Goal: Task Accomplishment & Management: Complete application form

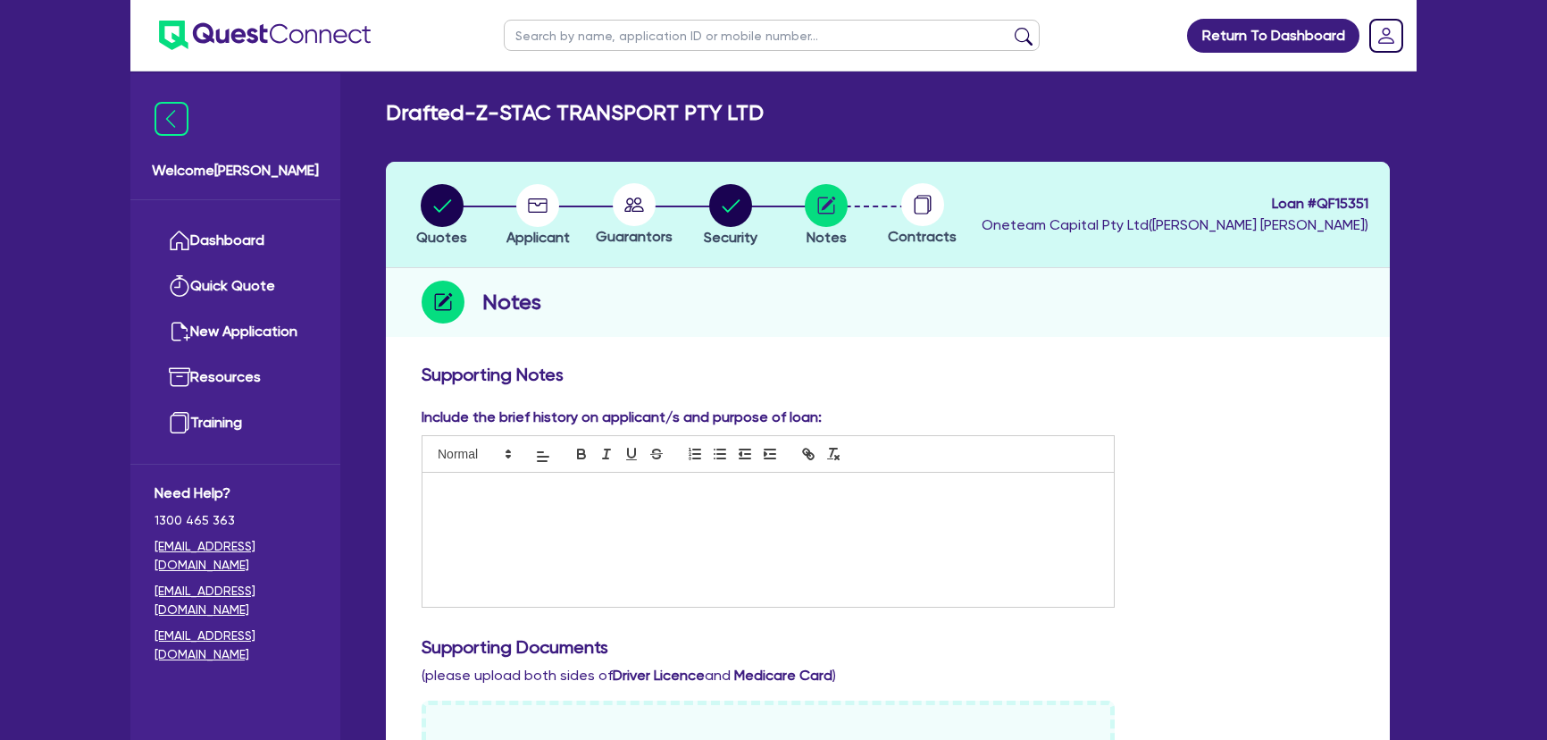
scroll to position [568, 0]
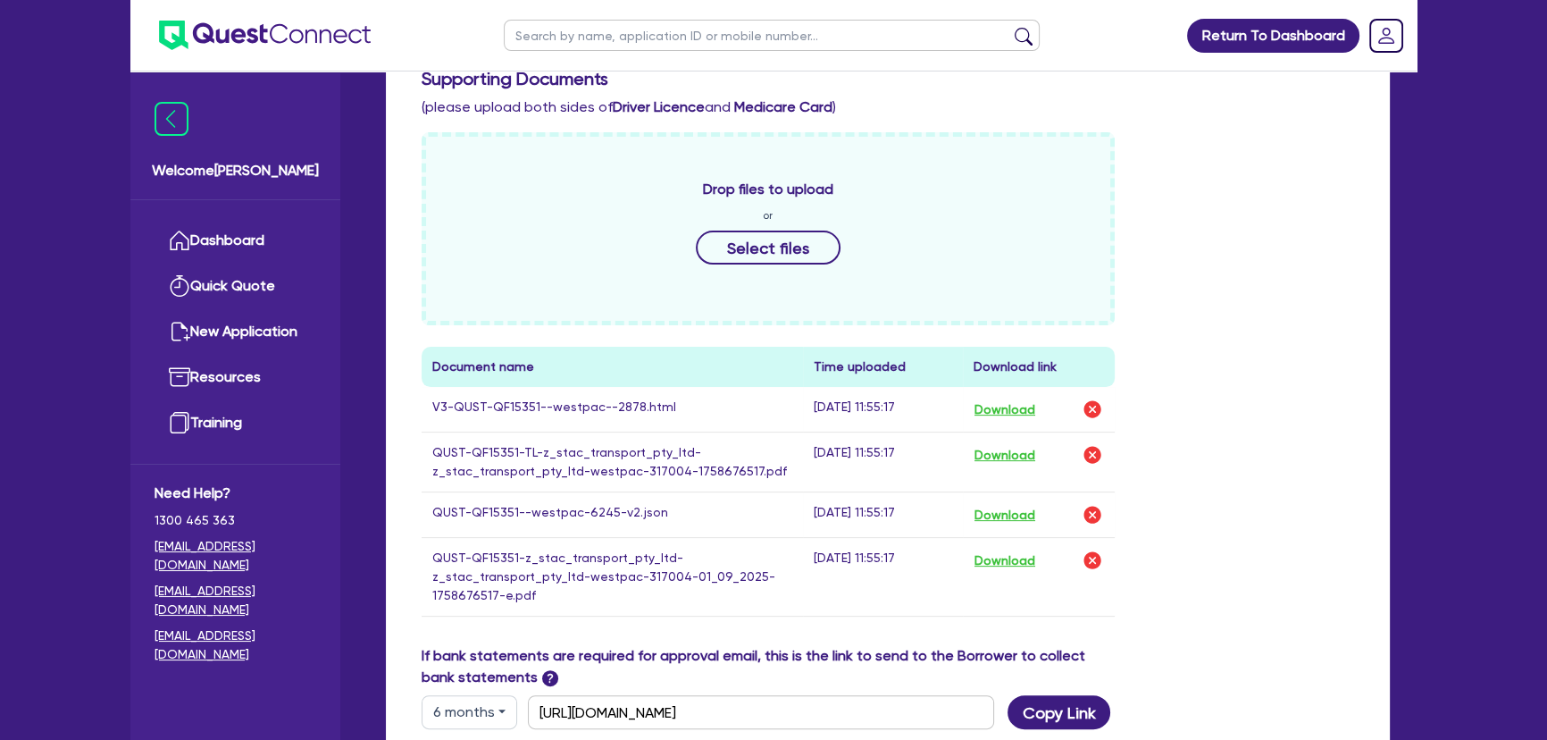
type input "43 575 769 294"
click button "submit" at bounding box center [1023, 39] width 29 height 25
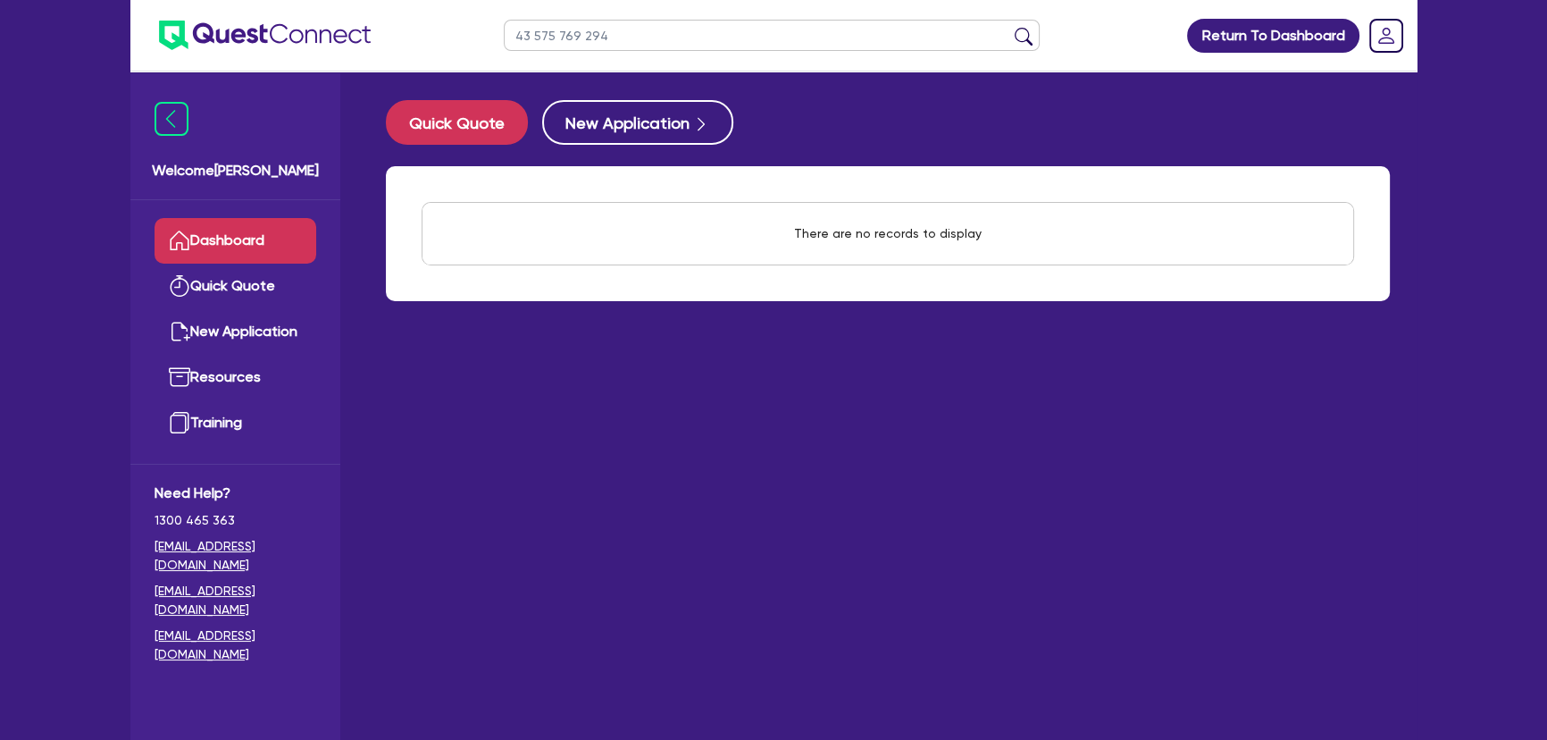
click at [549, 44] on input "43 575 769 294" at bounding box center [772, 35] width 536 height 31
click at [1009, 27] on button "submit" at bounding box center [1023, 39] width 29 height 25
click at [563, 44] on input "Matt Barber" at bounding box center [772, 35] width 536 height 31
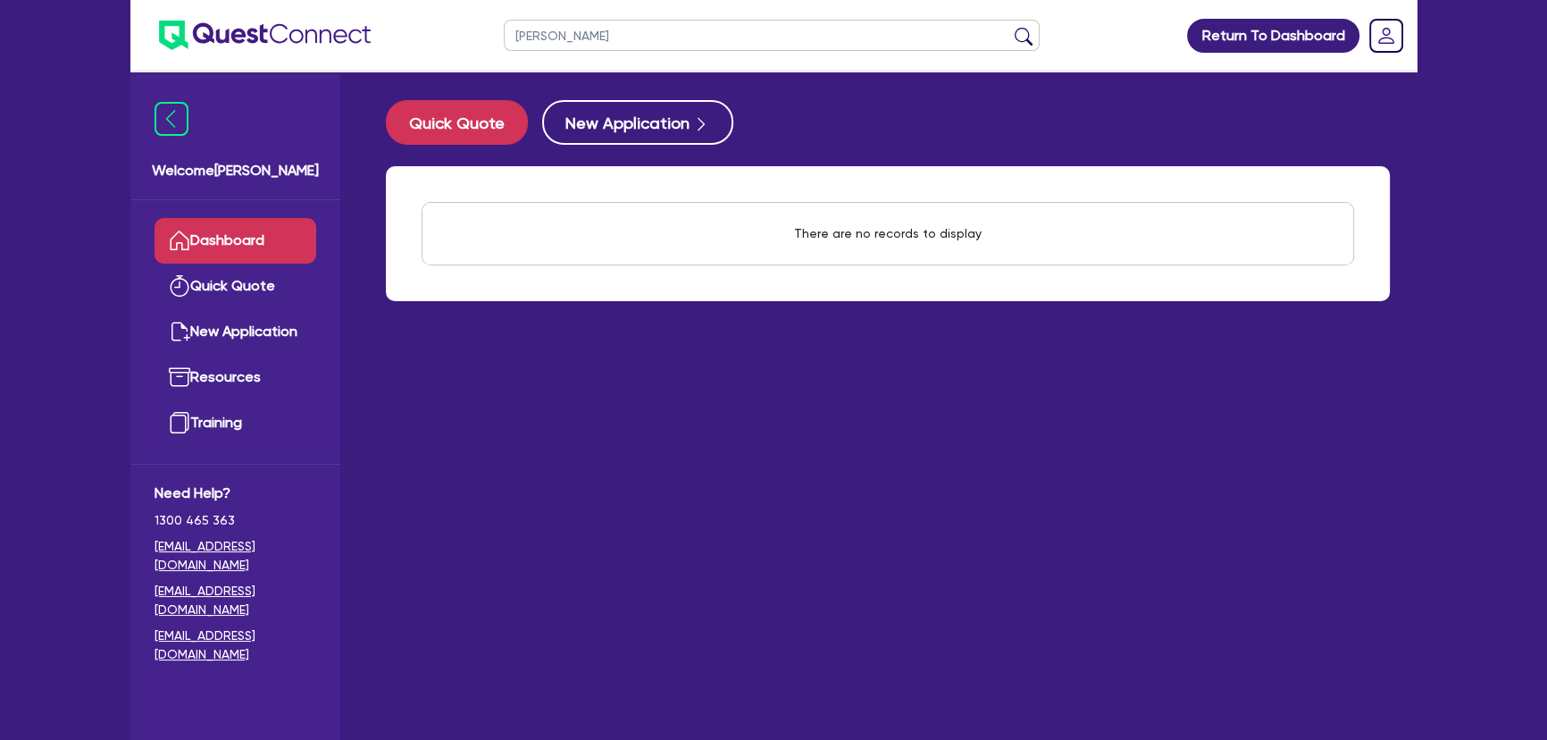
click at [563, 44] on input "Matt Barber" at bounding box center [772, 35] width 536 height 31
paste input "BARBER, MATT"
type input "BARBER, MATT"
click at [1009, 27] on button "submit" at bounding box center [1023, 39] width 29 height 25
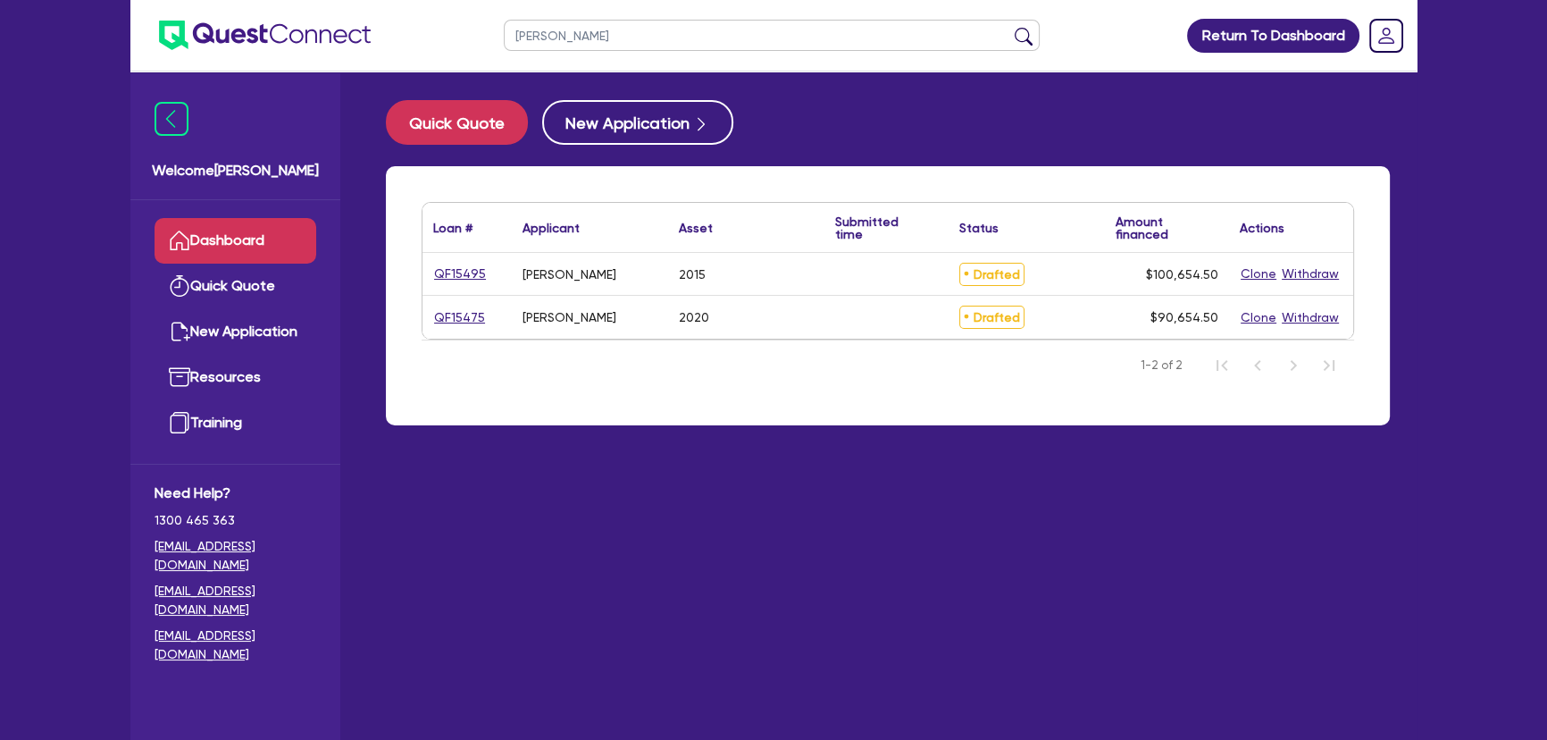
click at [485, 268] on div "QF15495" at bounding box center [466, 273] width 67 height 21
click at [464, 272] on link "QF15495" at bounding box center [460, 273] width 54 height 21
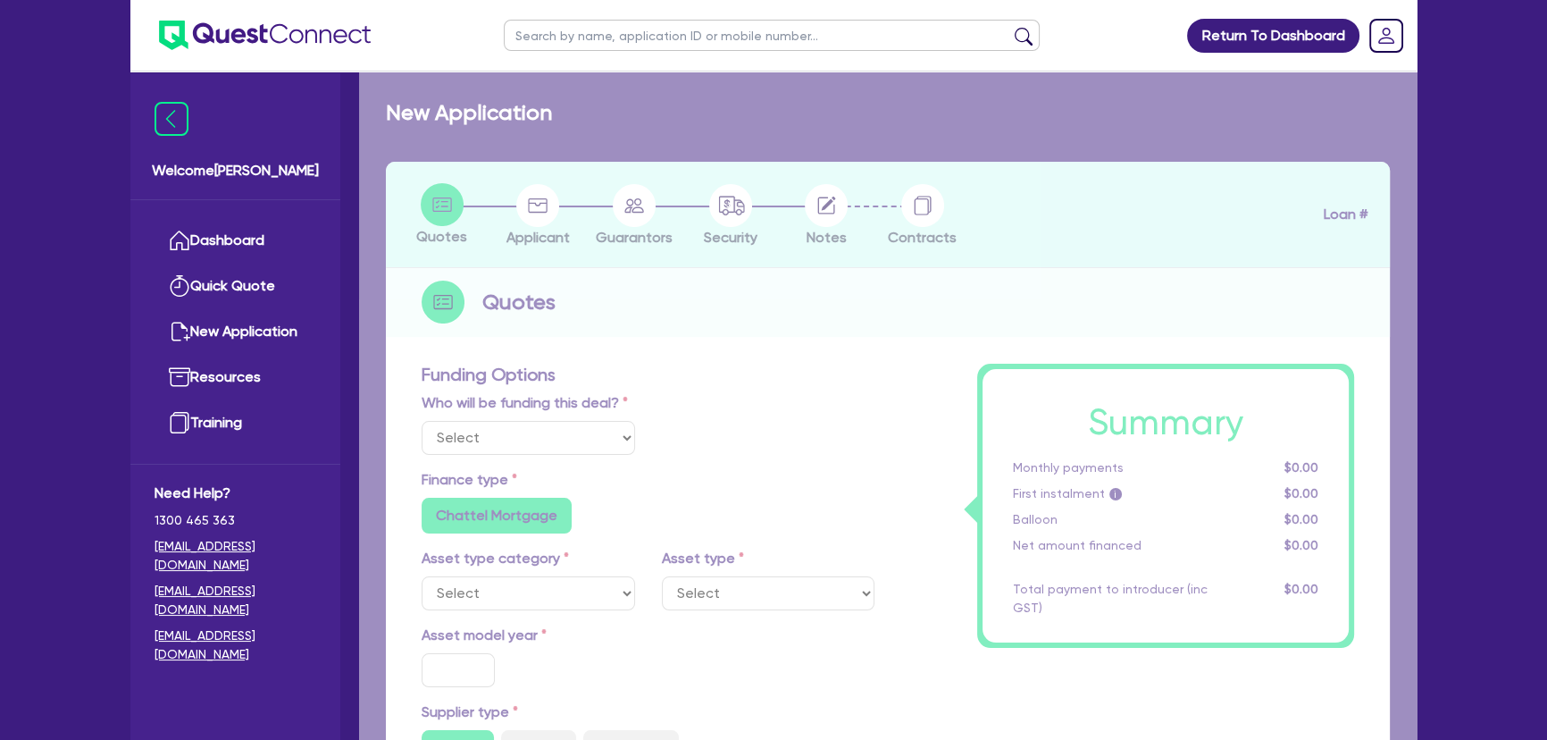
select select "Other"
select select "PRIMARY_ASSETS"
type input "2015"
radio input "false"
radio input "true"
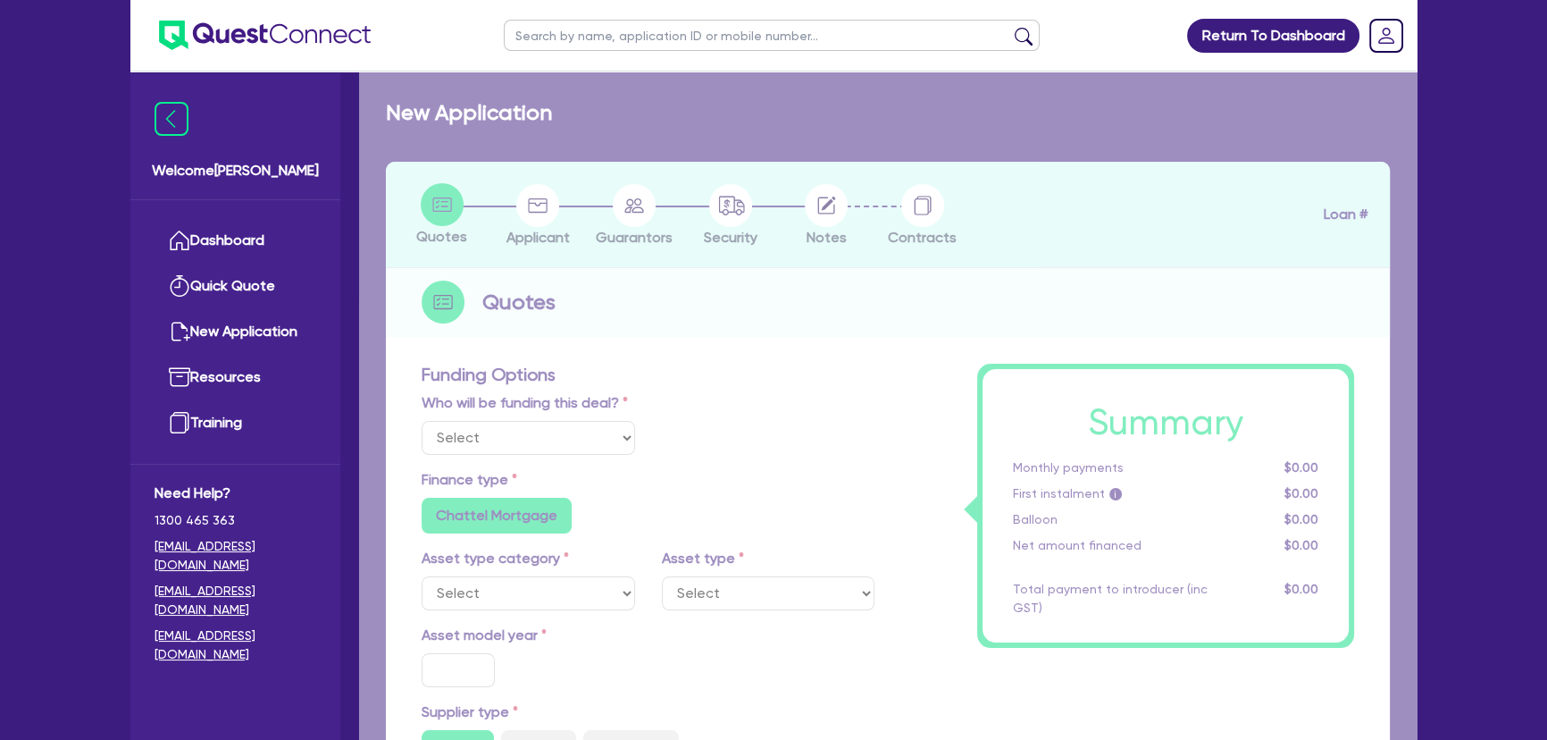
type input "100,000"
type input "4"
type input "4,026.18"
type input "9"
radio input "true"
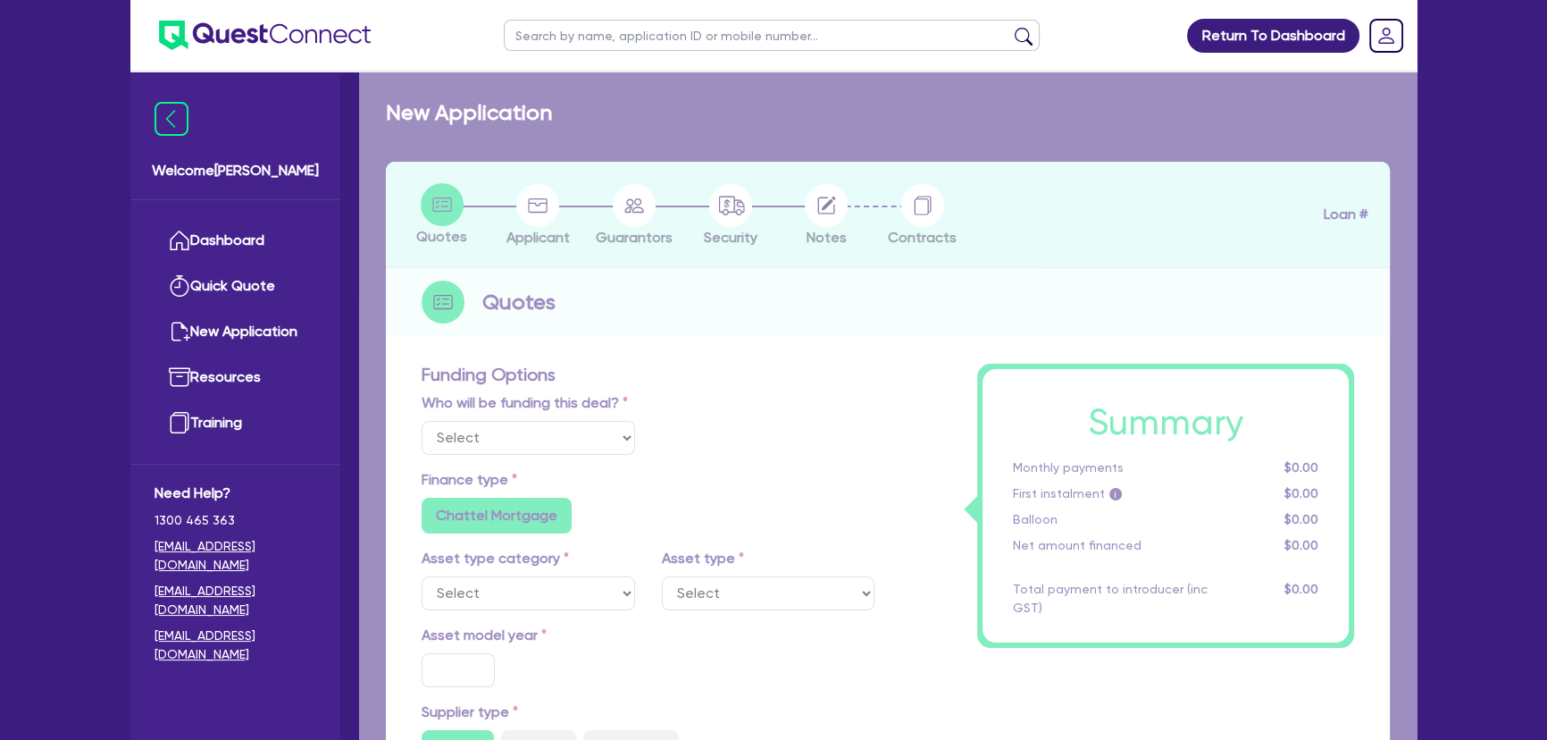
radio input "false"
select select "YELLOW_GOODS_AND_EXCAVATORS"
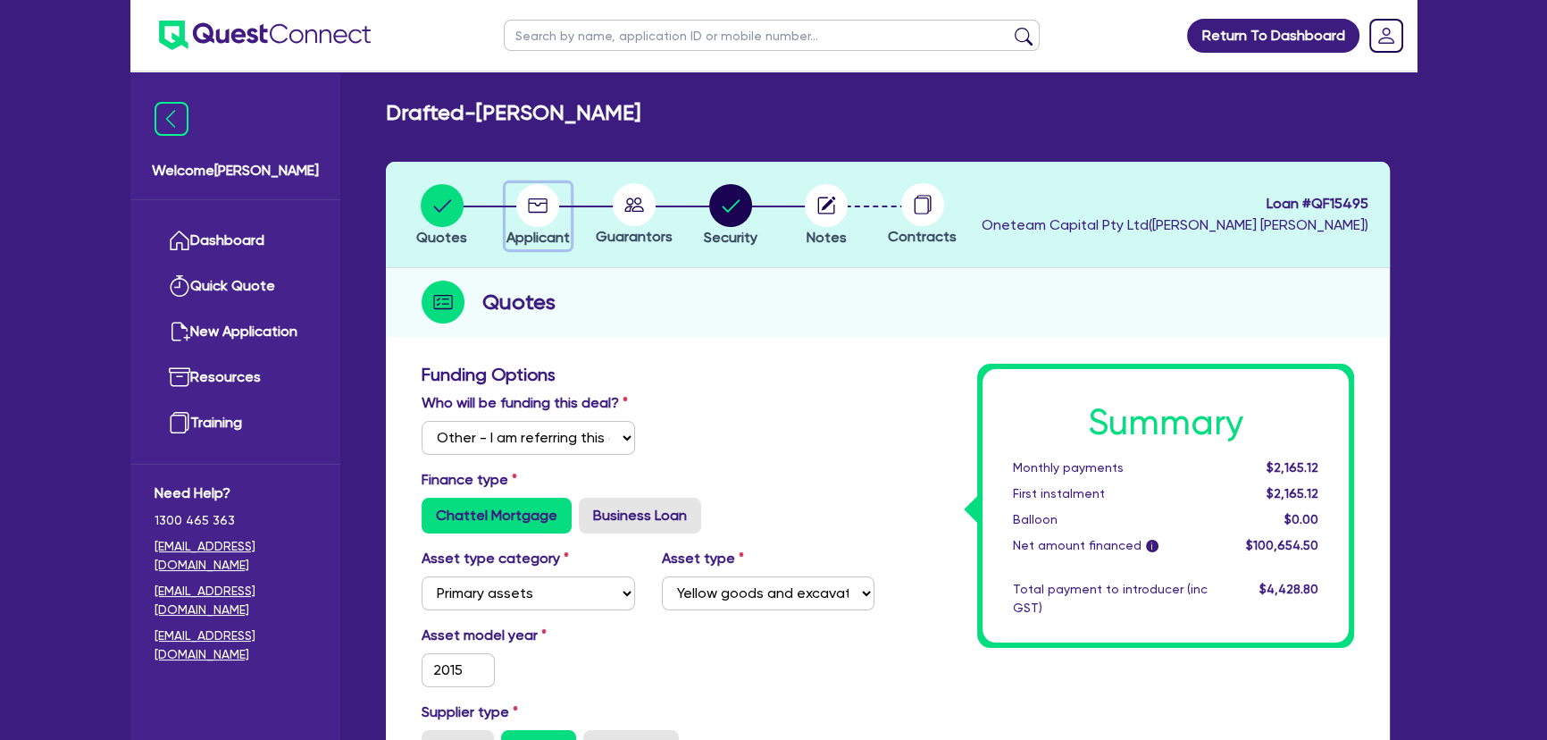
click at [545, 213] on circle "button" at bounding box center [537, 205] width 43 height 43
select select "SOLE_TRADER"
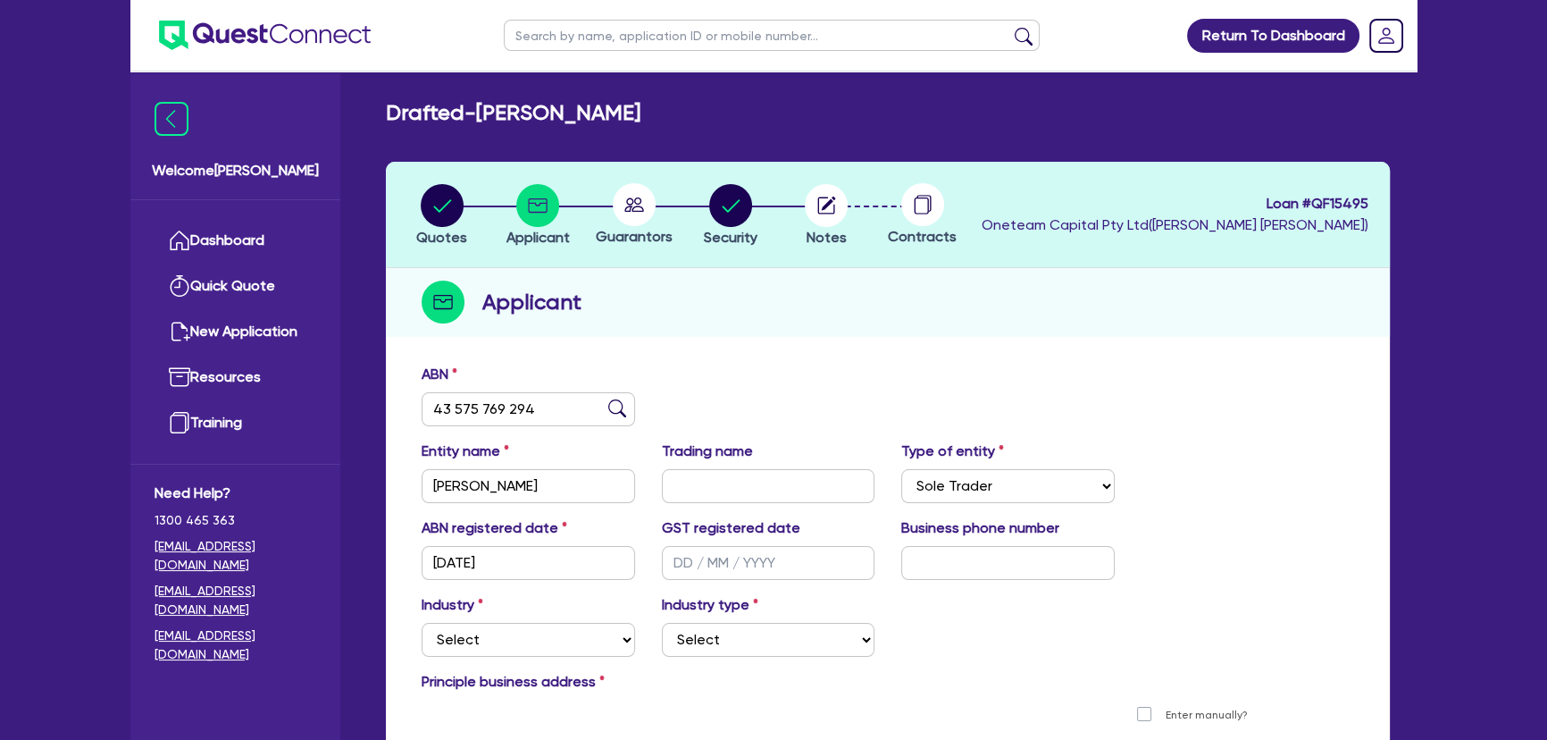
click at [672, 218] on div at bounding box center [634, 204] width 96 height 43
click at [749, 210] on icon "button" at bounding box center [730, 205] width 43 height 43
select select "PRIMARY_ASSETS"
select select "YELLOW_GOODS_AND_EXCAVATORS"
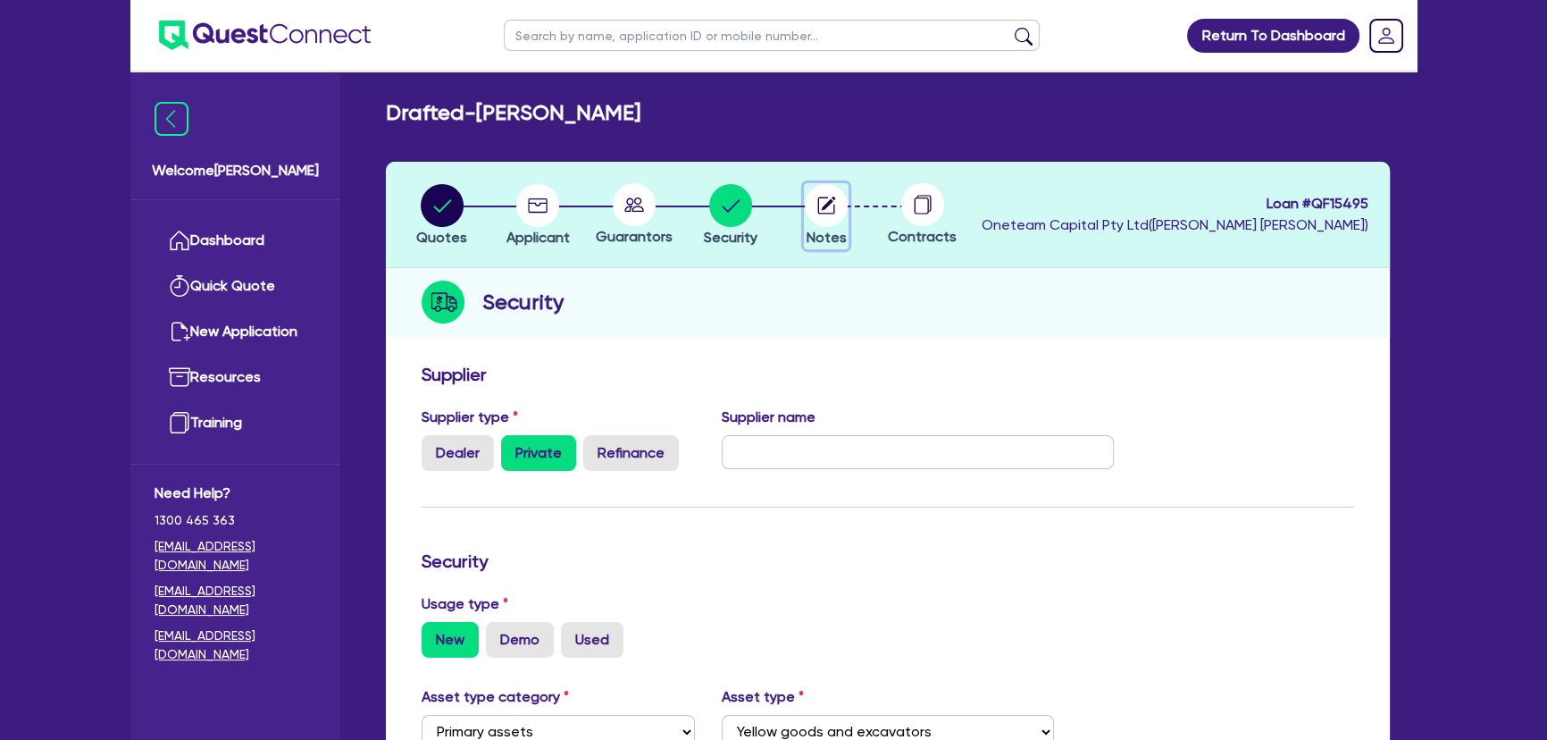
click at [825, 205] on icon "button" at bounding box center [829, 203] width 14 height 14
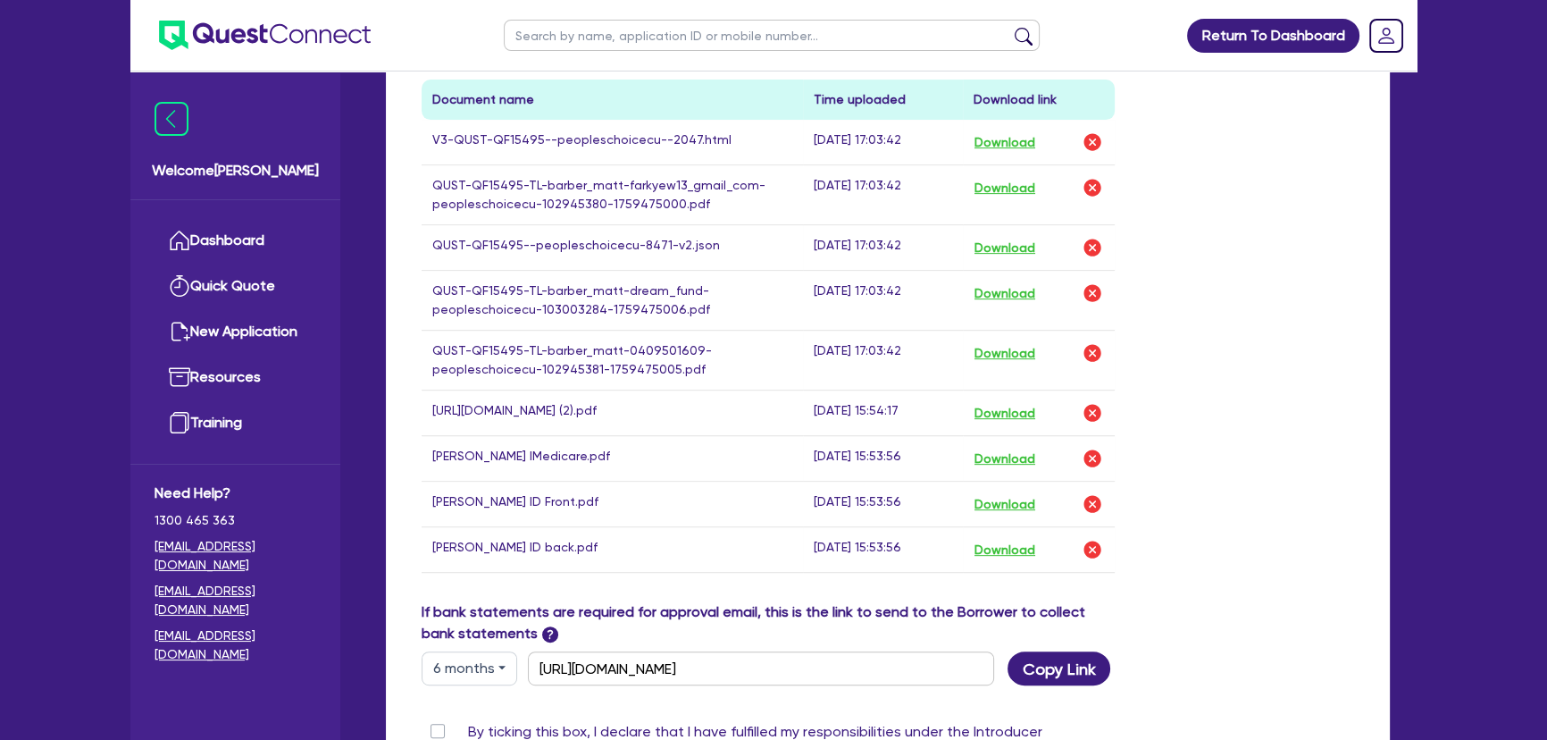
scroll to position [568, 0]
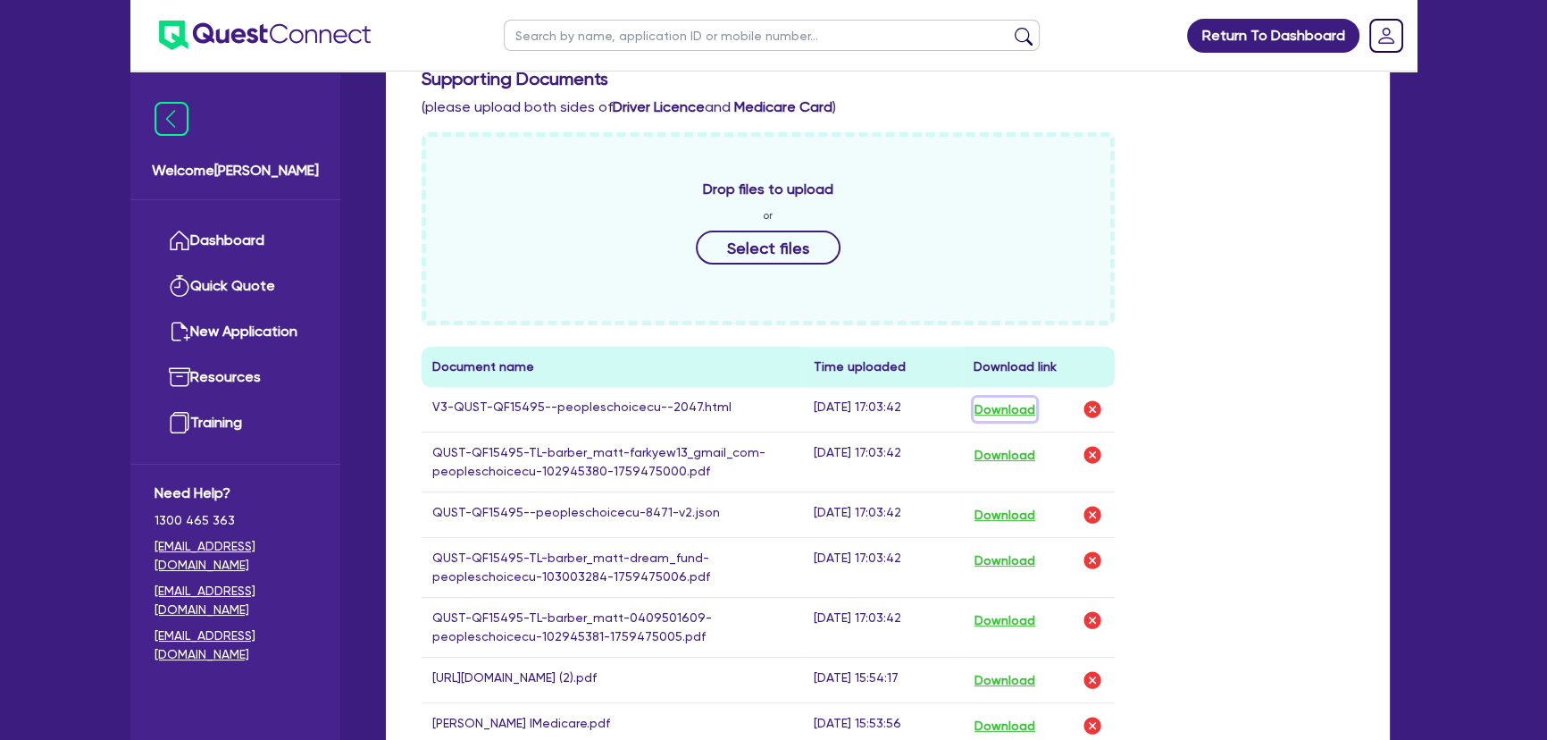
click at [1005, 400] on button "Download" at bounding box center [1005, 408] width 63 height 23
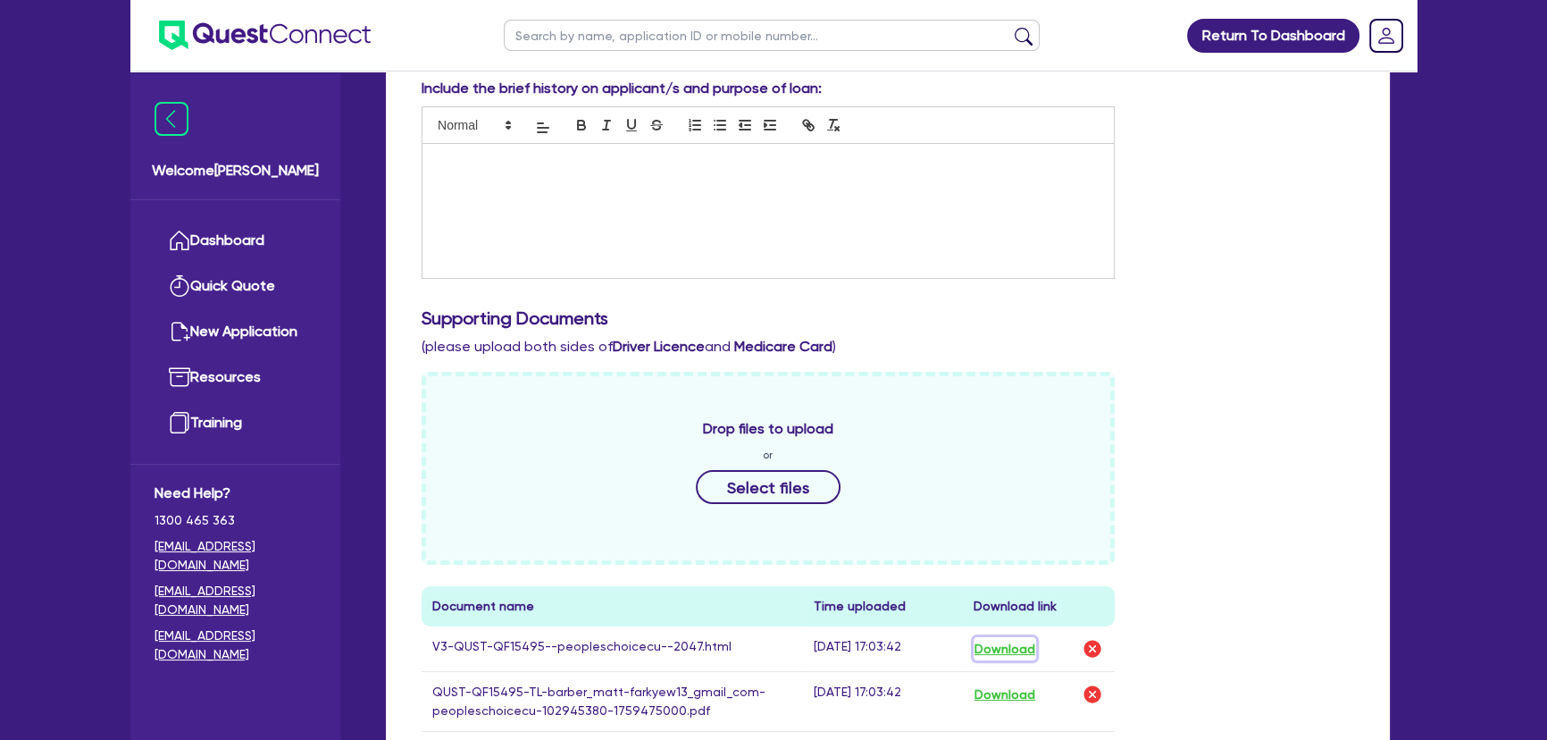
scroll to position [0, 0]
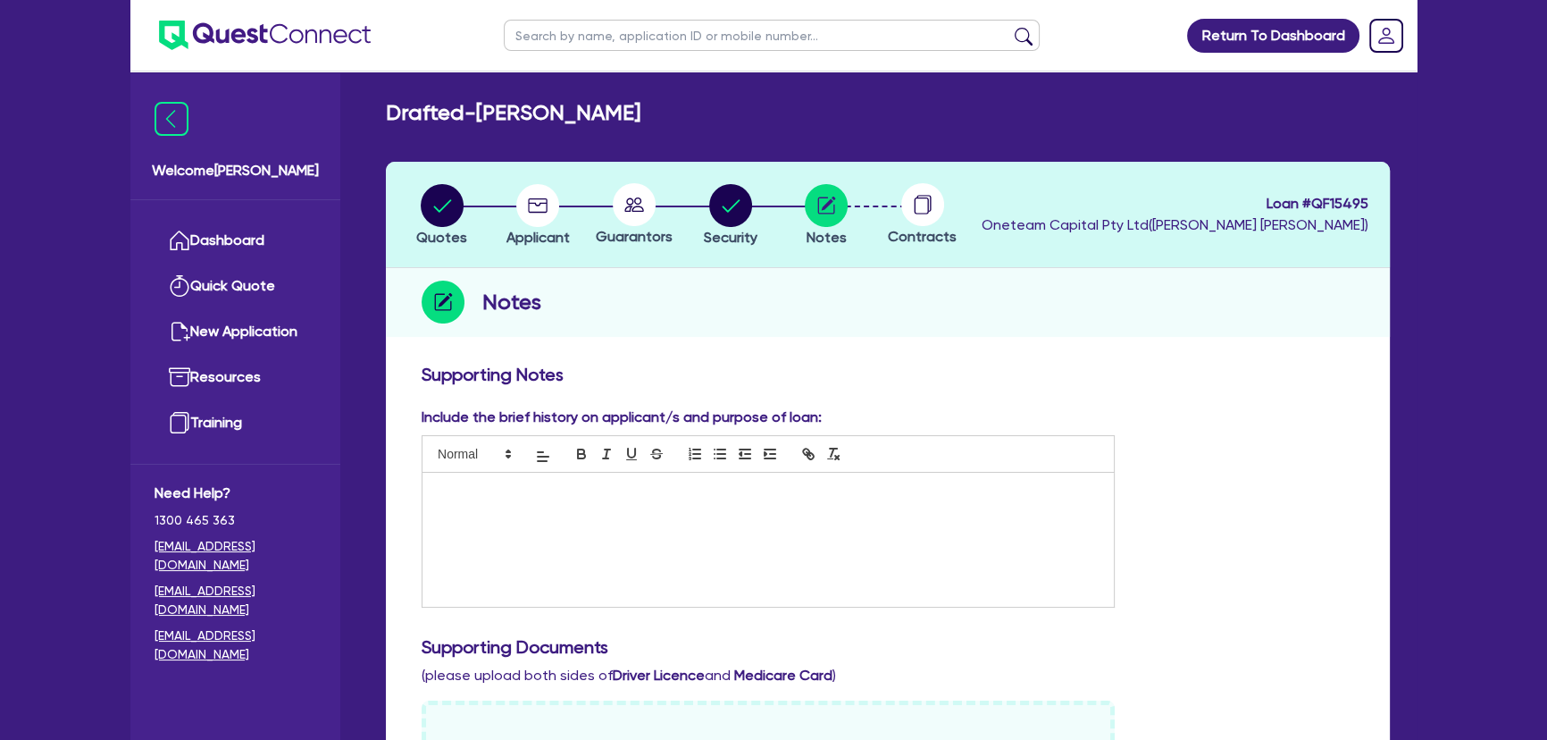
click at [631, 225] on div "Guarantors" at bounding box center [634, 215] width 96 height 64
click at [735, 240] on span "Security" at bounding box center [731, 237] width 54 height 17
select select "PRIMARY_ASSETS"
select select "YELLOW_GOODS_AND_EXCAVATORS"
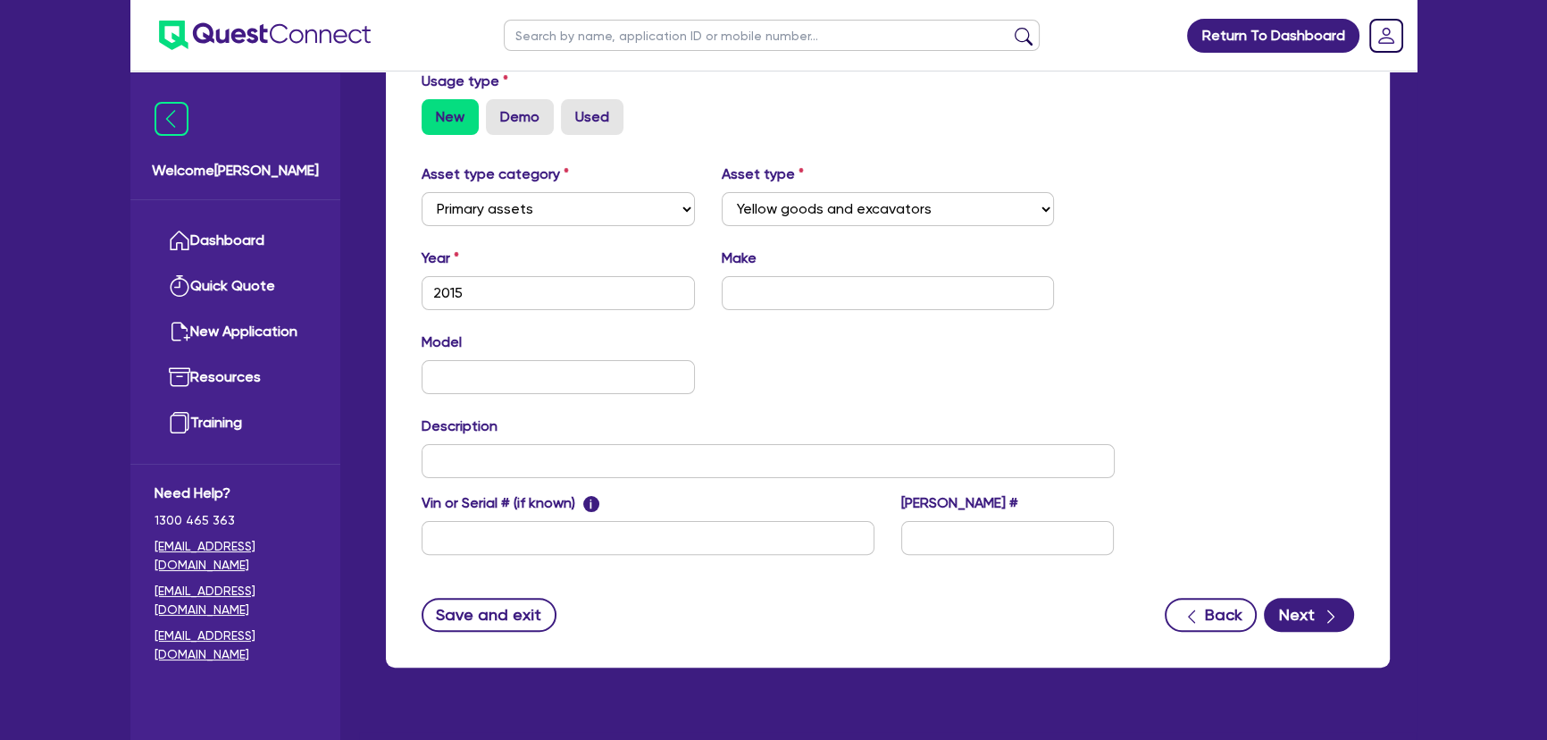
scroll to position [557, 0]
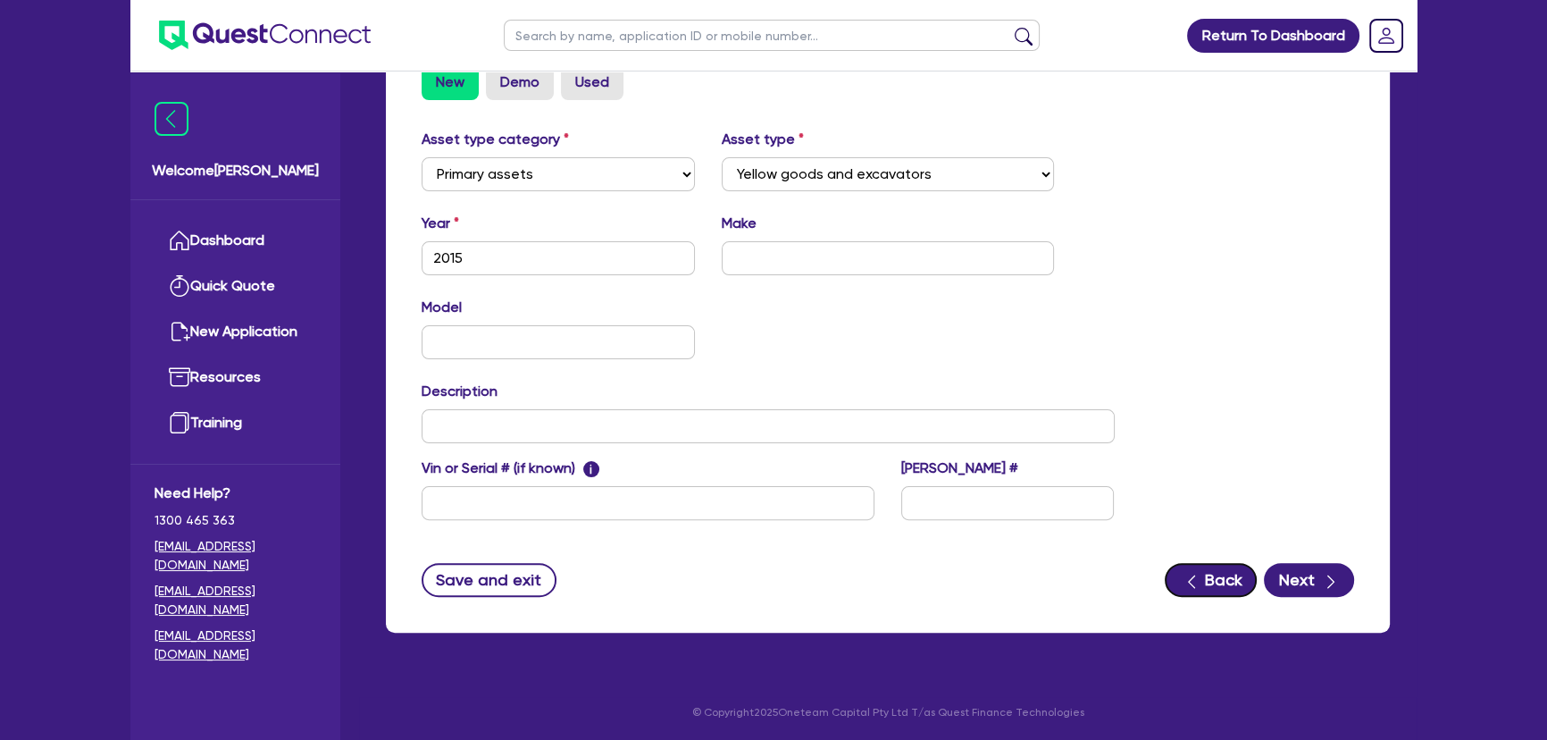
click at [1191, 581] on icon "button" at bounding box center [1192, 582] width 18 height 18
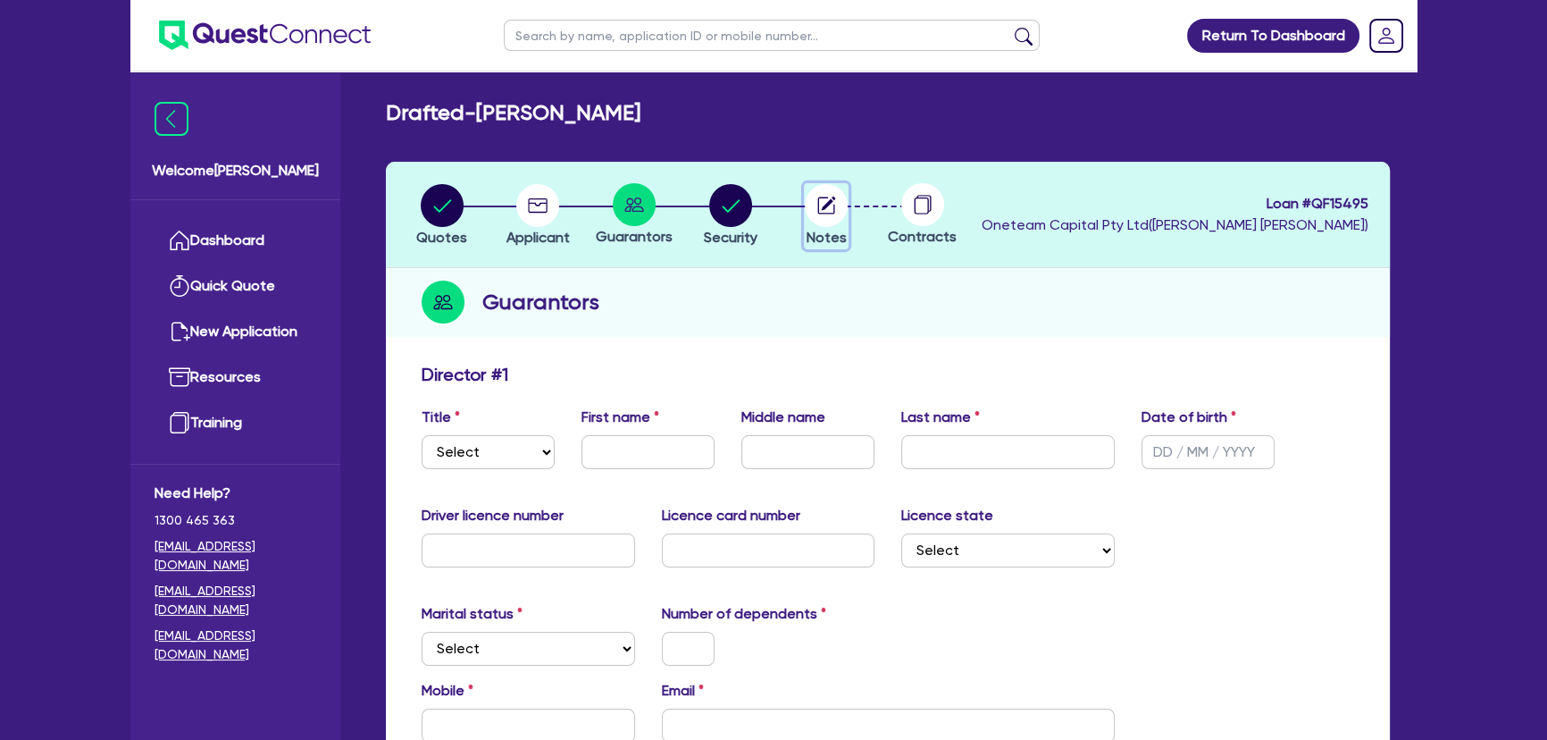
click at [842, 201] on circle "button" at bounding box center [826, 205] width 43 height 43
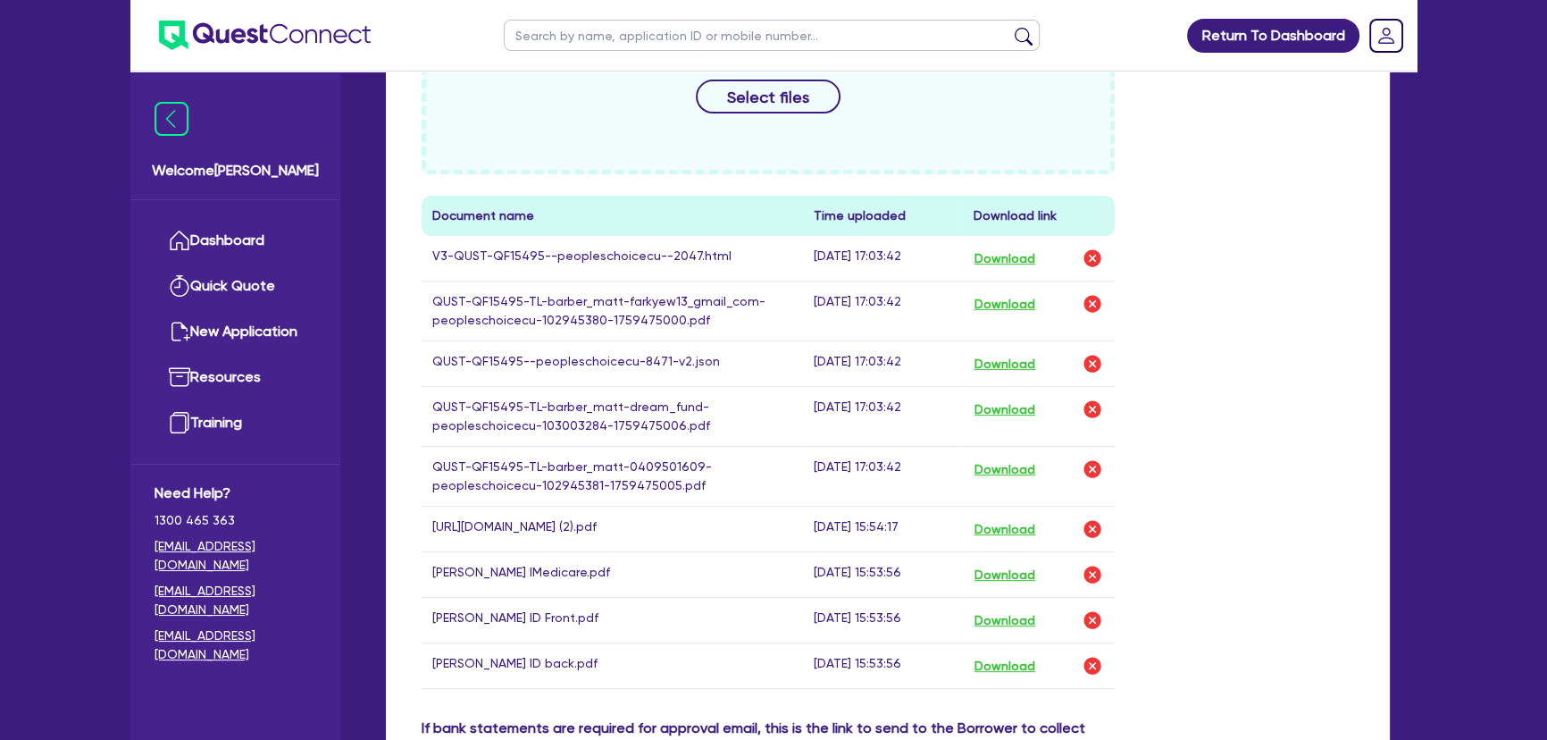
scroll to position [974, 0]
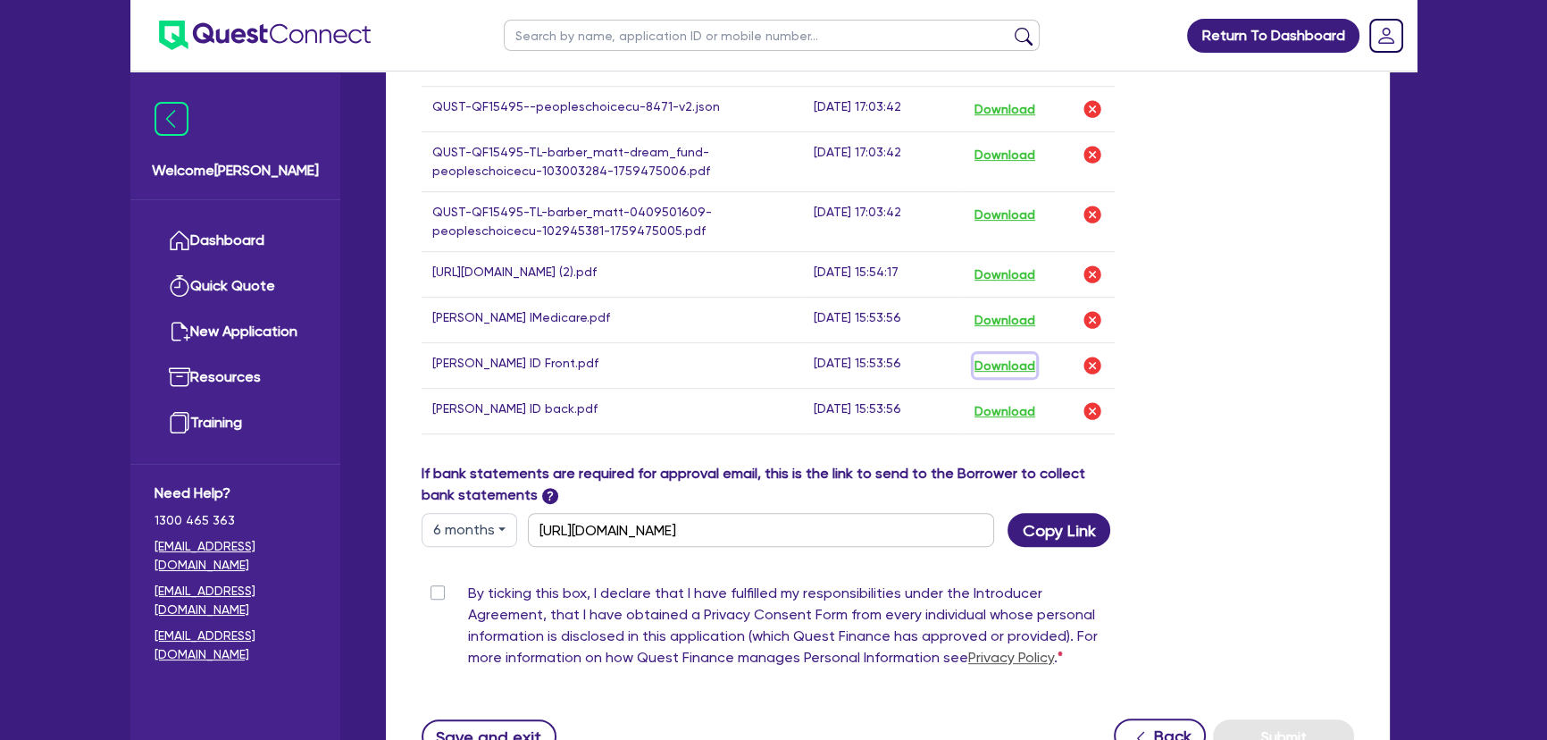
click at [1018, 374] on button "Download" at bounding box center [1005, 365] width 63 height 23
click at [996, 422] on button "Download" at bounding box center [1005, 410] width 63 height 23
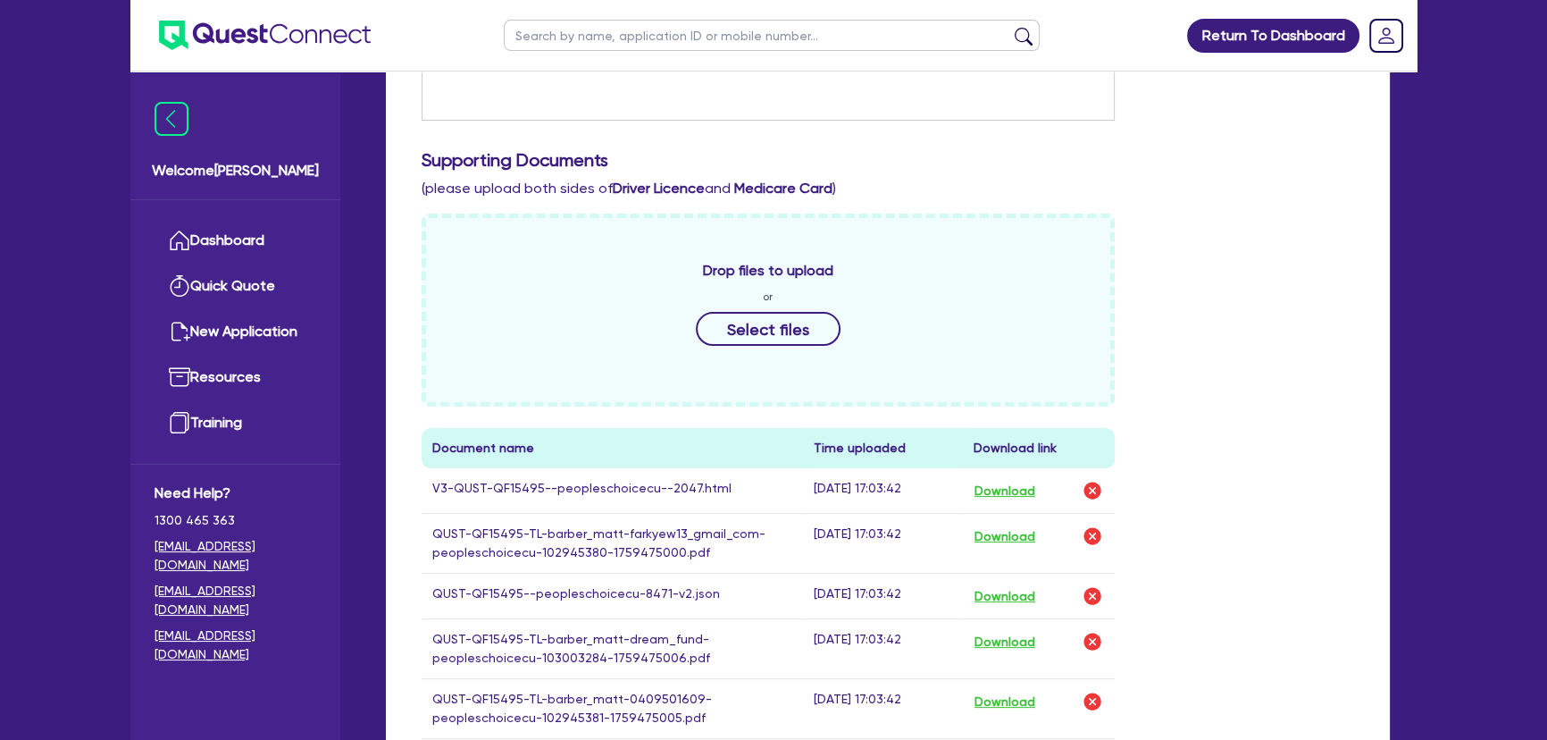
scroll to position [0, 0]
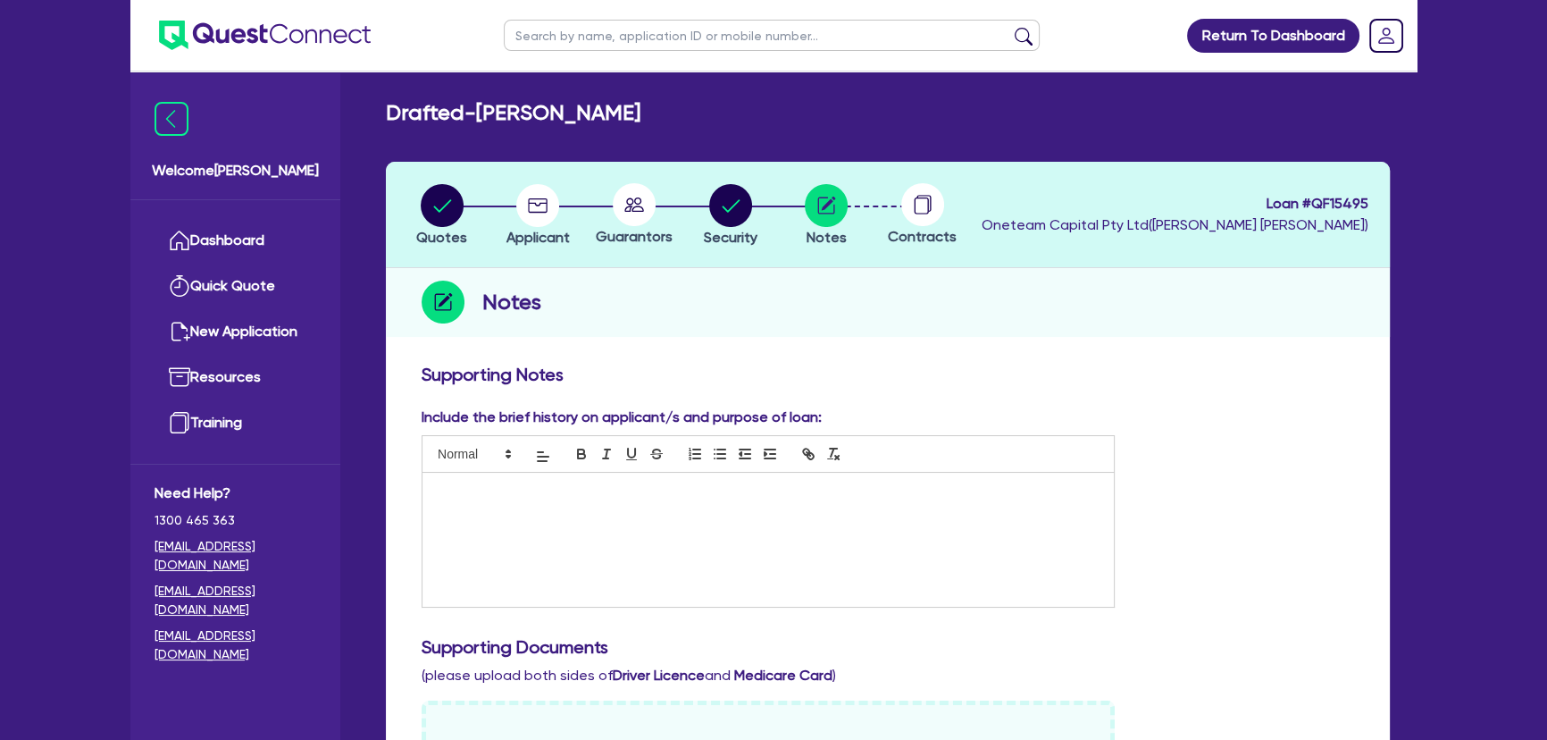
click at [637, 220] on circle at bounding box center [634, 204] width 43 height 43
click at [717, 213] on circle "button" at bounding box center [730, 205] width 43 height 43
select select "PRIMARY_ASSETS"
select select "YELLOW_GOODS_AND_EXCAVATORS"
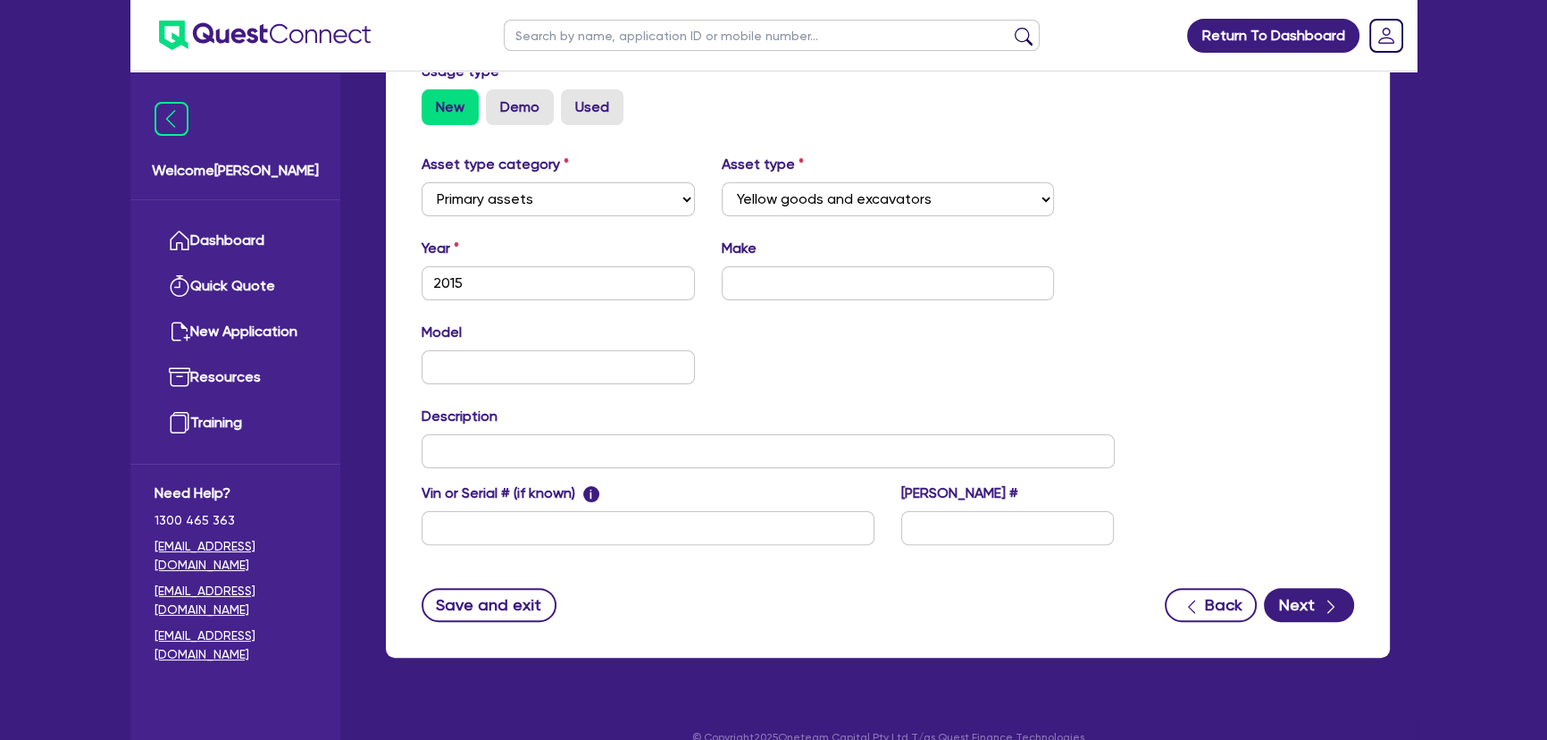
scroll to position [557, 0]
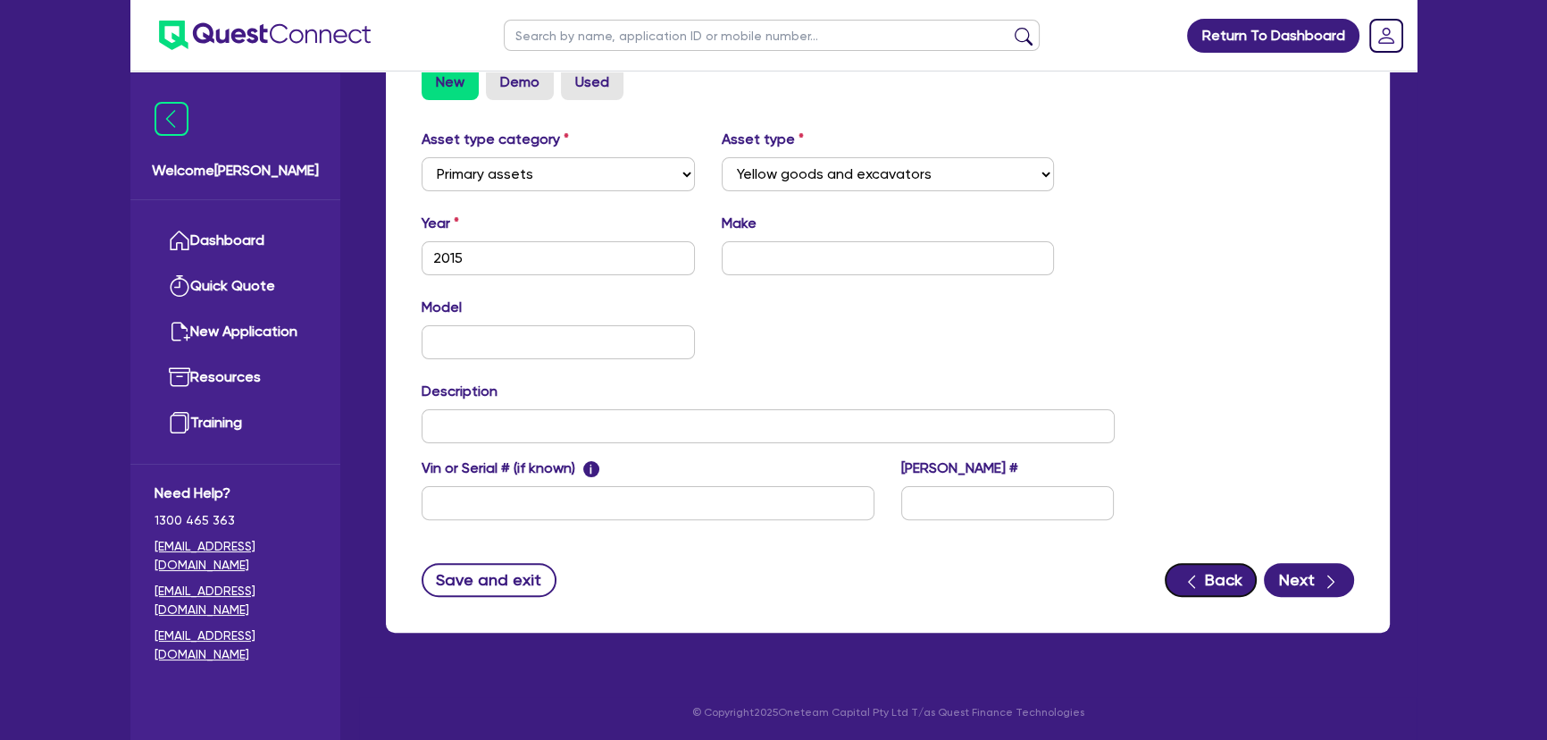
click at [1199, 581] on icon "button" at bounding box center [1192, 582] width 18 height 18
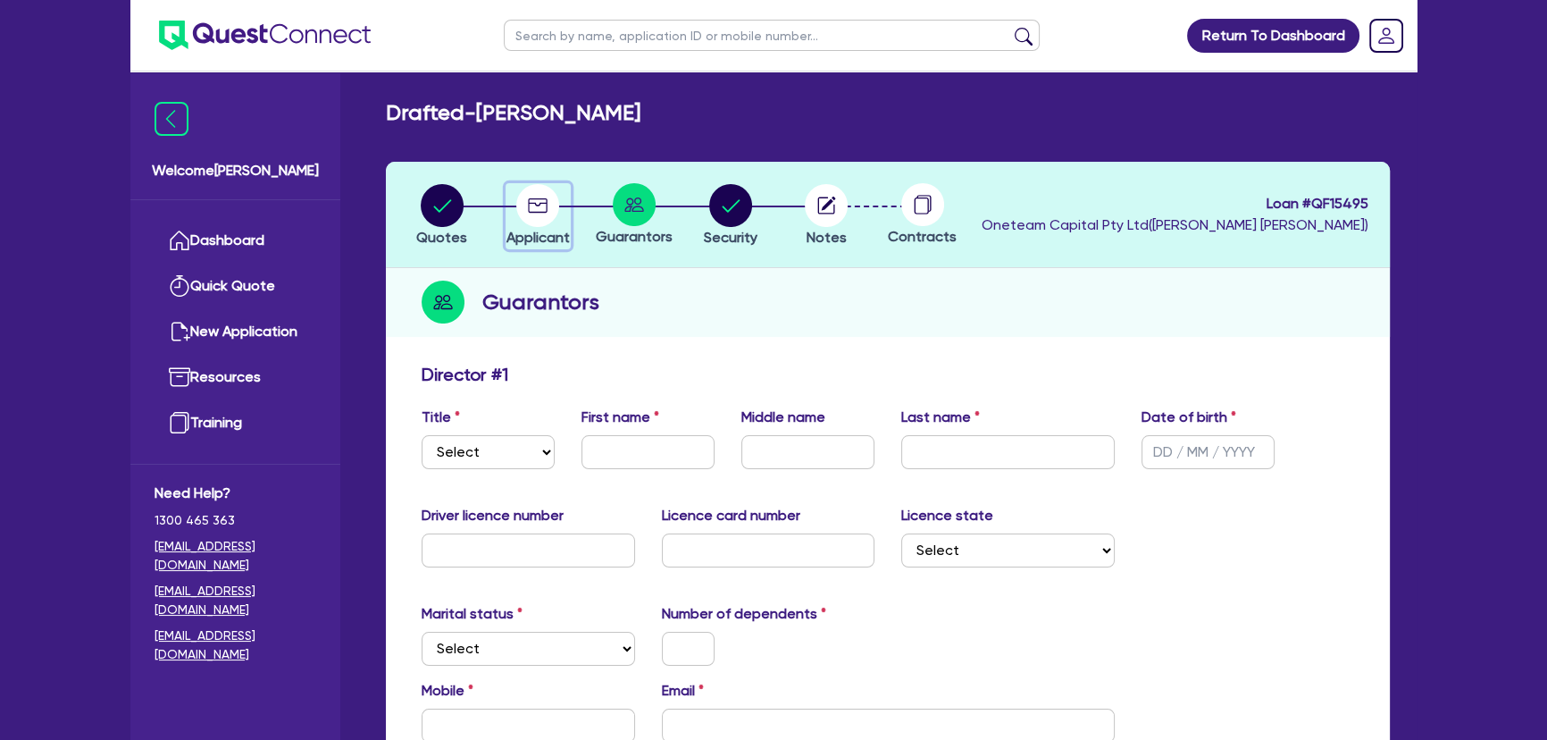
click at [531, 208] on circle "button" at bounding box center [537, 205] width 43 height 43
select select "SOLE_TRADER"
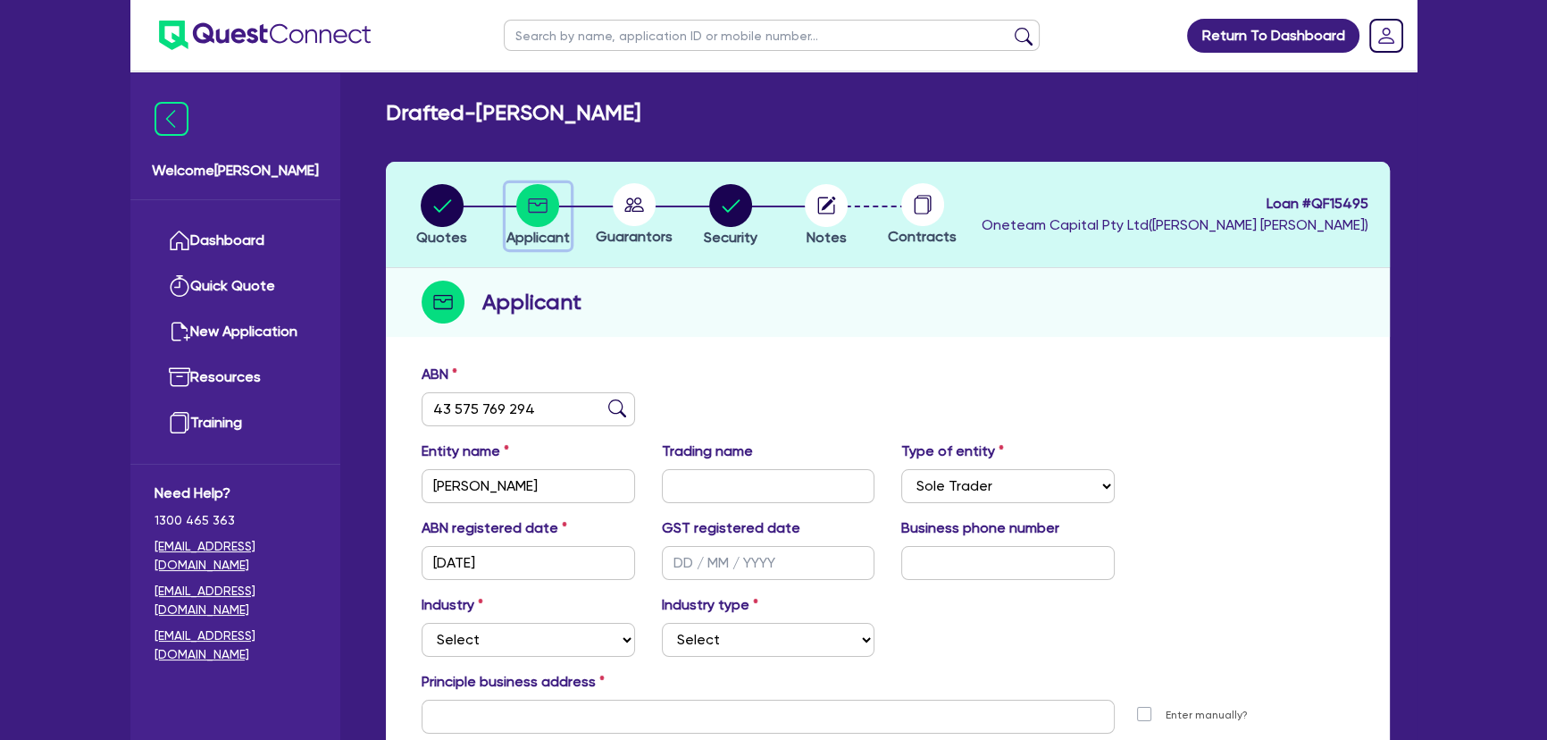
scroll to position [193, 0]
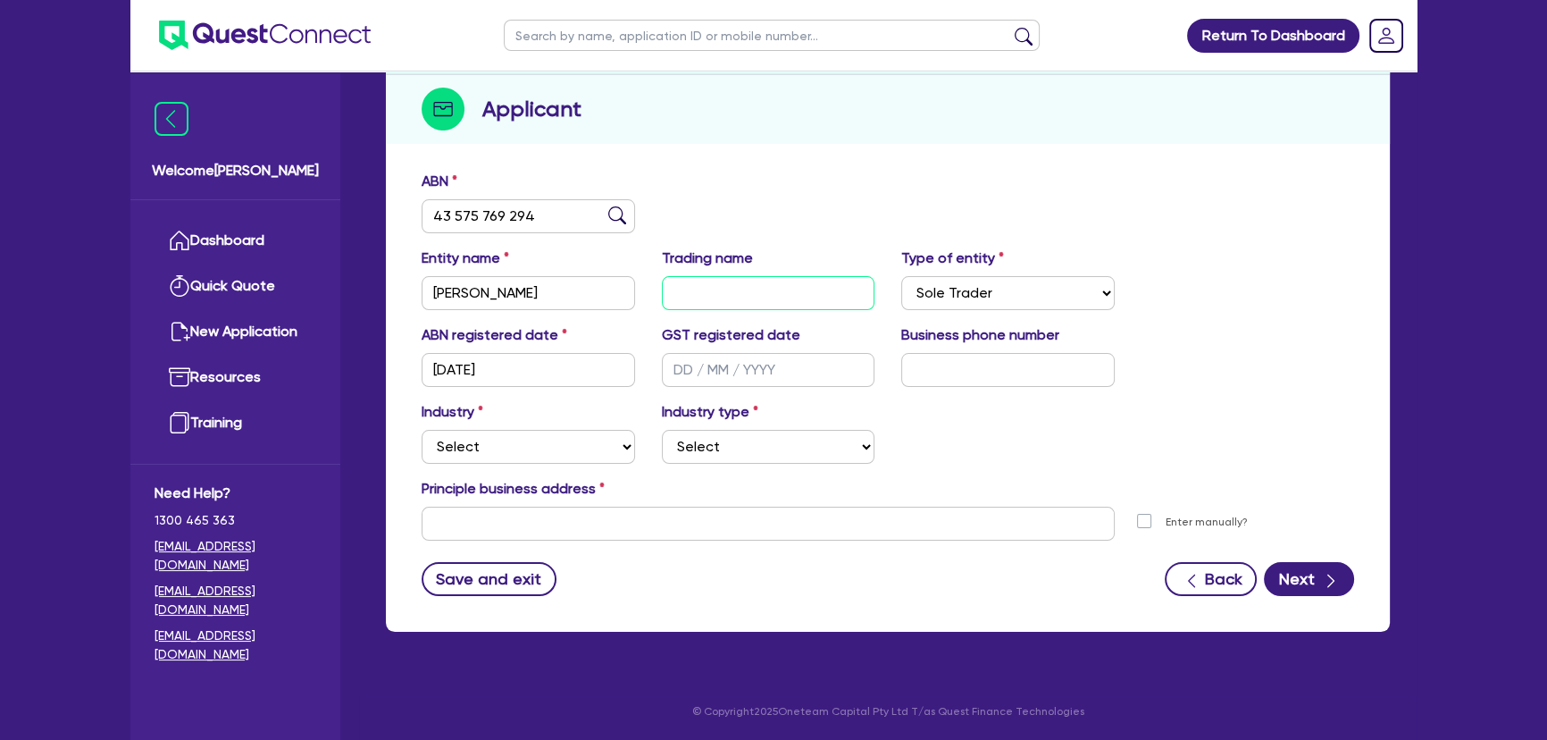
click at [731, 295] on input "text" at bounding box center [768, 293] width 213 height 34
click at [795, 354] on input "text" at bounding box center [768, 370] width 213 height 34
click at [556, 511] on input "text" at bounding box center [768, 523] width 693 height 34
click at [932, 353] on input "text" at bounding box center [1007, 370] width 213 height 34
click at [936, 369] on input "text" at bounding box center [1007, 370] width 213 height 34
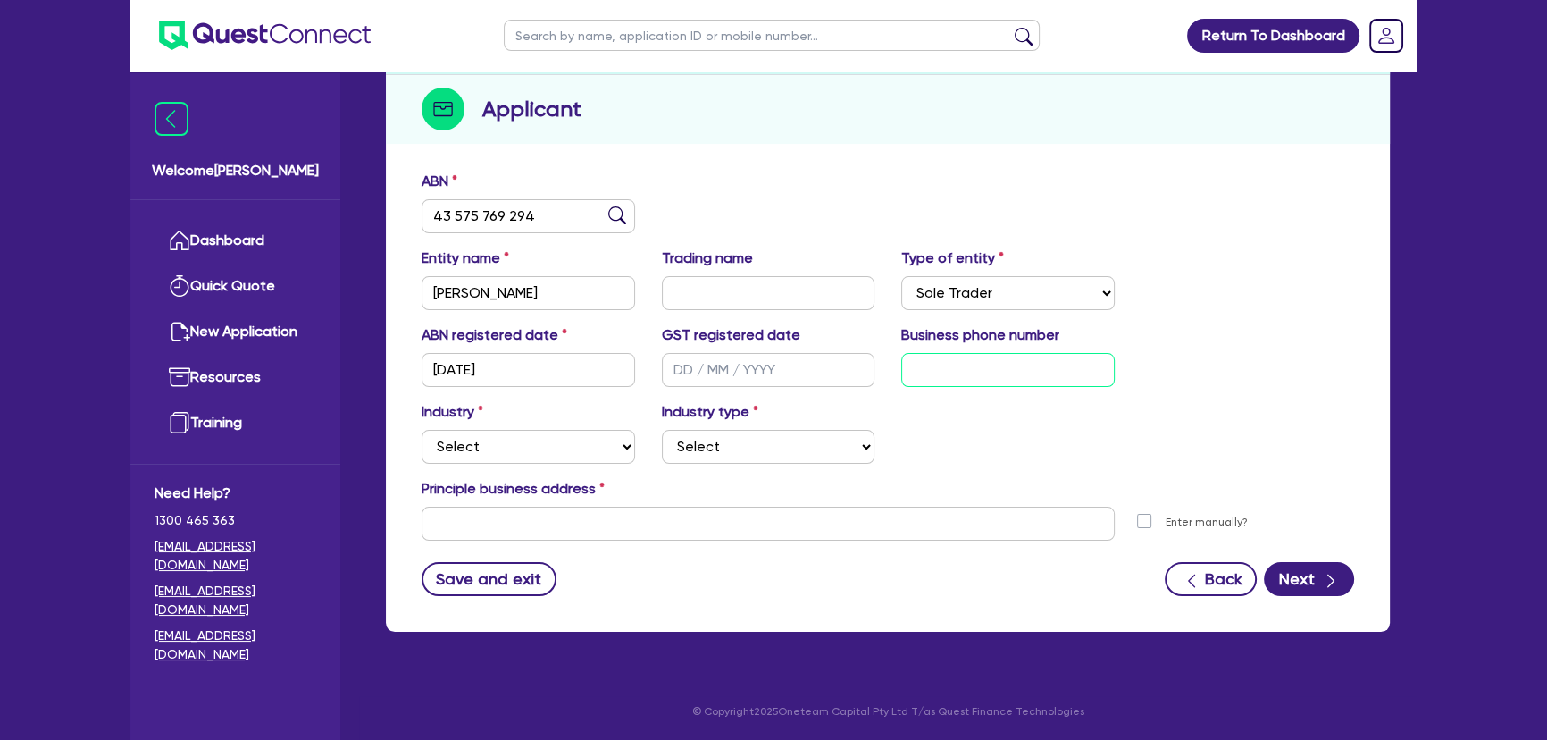
click at [1021, 367] on input "text" at bounding box center [1007, 370] width 213 height 34
paste input "4 0950 1609"
type input "04 0950 1609"
click at [506, 455] on select "Select Accomodation & Food Services Administrative & Support Services Agricultu…" at bounding box center [528, 447] width 213 height 34
click at [521, 454] on select "Select Accomodation & Food Services Administrative & Support Services Agricultu…" at bounding box center [528, 447] width 213 height 34
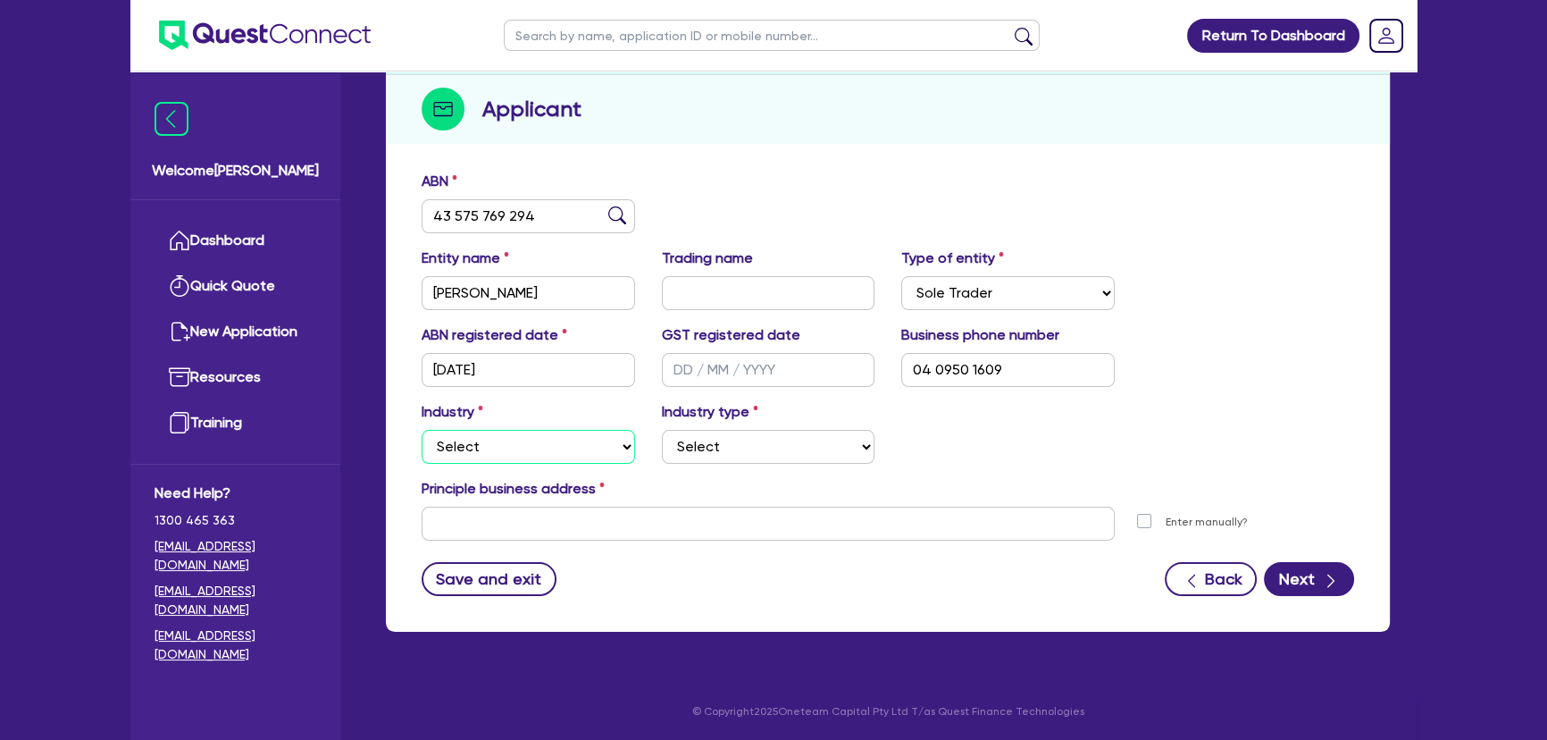
select select "BUILDING_CONSTRUCTION"
click at [422, 430] on select "Select Accomodation & Food Services Administrative & Support Services Agricultu…" at bounding box center [528, 447] width 213 height 34
click at [704, 435] on select "Select Trades People Providing Services Direct to Consumers Trades People Provi…" at bounding box center [768, 447] width 213 height 34
select select "TRADES_SERVICES_CONSUMERS"
click at [662, 430] on select "Select Trades People Providing Services Direct to Consumers Trades People Provi…" at bounding box center [768, 447] width 213 height 34
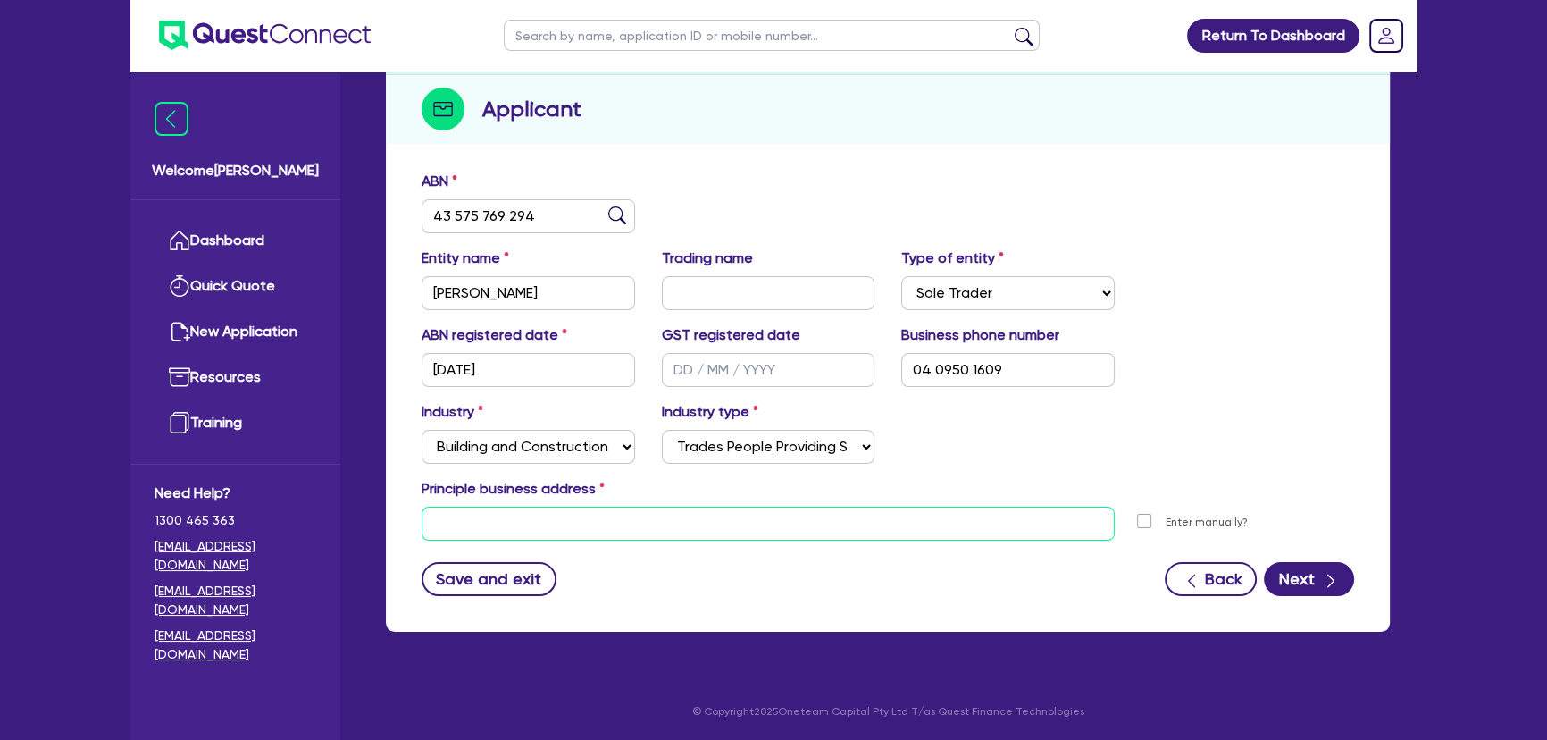
click at [647, 524] on input "text" at bounding box center [768, 523] width 693 height 34
click at [535, 519] on input "text" at bounding box center [768, 523] width 693 height 34
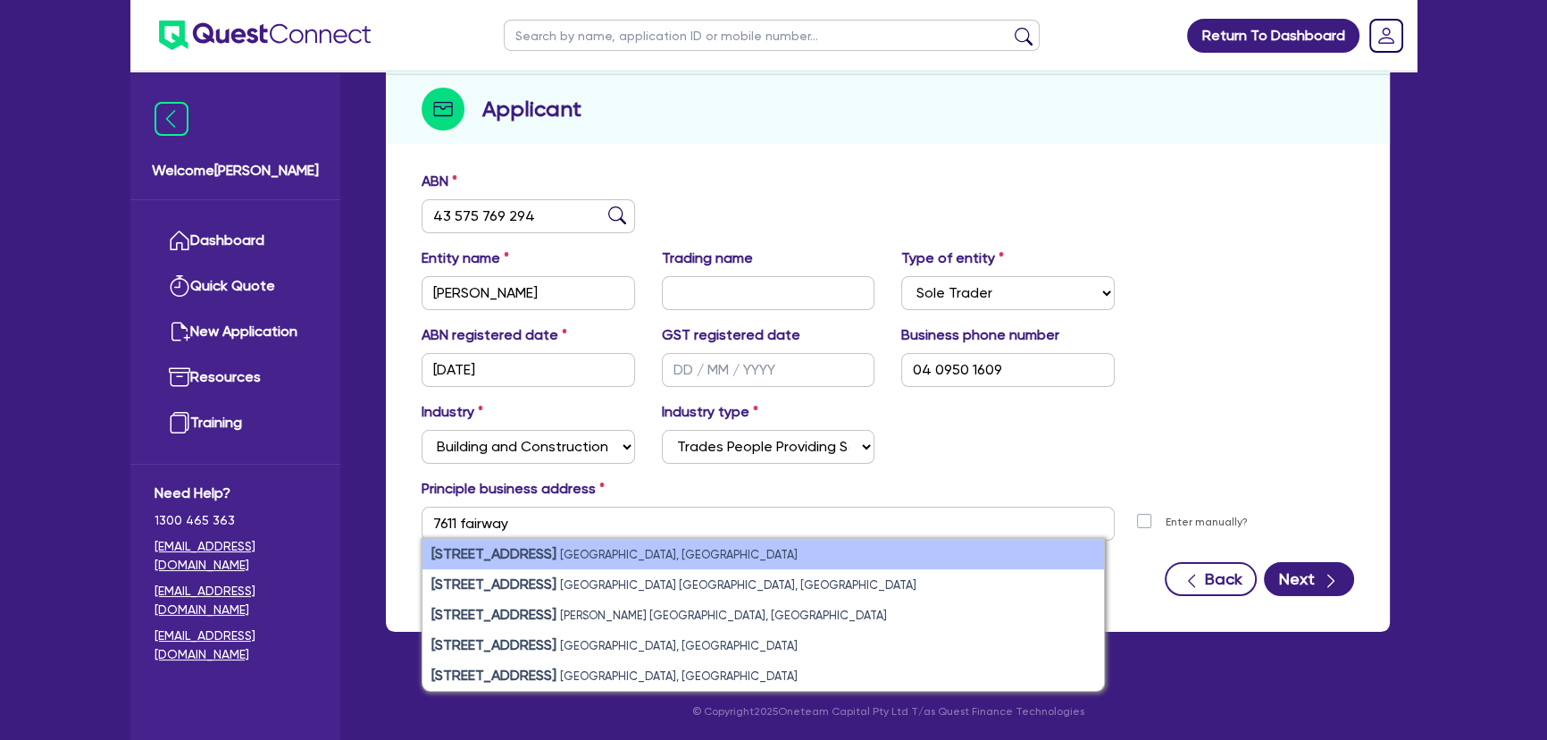
click at [547, 554] on strong "7611 Fairway Boulevard" at bounding box center [493, 553] width 125 height 17
type input "7611 Fairway Blvd Hope Island QLD 4212"
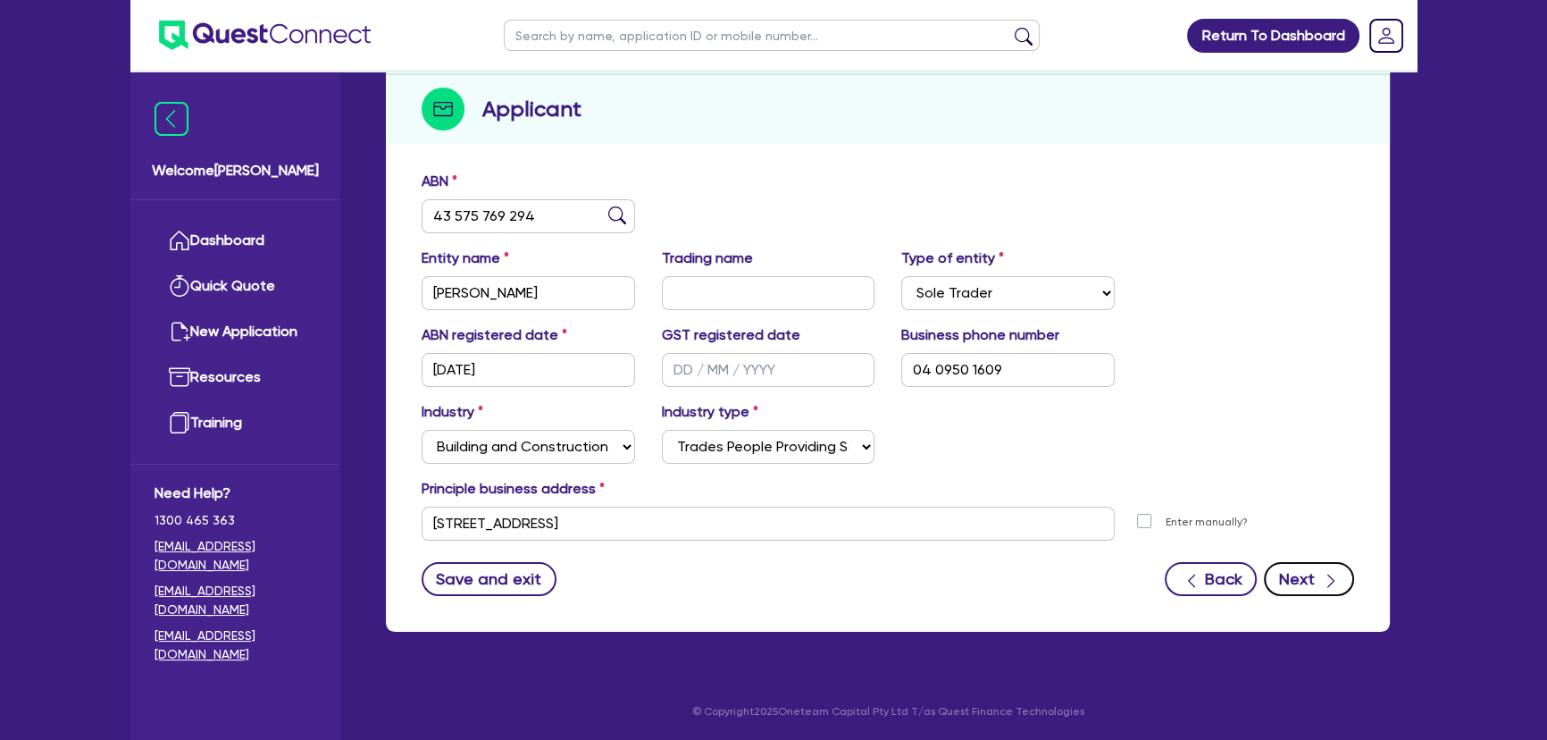
click at [1324, 576] on icon "button" at bounding box center [1331, 581] width 18 height 18
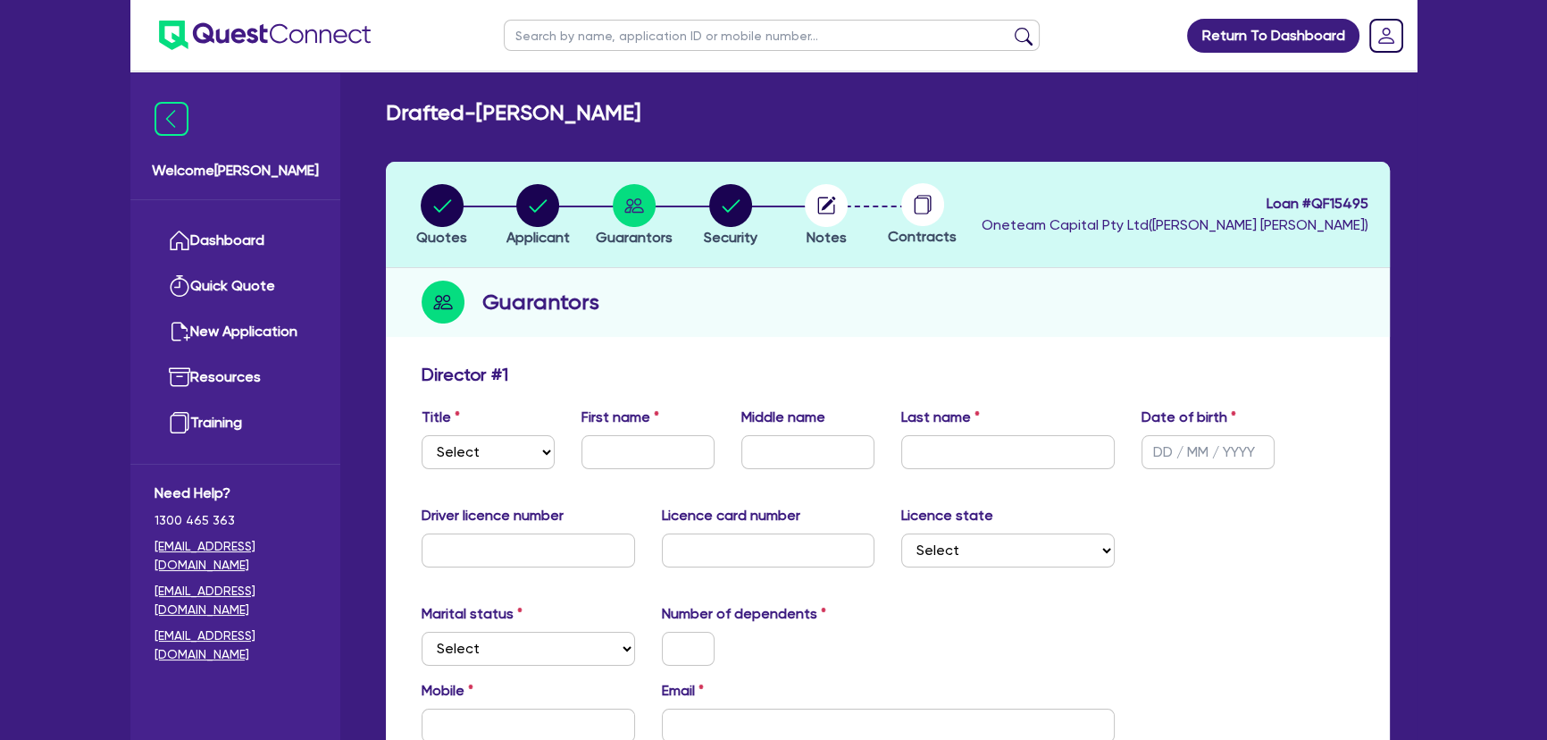
click at [509, 469] on div "Title Select Mr Mrs Ms Miss Dr First name Middle name Last name Date of birth" at bounding box center [887, 444] width 959 height 77
click at [507, 464] on select "Select Mr Mrs Ms Miss Dr" at bounding box center [488, 452] width 133 height 34
select select "MR"
click at [422, 435] on select "Select Mr Mrs Ms Miss Dr" at bounding box center [488, 452] width 133 height 34
click at [632, 446] on input "text" at bounding box center [647, 452] width 133 height 34
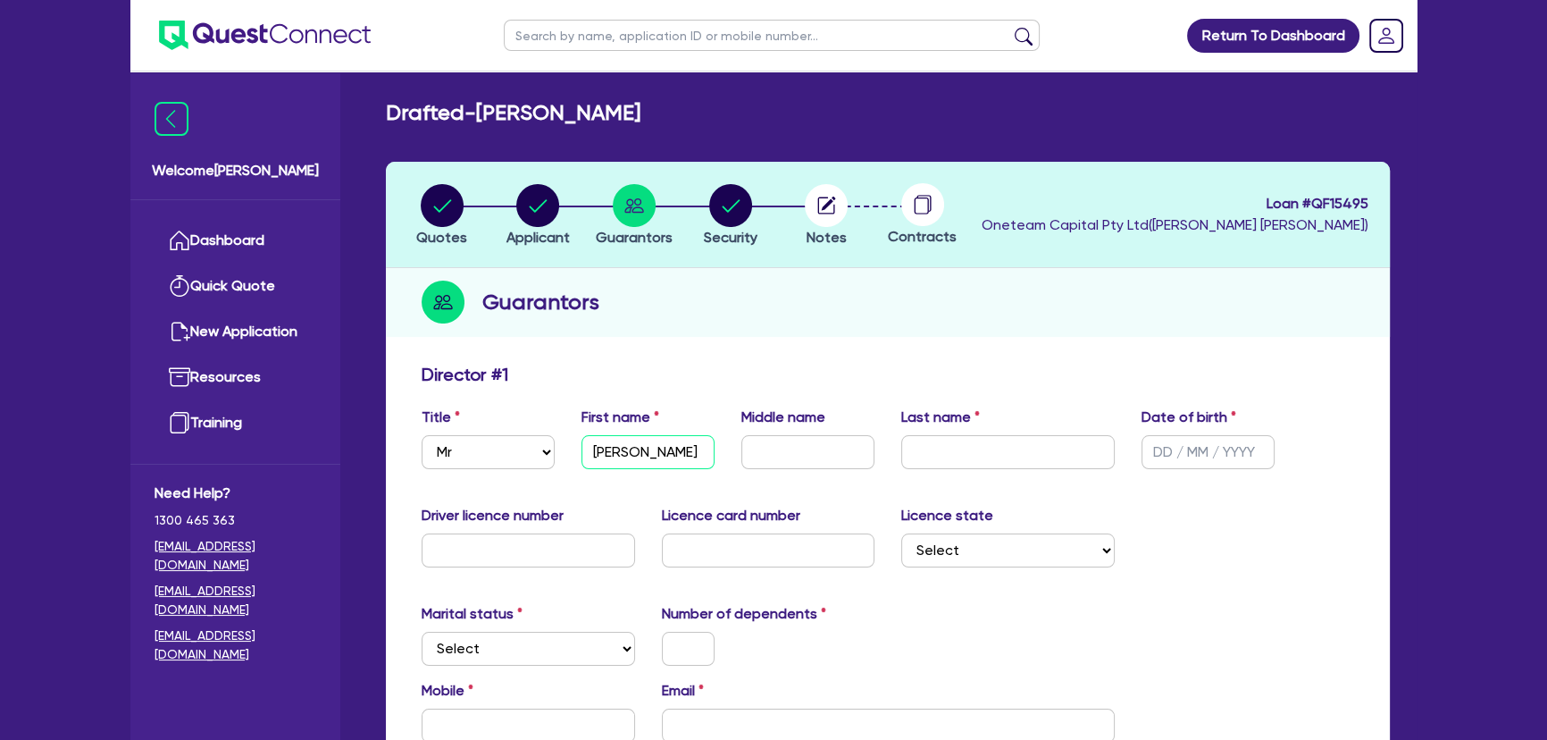
type input "Matt"
click at [786, 445] on input "text" at bounding box center [807, 452] width 133 height 34
click at [785, 463] on input "text" at bounding box center [807, 452] width 133 height 34
type input "William"
click at [1059, 465] on input "text" at bounding box center [1007, 452] width 213 height 34
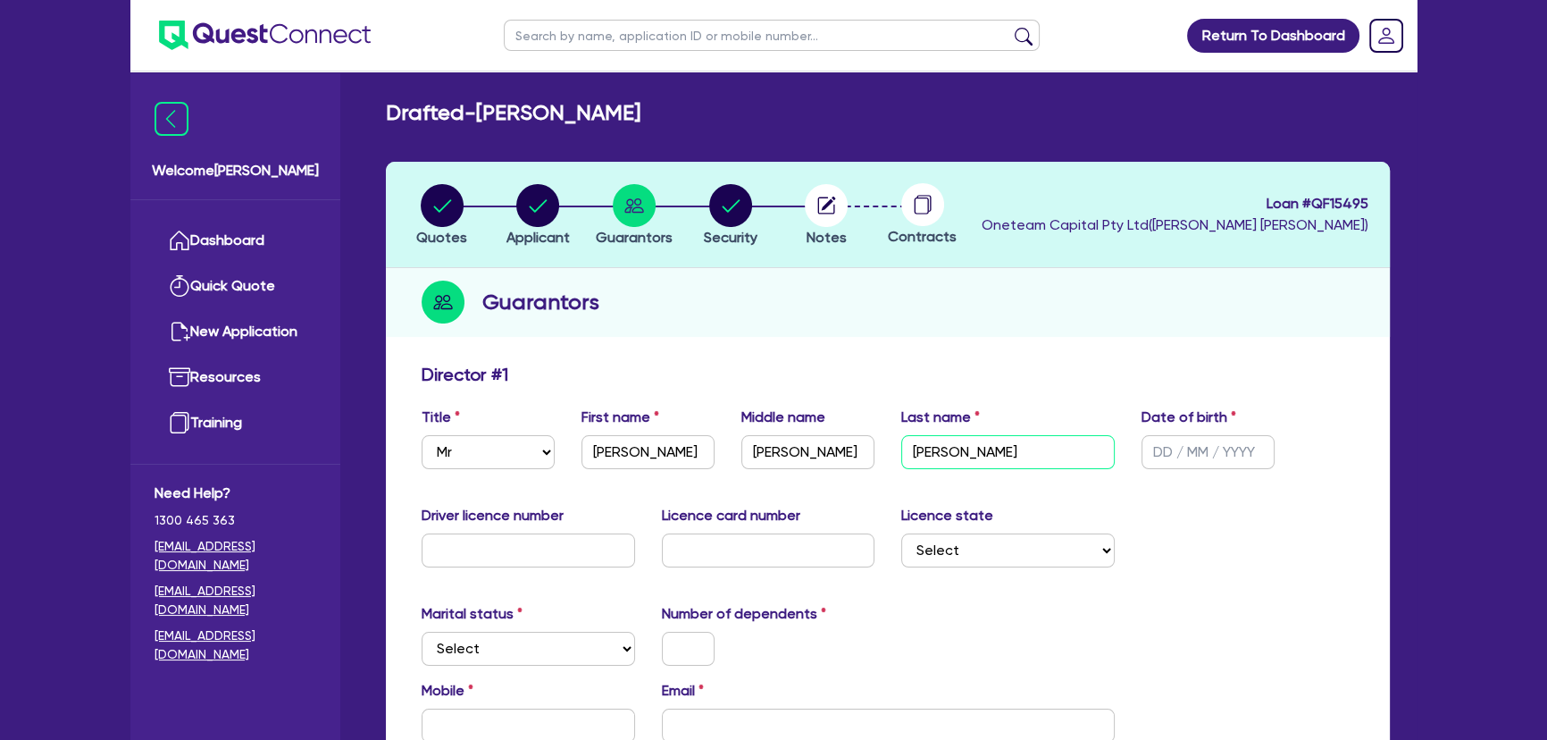
click at [915, 454] on input "barber" at bounding box center [1007, 452] width 213 height 34
click at [915, 456] on input "barber" at bounding box center [1007, 452] width 213 height 34
click at [920, 455] on input "barber" at bounding box center [1007, 452] width 213 height 34
type input "Barber"
click at [1177, 448] on input "text" at bounding box center [1207, 452] width 133 height 34
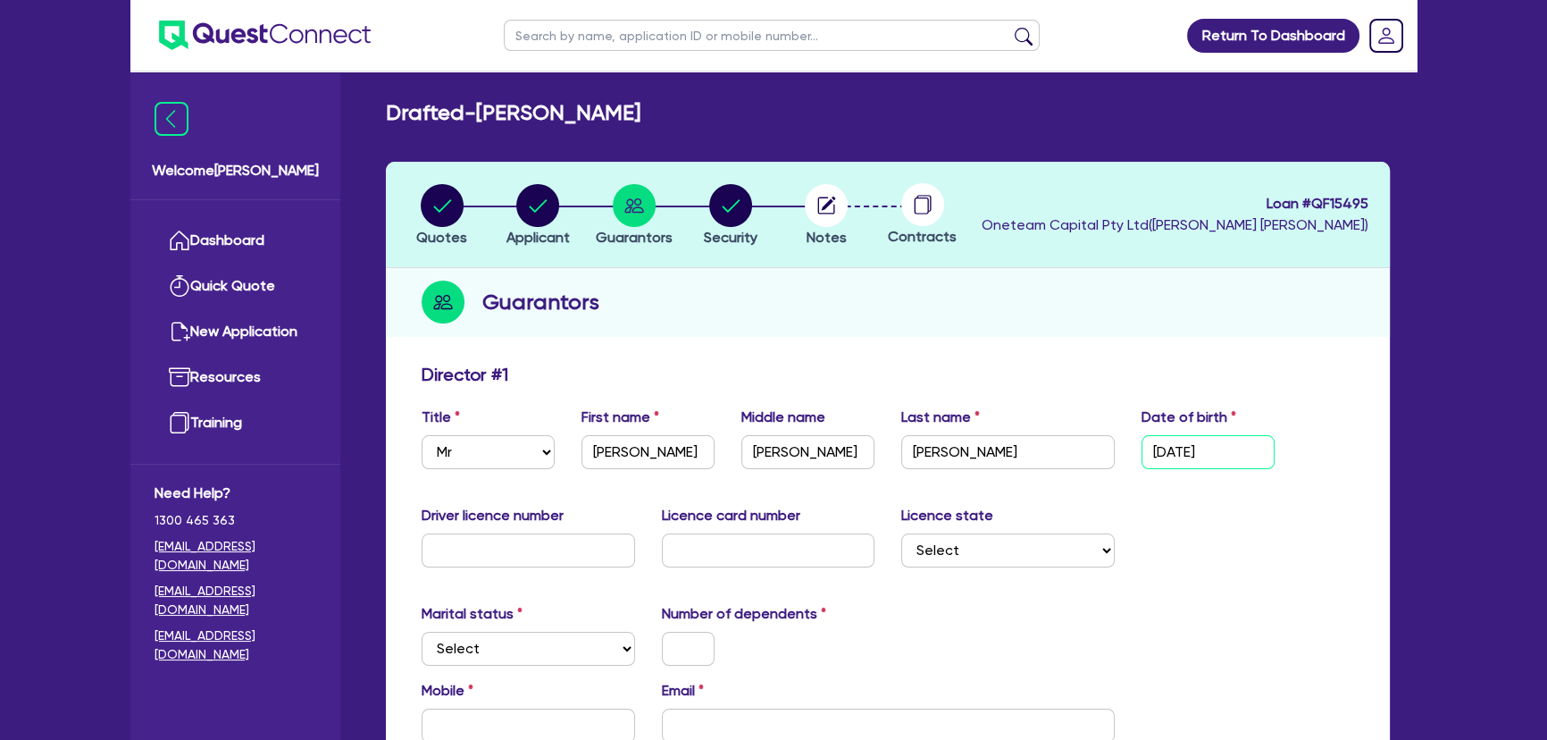
type input "27/10/1993"
click at [443, 556] on input "text" at bounding box center [528, 550] width 213 height 34
type input "101790319"
click at [731, 556] on input "text" at bounding box center [768, 550] width 213 height 34
click at [807, 567] on div "Driver licence number 101790319 Licence card number Licence state Select NSW VI…" at bounding box center [887, 543] width 959 height 77
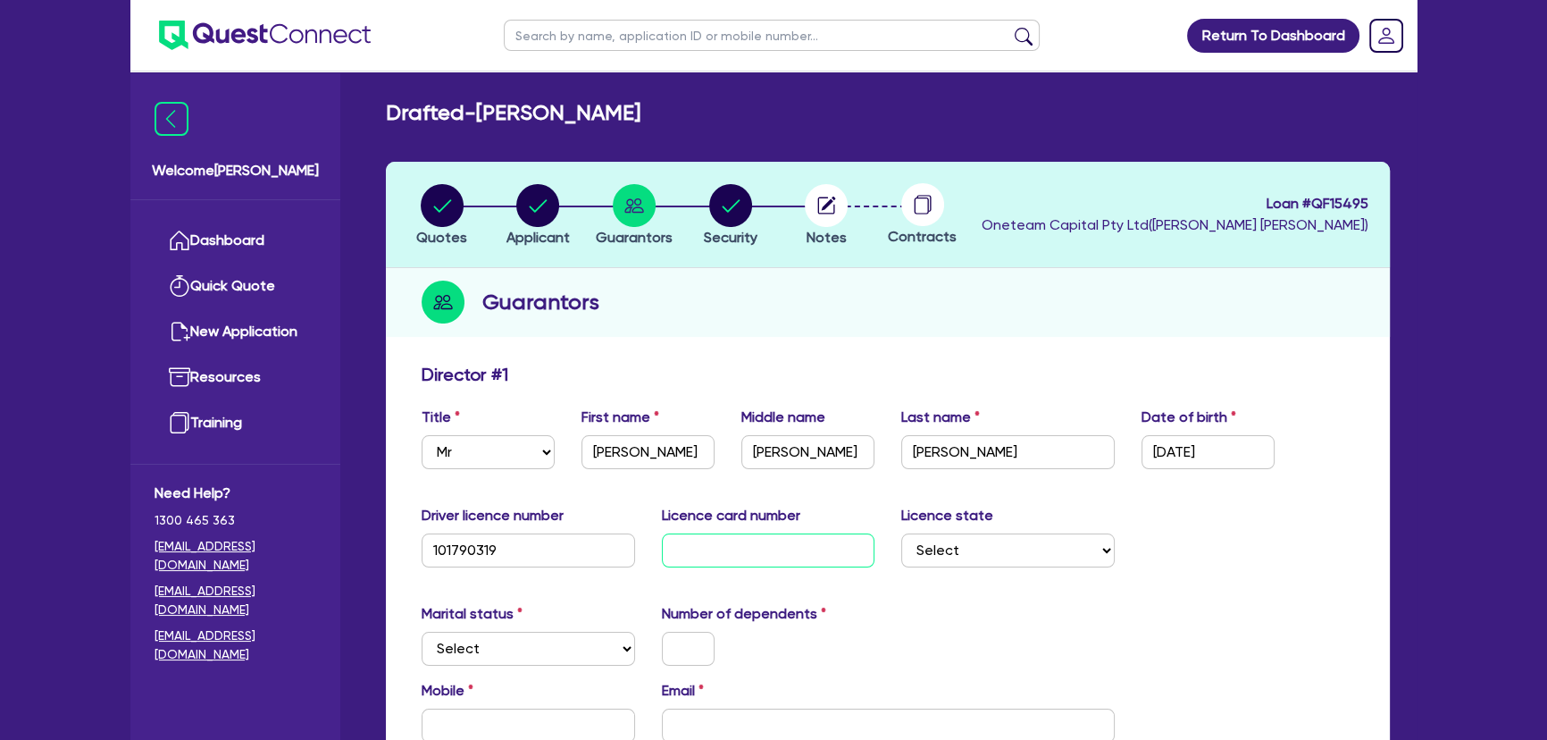
click at [803, 558] on input "text" at bounding box center [768, 550] width 213 height 34
type input "46C009A262"
click at [934, 563] on select "Select NSW VIC QLD TAS ACT SA NT WA" at bounding box center [1007, 550] width 213 height 34
select select "QLD"
click at [901, 533] on select "Select NSW VIC QLD TAS ACT SA NT WA" at bounding box center [1007, 550] width 213 height 34
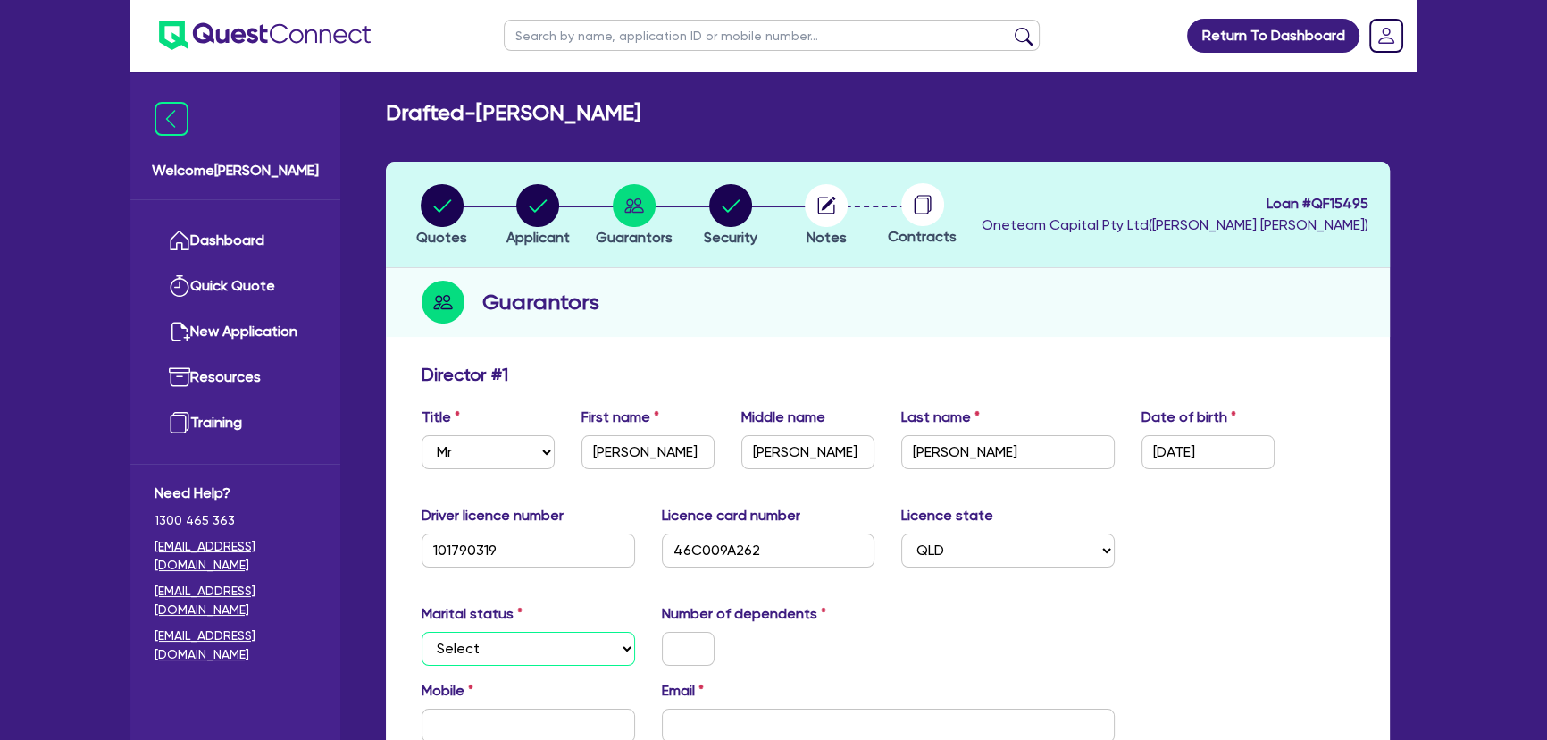
click at [545, 664] on div "Marital status Select Single Married De Facto / Partner Number of dependents" at bounding box center [887, 641] width 959 height 77
select select "SINGLE"
click at [422, 631] on select "Select Single Married De Facto / Partner" at bounding box center [528, 648] width 213 height 34
click at [670, 652] on input "text" at bounding box center [688, 648] width 53 height 34
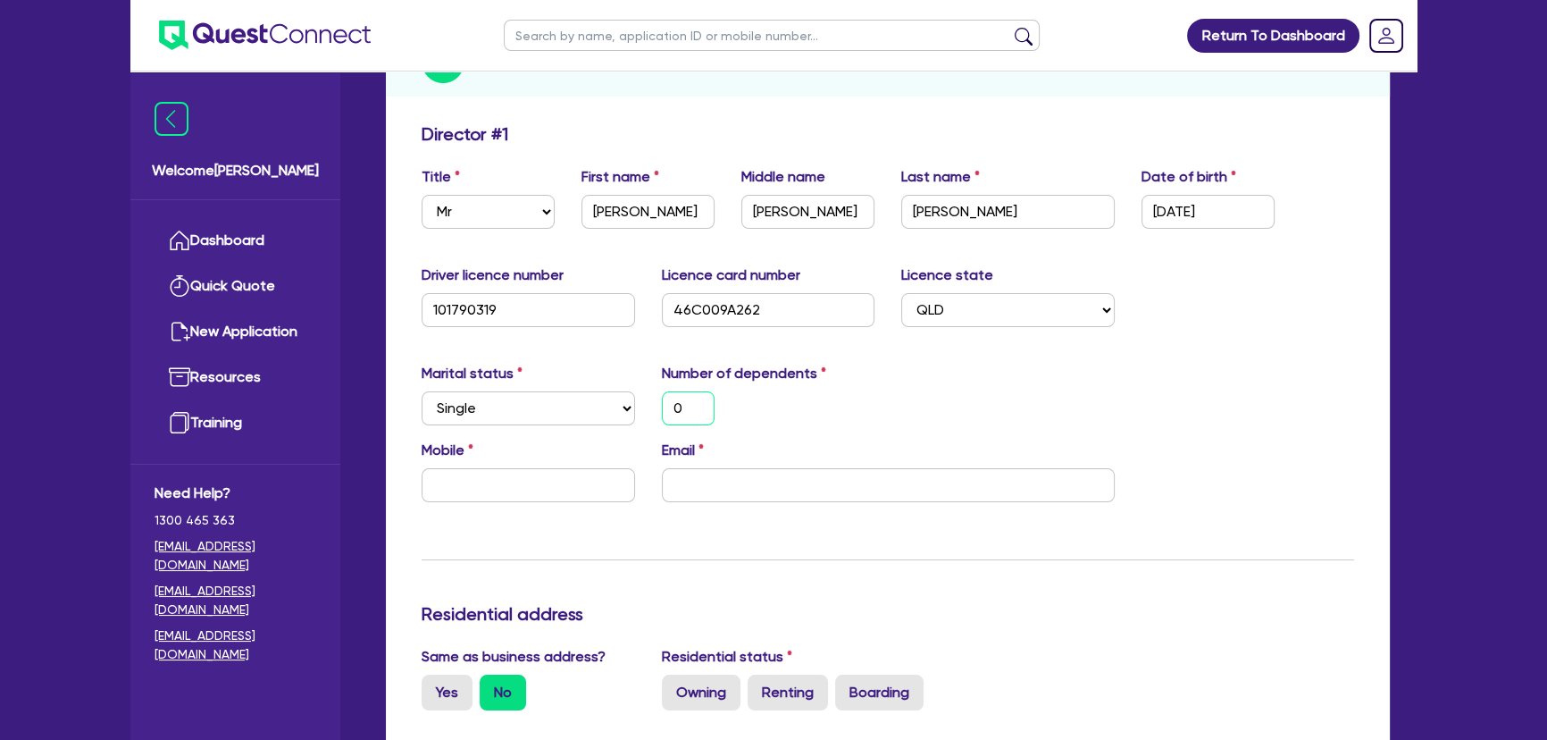
scroll to position [324, 0]
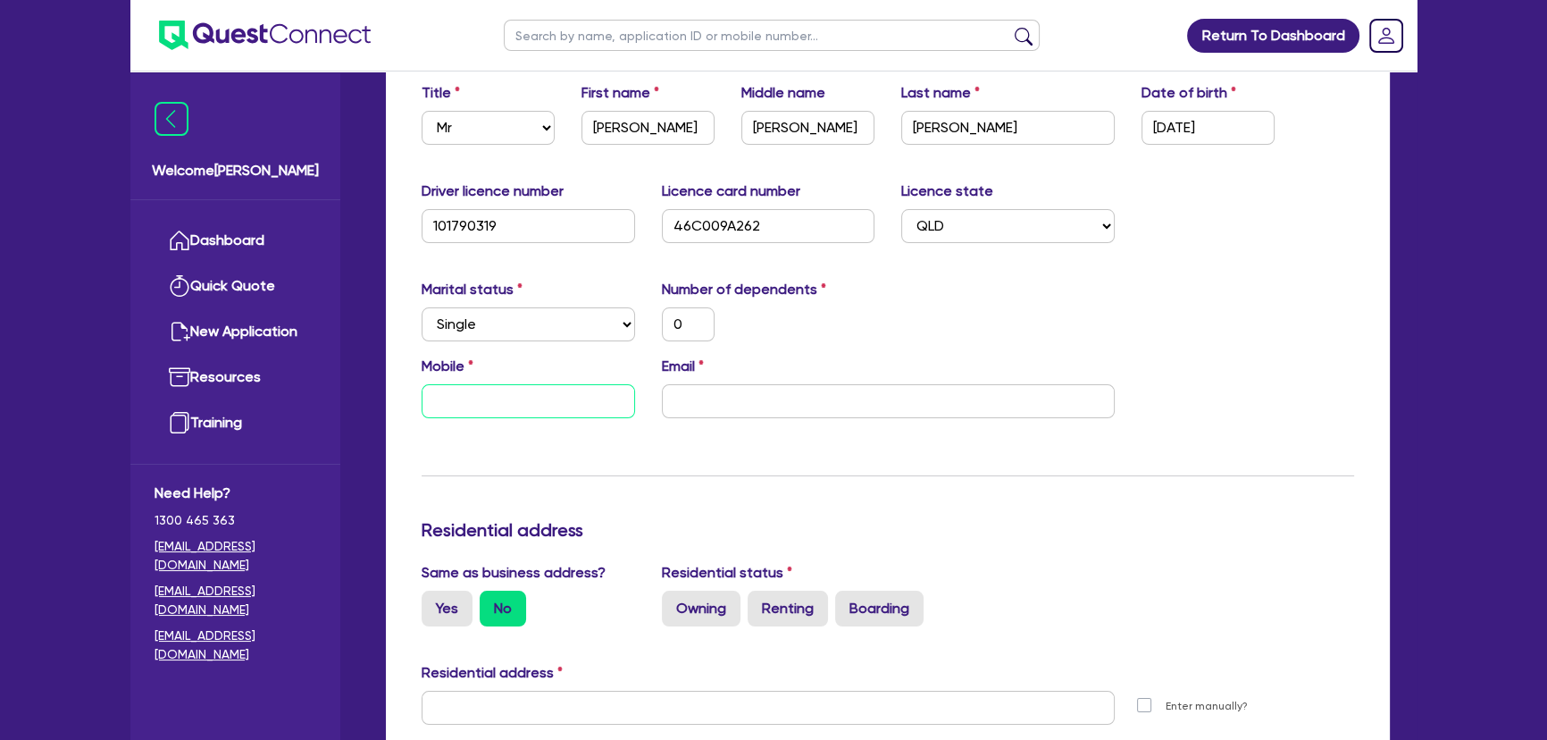
click at [490, 397] on input "text" at bounding box center [528, 401] width 213 height 34
click at [536, 405] on input "text" at bounding box center [528, 401] width 213 height 34
type input "0"
paste input "614 095 016"
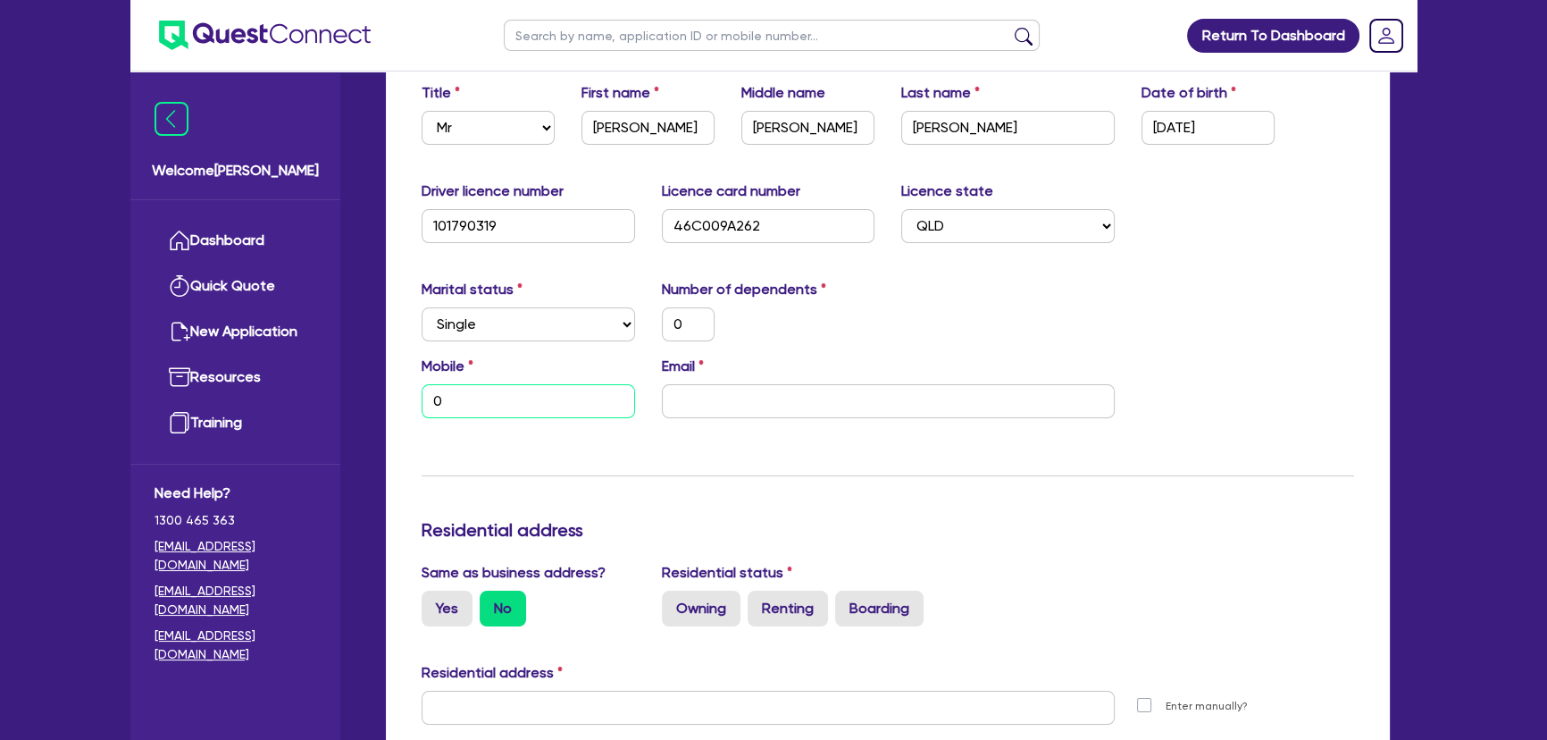
type input "0"
type input "0614 095 016"
click at [456, 397] on input "0614 095 016" at bounding box center [528, 401] width 213 height 34
type input "0"
type input "0640 950 16"
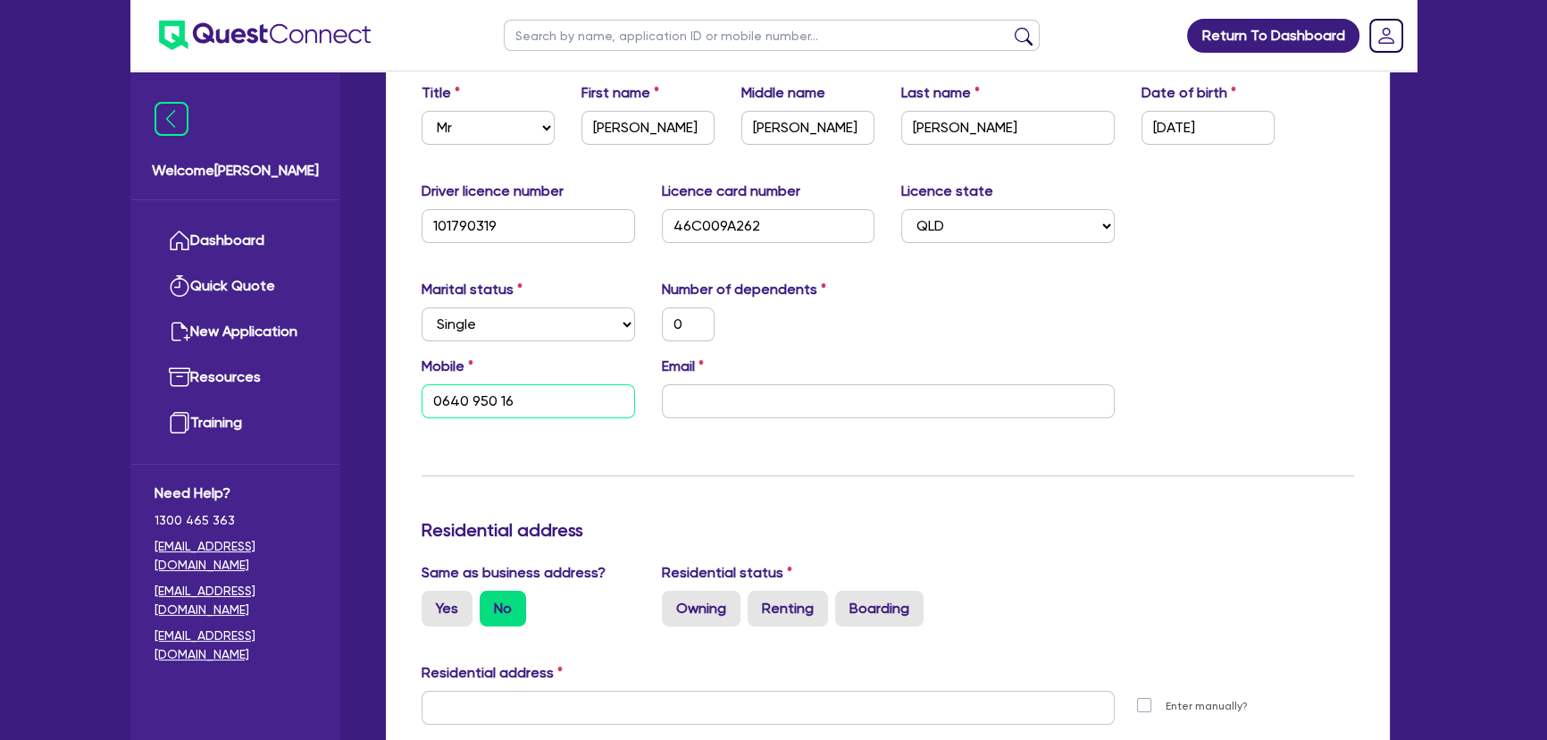
type input "0"
click at [565, 397] on input "0409 501 6" at bounding box center [528, 401] width 213 height 34
type input "0409 501 6"
drag, startPoint x: 517, startPoint y: 407, endPoint x: 395, endPoint y: 405, distance: 122.4
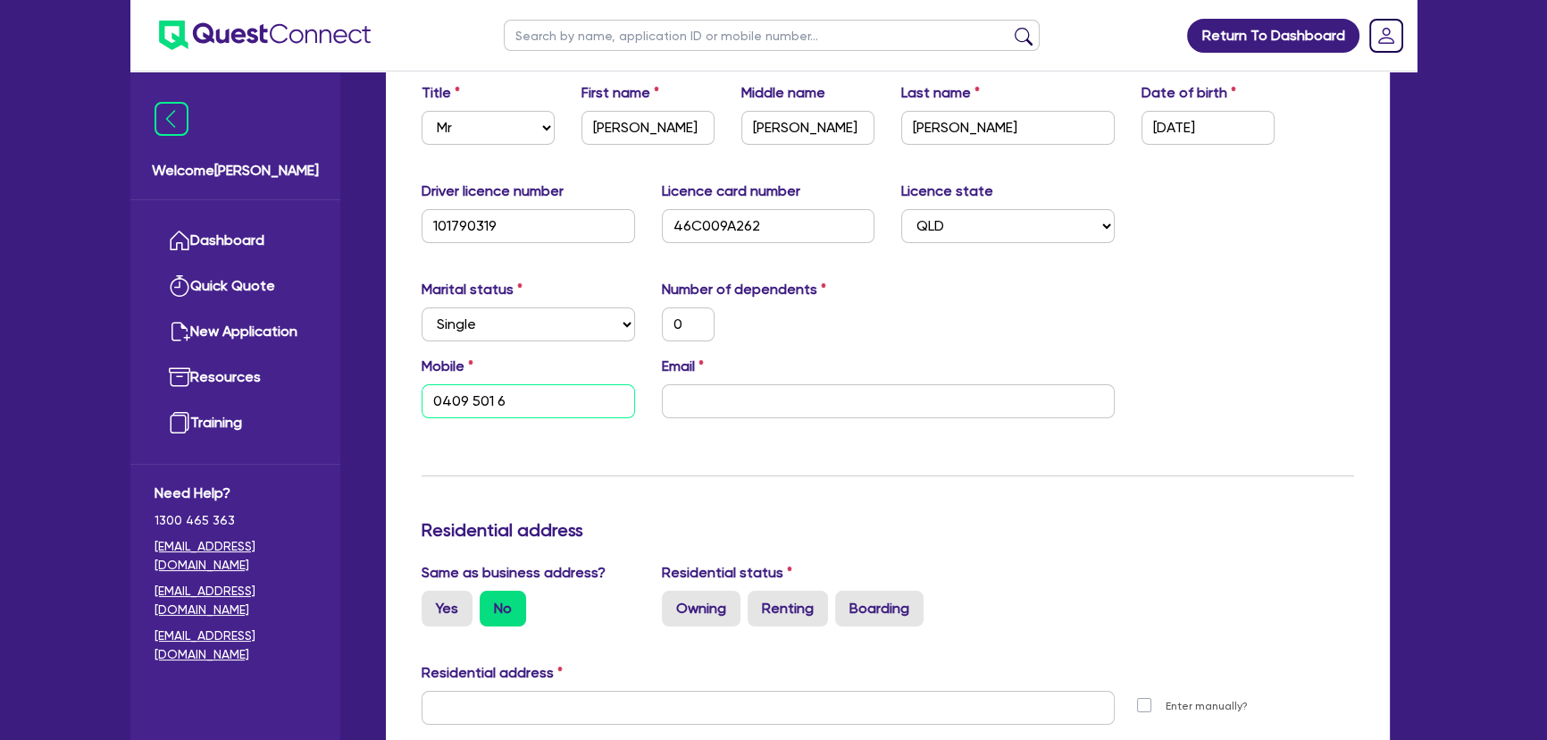
paste input "4095 016 09"
type input "0"
type input "4095 016 09"
click at [429, 399] on input "4095 016 09" at bounding box center [528, 401] width 213 height 34
type input "0"
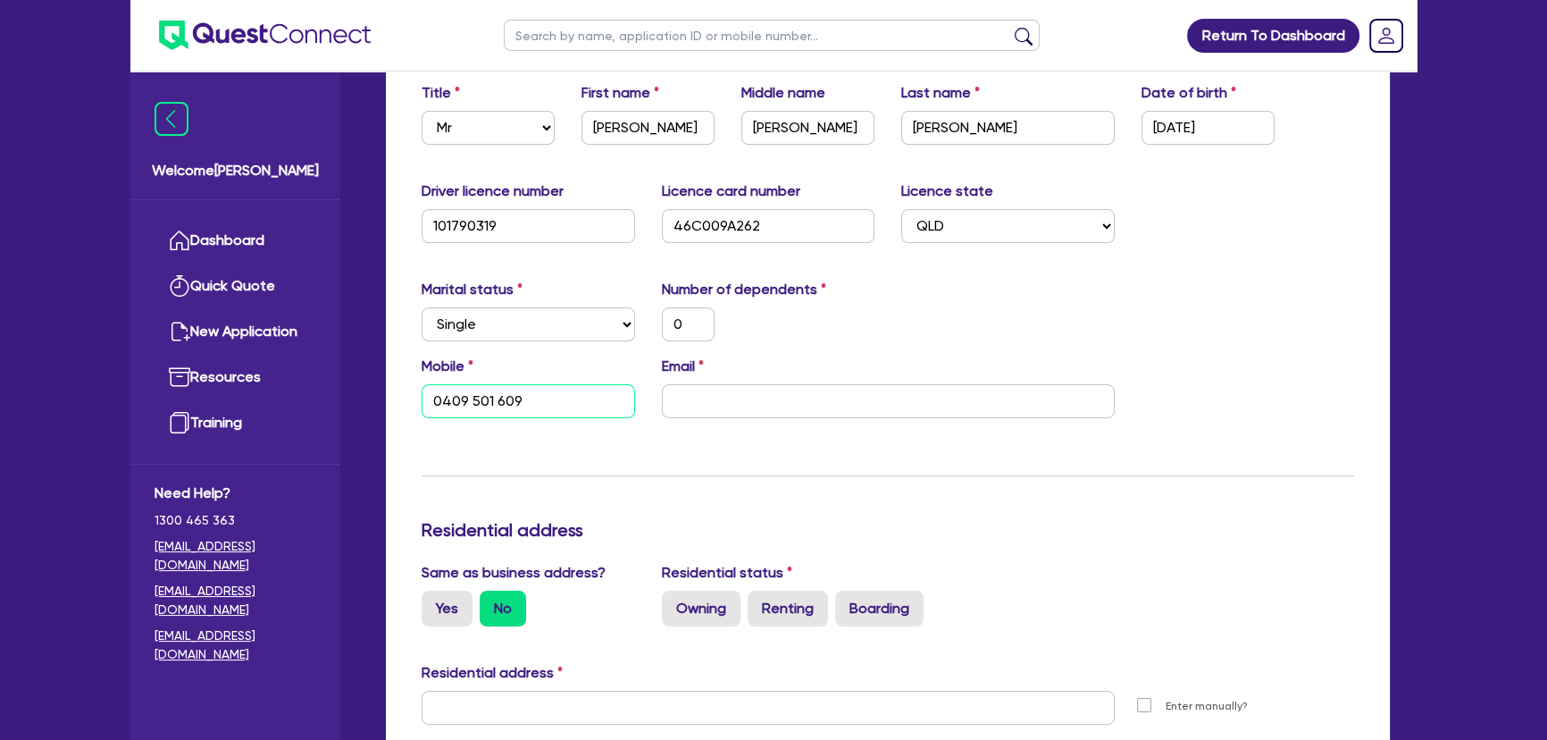
type input "0409 501 609"
click at [729, 389] on input "email" at bounding box center [888, 401] width 453 height 34
click at [845, 405] on input "email" at bounding box center [888, 401] width 453 height 34
paste input "barber4211@gmail.com"
type input "0"
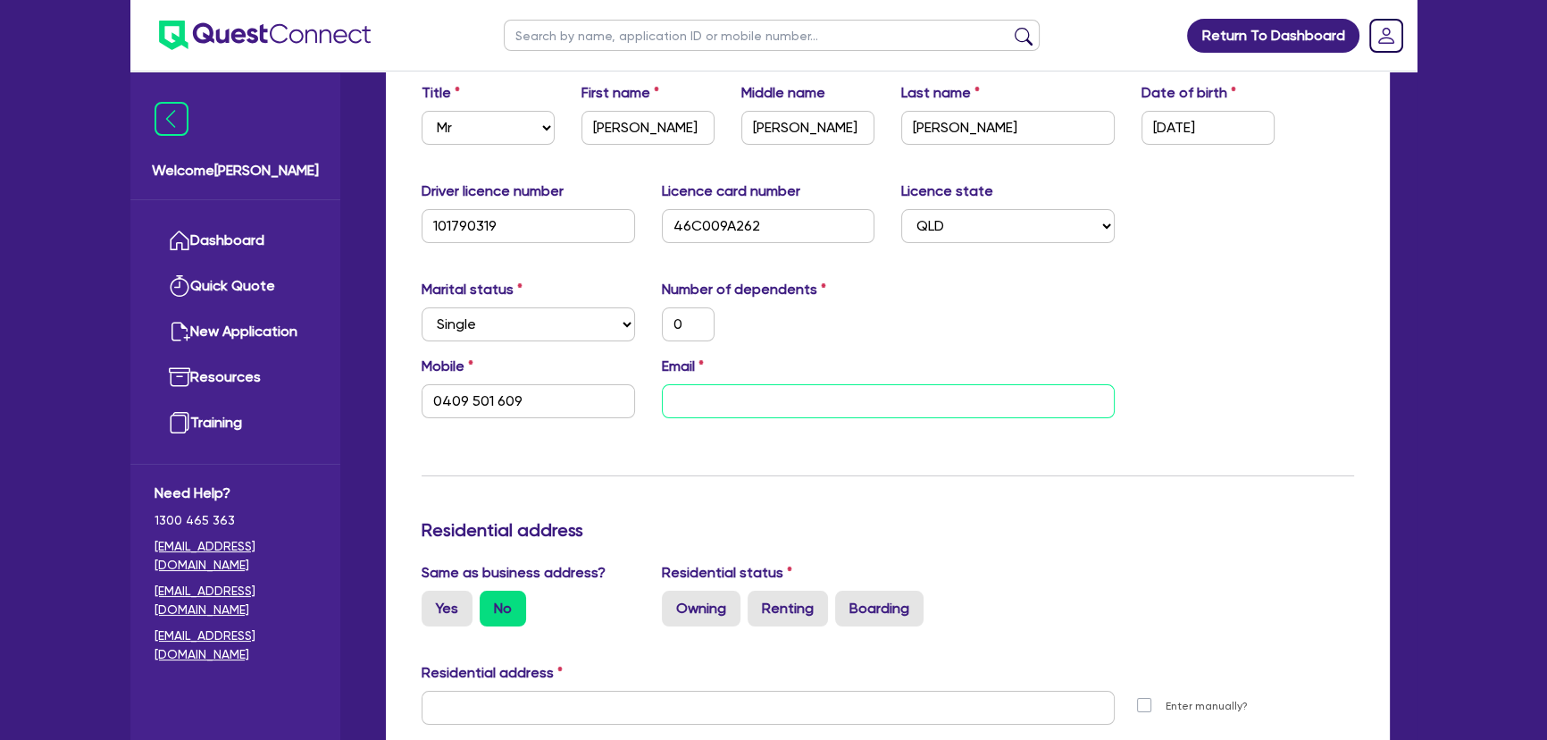
type input "0409 501 609"
type input "barber4211@gmail.com"
click at [780, 472] on div "Update residential status for Director #1 Boarding is only acceptable when the …" at bounding box center [888, 699] width 932 height 1321
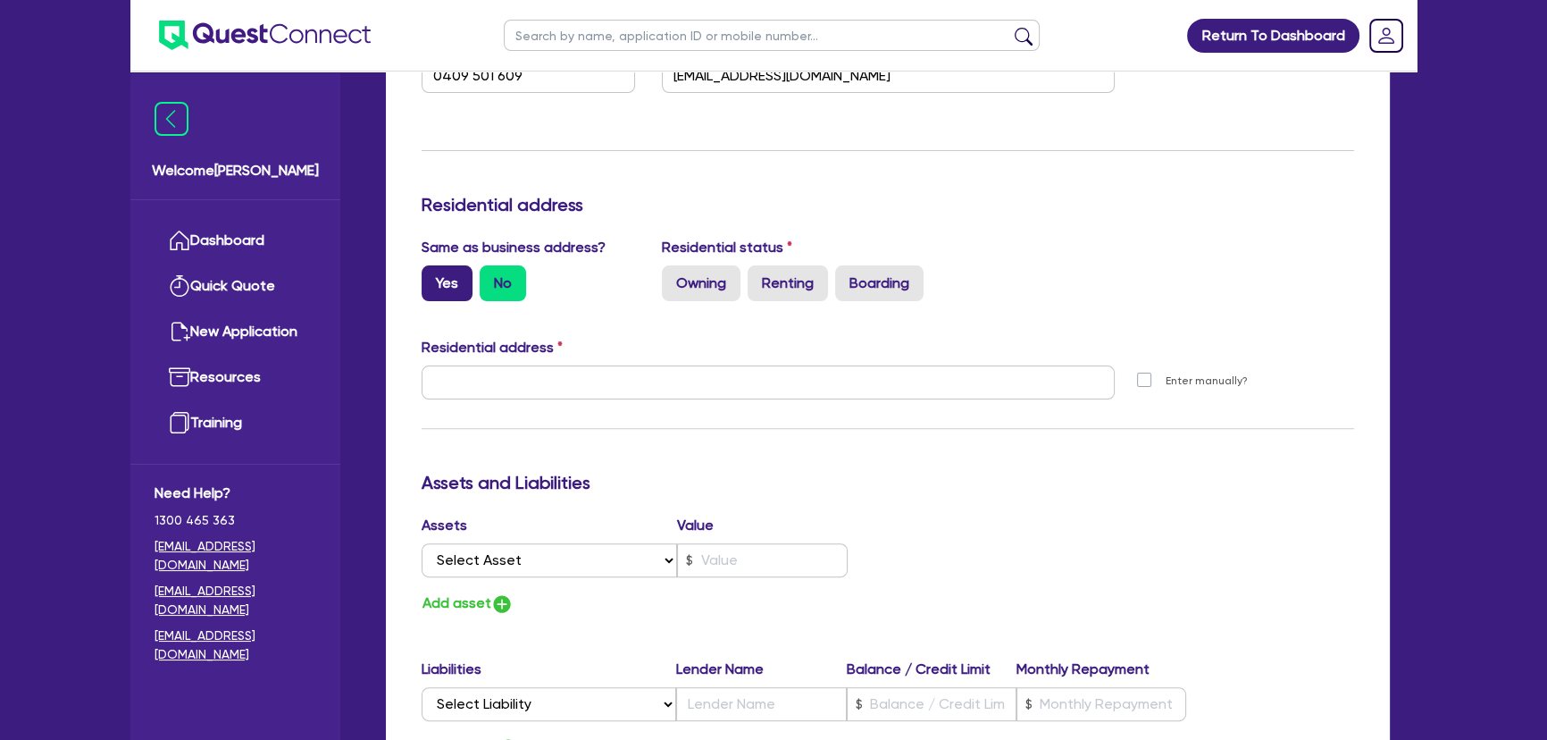
click at [439, 289] on label "Yes" at bounding box center [447, 283] width 51 height 36
click at [433, 277] on input "Yes" at bounding box center [428, 271] width 12 height 12
radio input "true"
type input "0"
type input "0409 501 609"
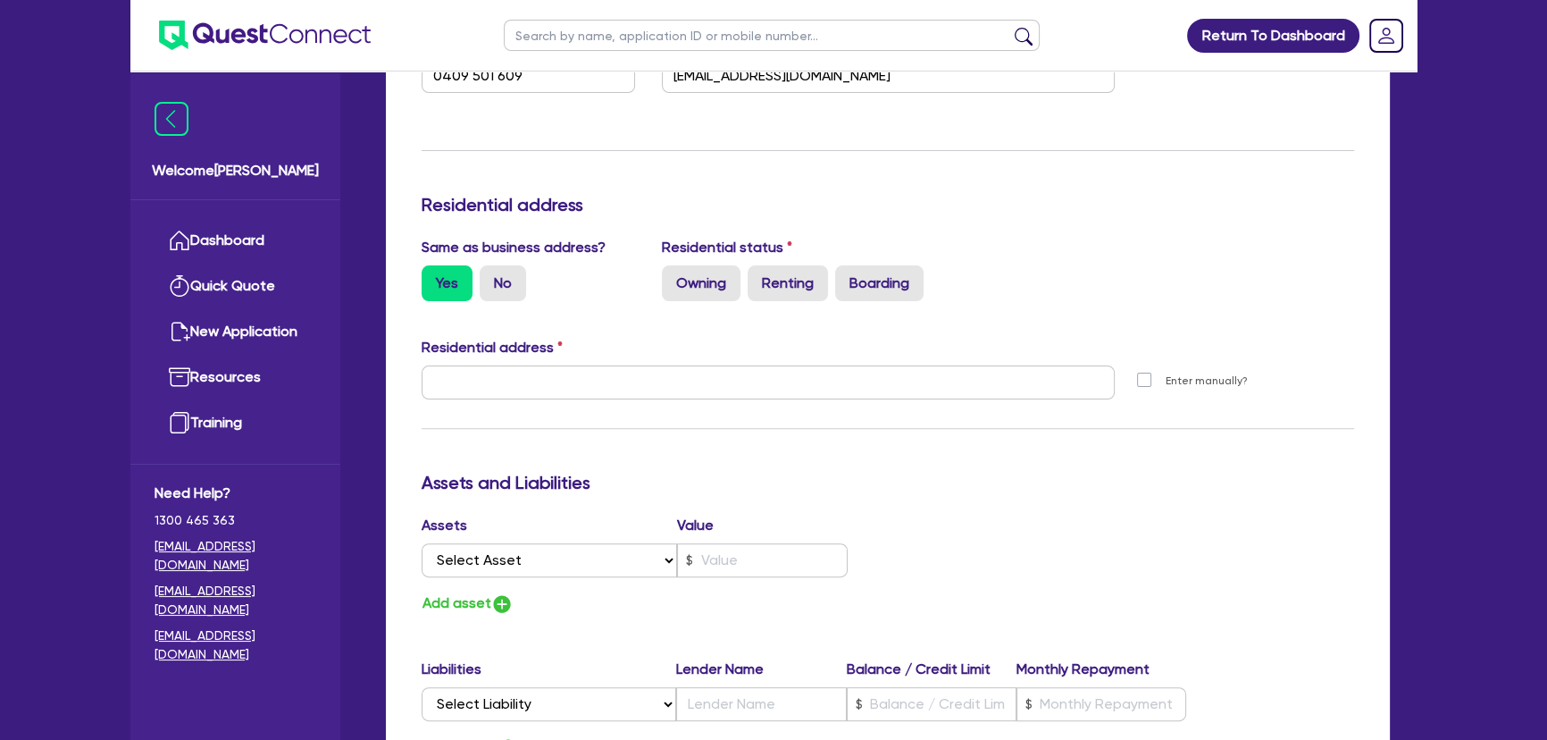
type input "7611 Fairway Blvd Hope Island QLD 4212"
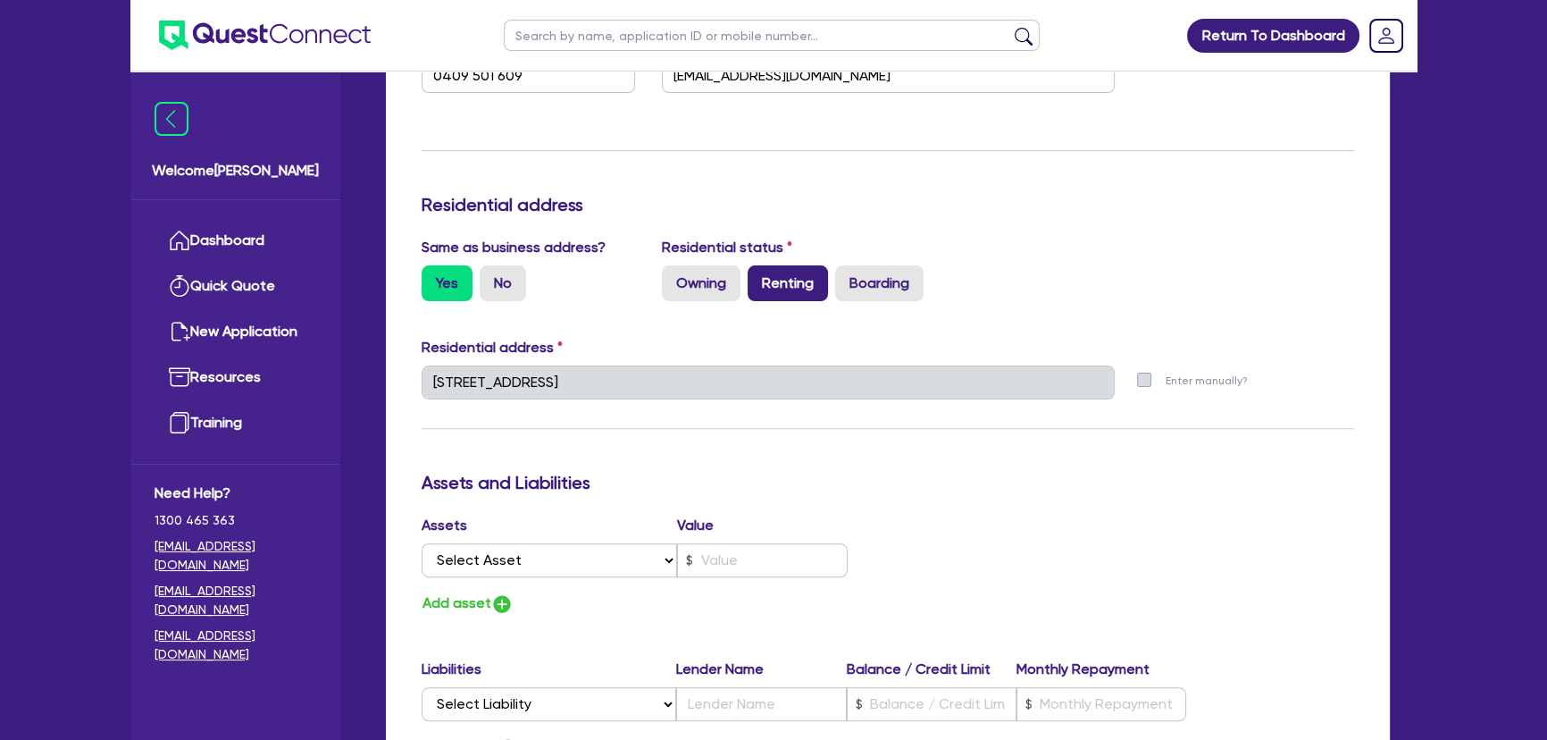
click at [807, 281] on label "Renting" at bounding box center [788, 283] width 80 height 36
click at [759, 277] on input "Renting" at bounding box center [754, 271] width 12 height 12
radio input "true"
type input "0"
type input "0409 501 609"
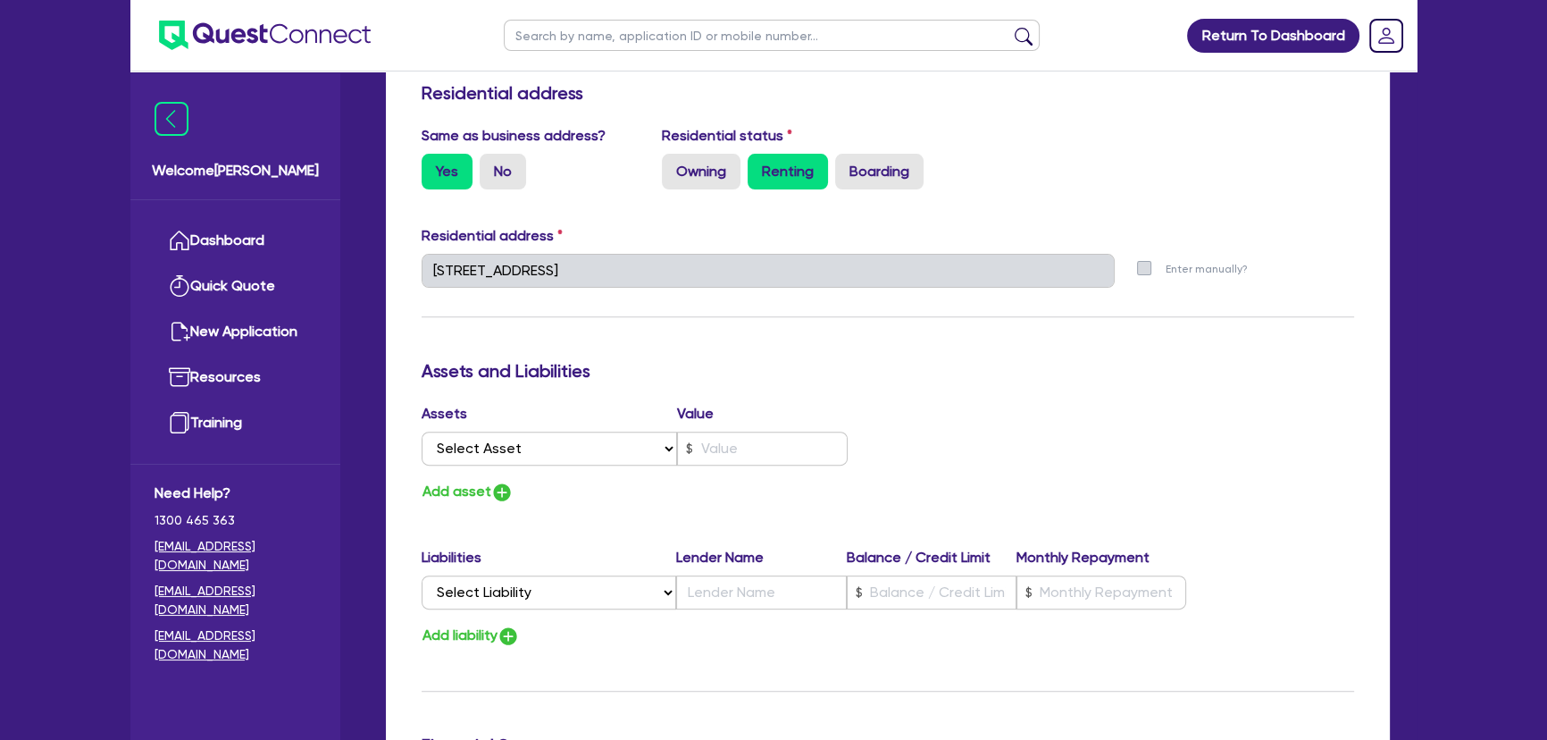
scroll to position [974, 0]
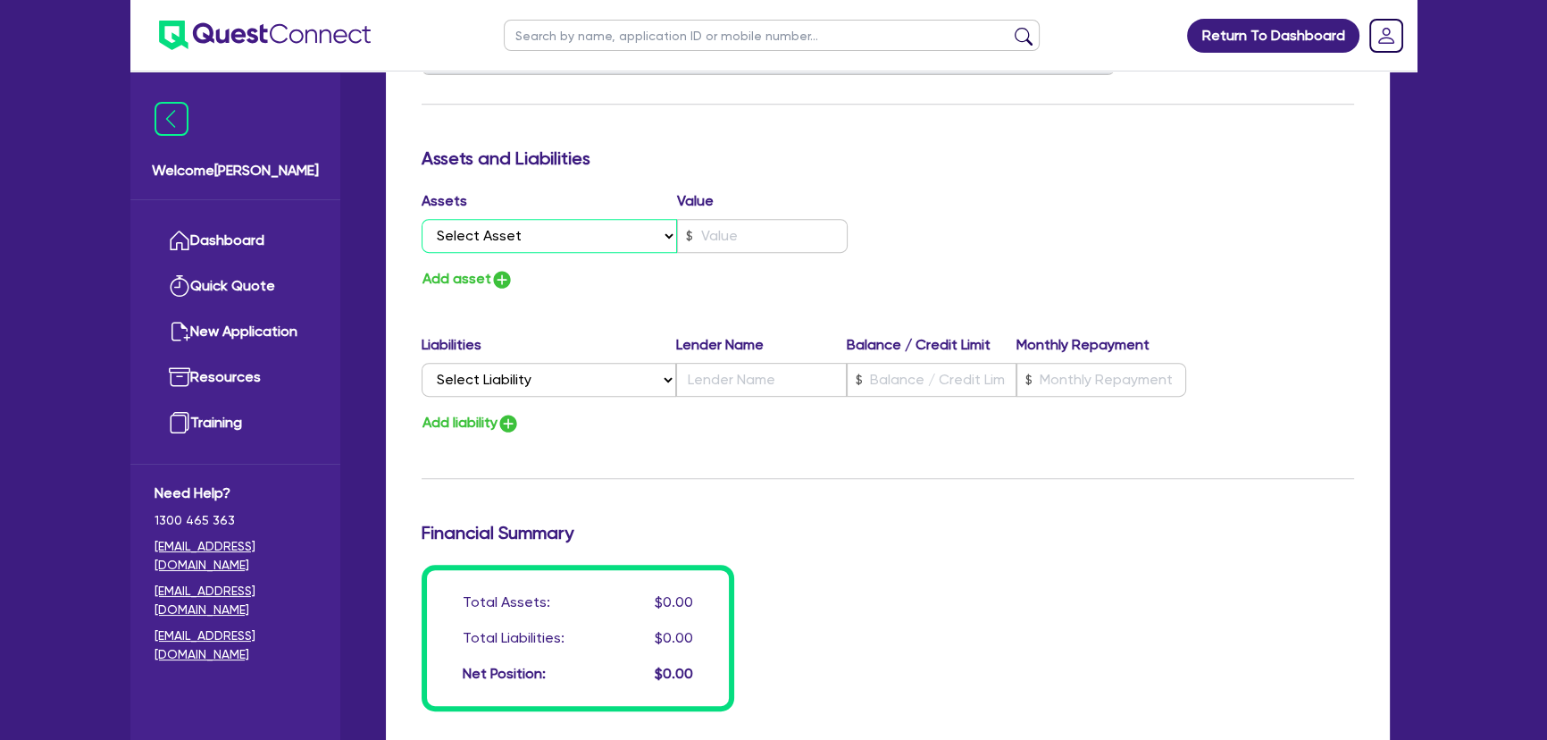
click at [495, 238] on select "Select Asset Cash Property Investment property Vehicle Truck Trailer Equipment …" at bounding box center [549, 236] width 255 height 34
select select "TRAILER"
click at [422, 219] on select "Select Asset Cash Property Investment property Vehicle Truck Trailer Equipment …" at bounding box center [549, 236] width 255 height 34
type input "0"
type input "0409 501 609"
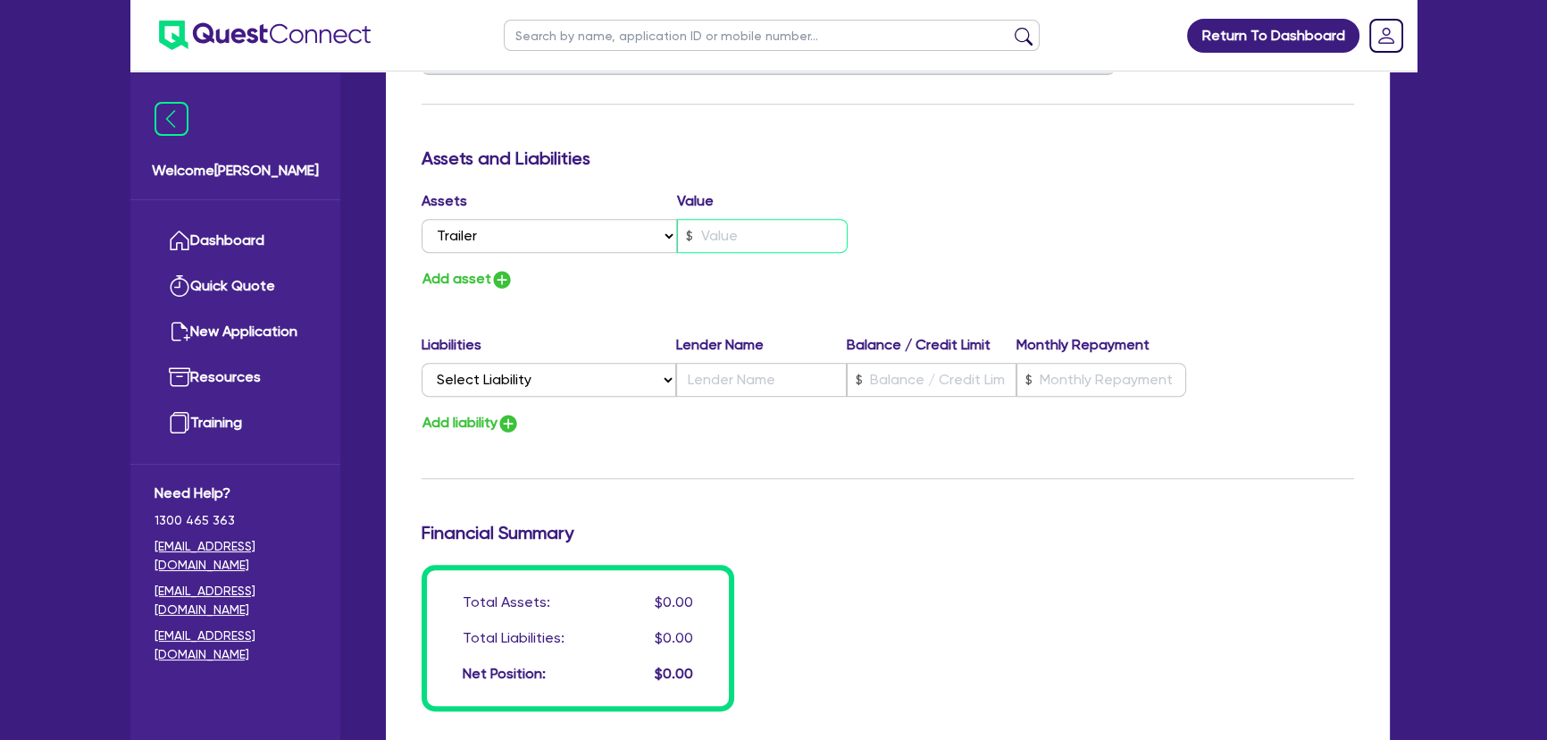
click at [772, 222] on input "text" at bounding box center [762, 236] width 171 height 34
type input "0"
type input "0409 501 609"
type input "6"
type input "0"
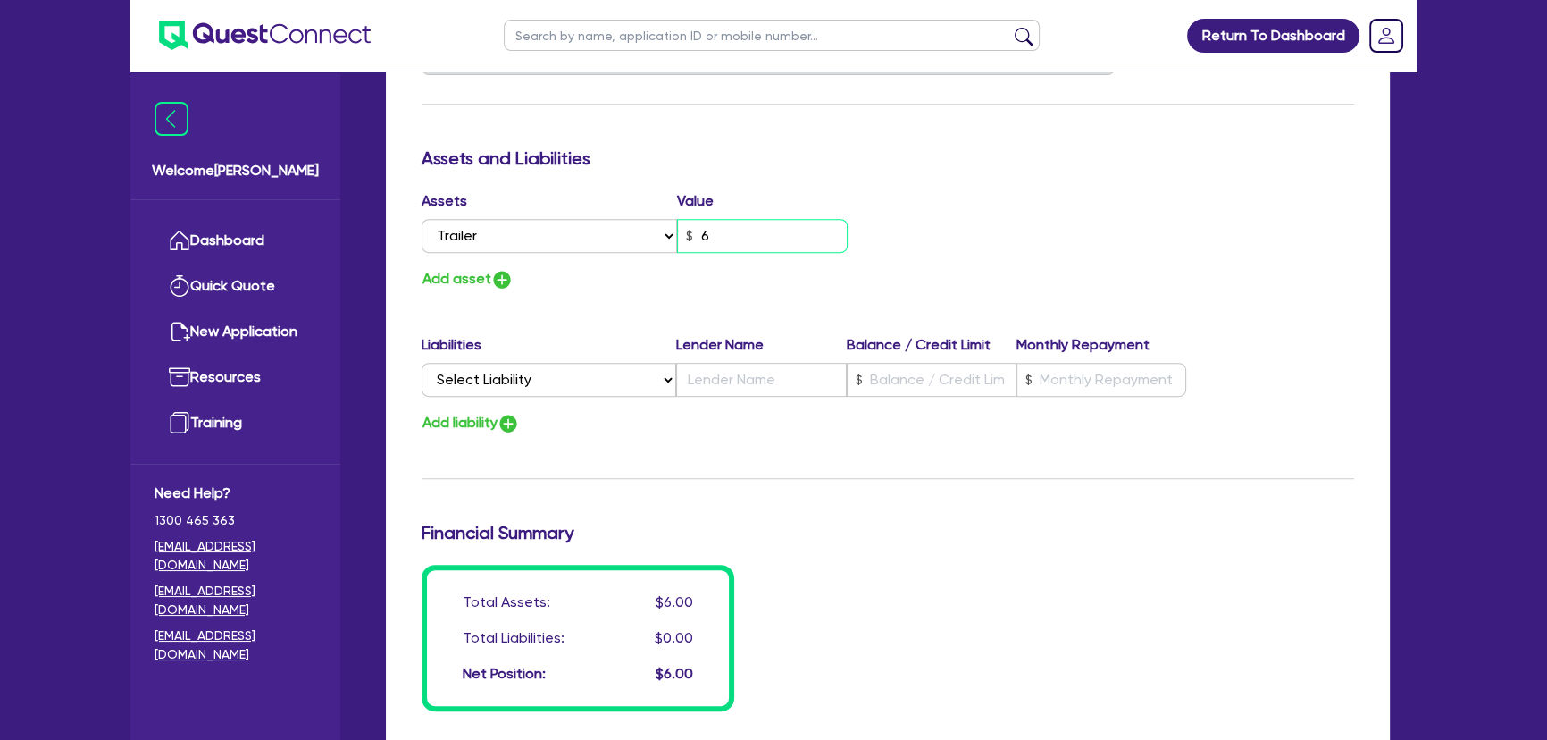
type input "0409 501 609"
type input "60"
type input "0"
type input "0409 501 609"
type input "600"
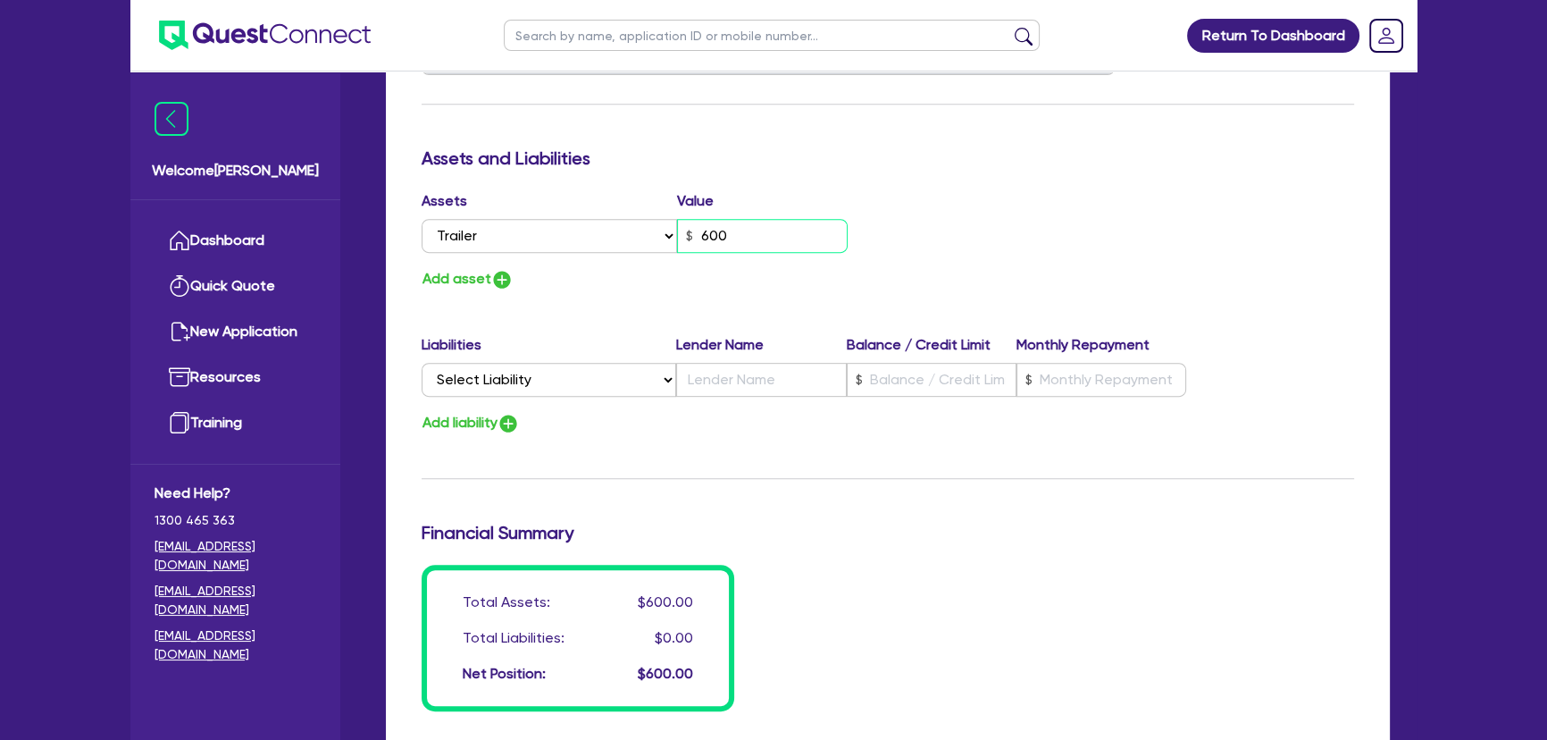
type input "0"
type input "0409 501 609"
type input "6,000"
click at [487, 286] on button "Add asset" at bounding box center [468, 279] width 92 height 24
type input "0"
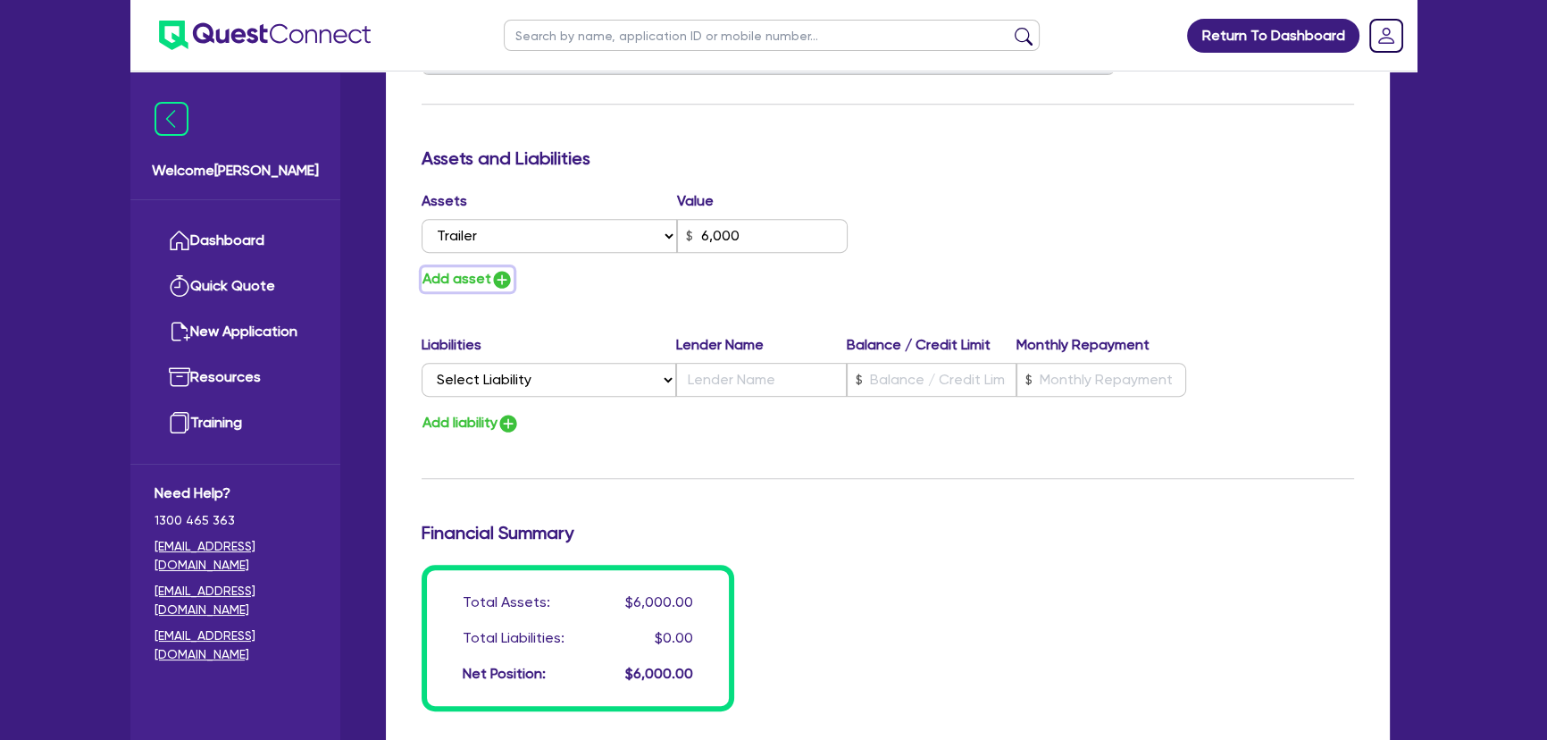
type input "0409 501 609"
type input "6,000"
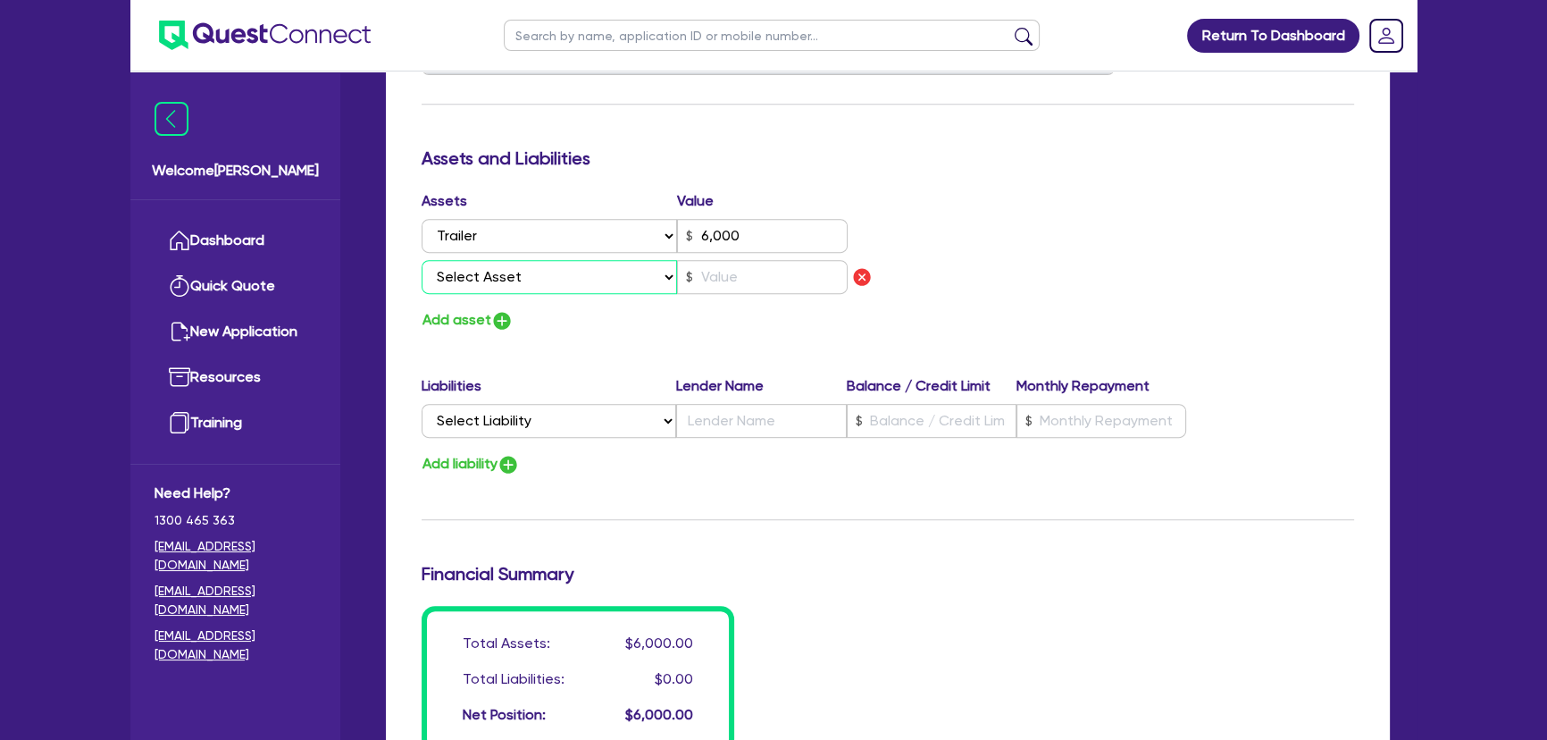
click at [497, 285] on select "Select Asset Cash Property Investment property Vehicle Truck Trailer Equipment …" at bounding box center [549, 277] width 255 height 34
select select "VEHICLE"
click at [422, 260] on select "Select Asset Cash Property Investment property Vehicle Truck Trailer Equipment …" at bounding box center [549, 277] width 255 height 34
type input "0"
type input "0409 501 609"
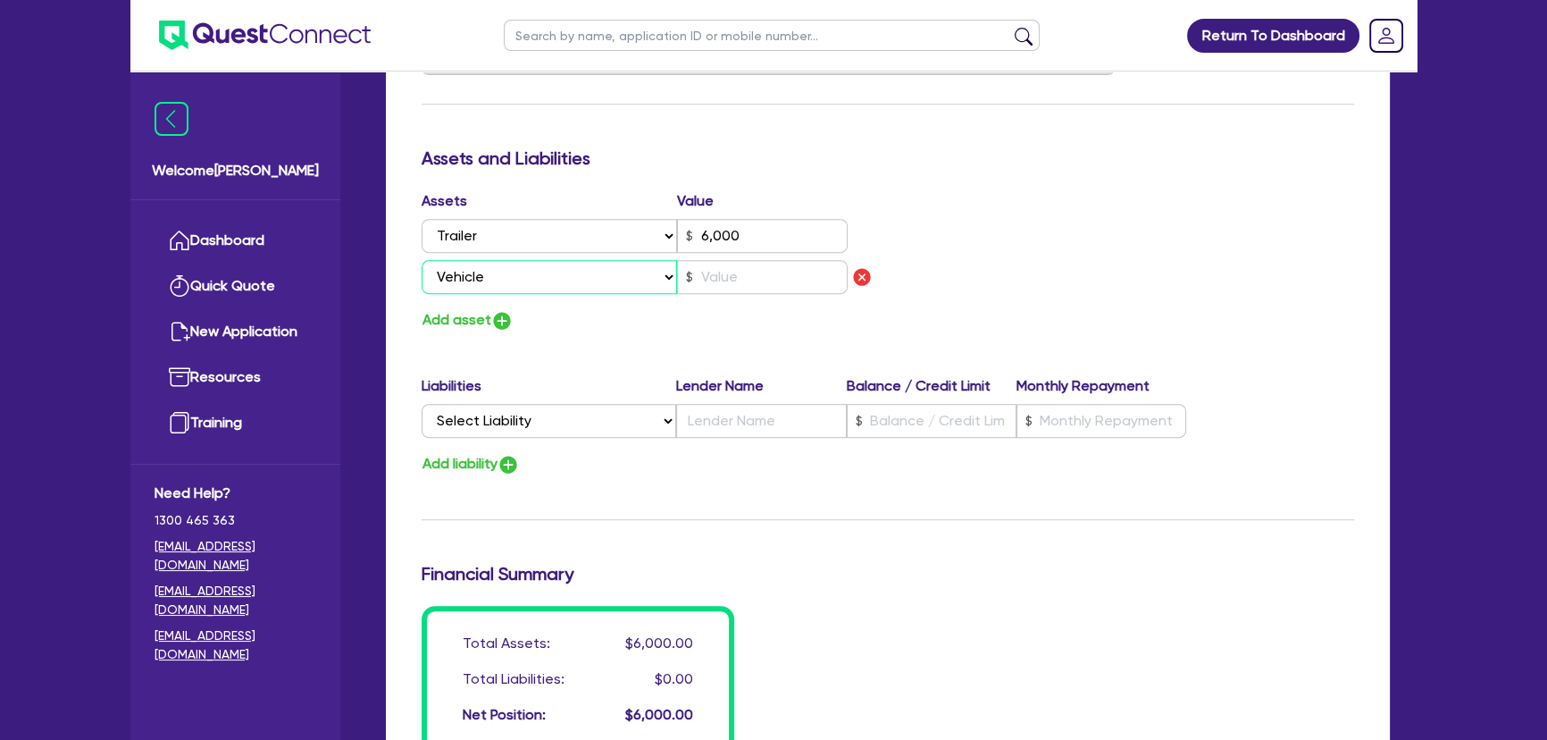
type input "6,000"
click at [713, 286] on input "text" at bounding box center [762, 277] width 171 height 34
type input "0"
type input "0409 501 609"
type input "6,000"
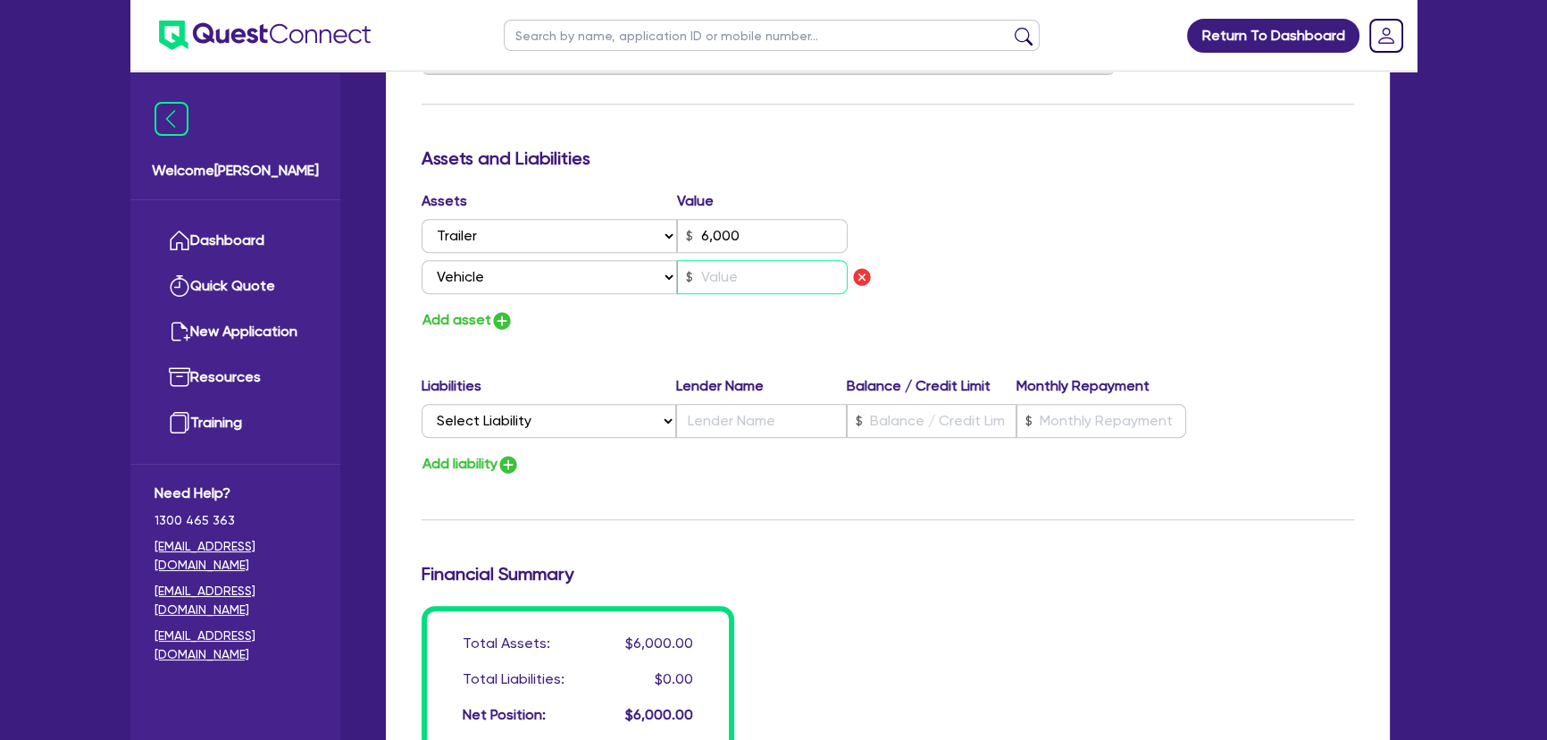
type input "1"
type input "0"
type input "0409 501 609"
type input "6,000"
type input "15"
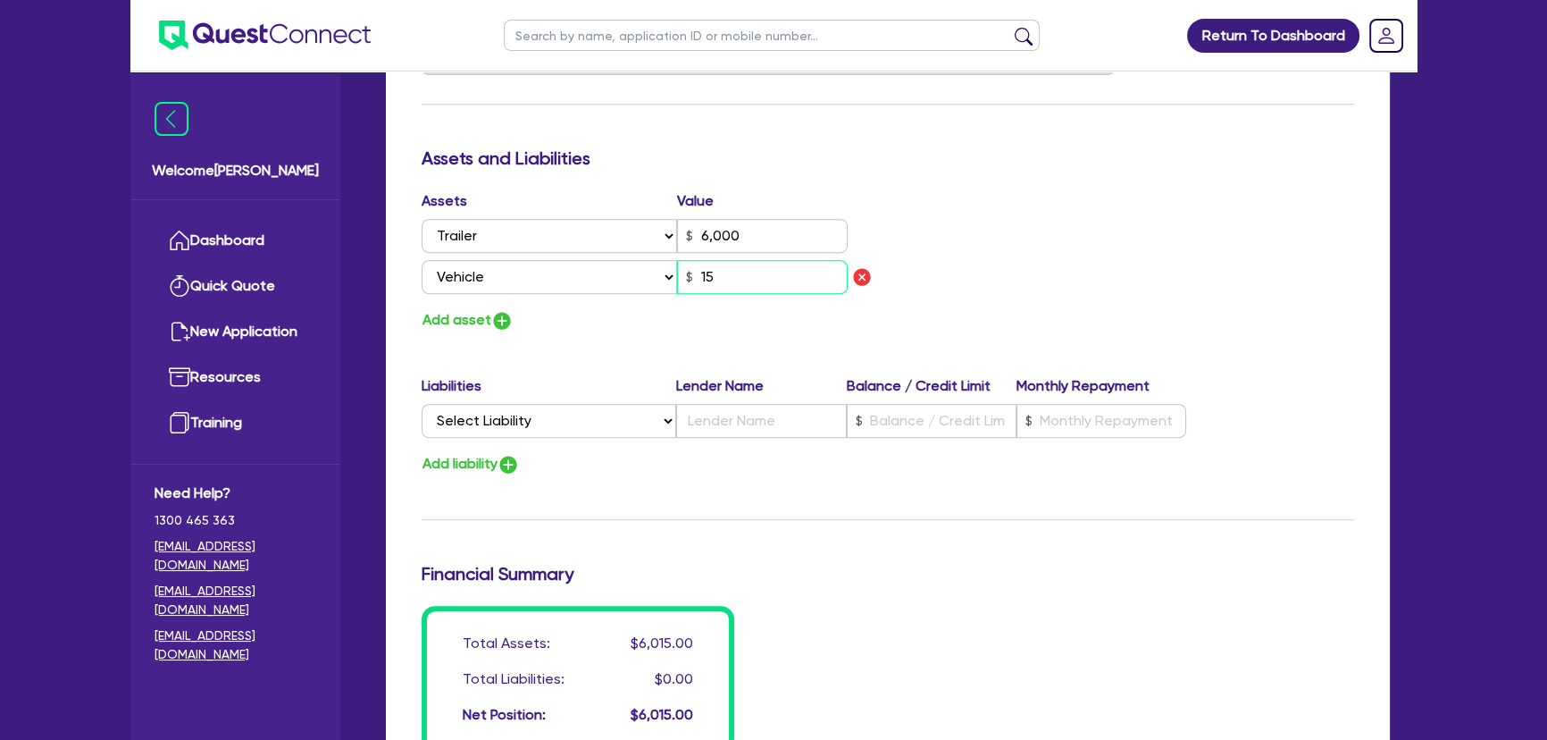
type input "0"
type input "0409 501 609"
type input "6,000"
type input "1,500"
type input "0"
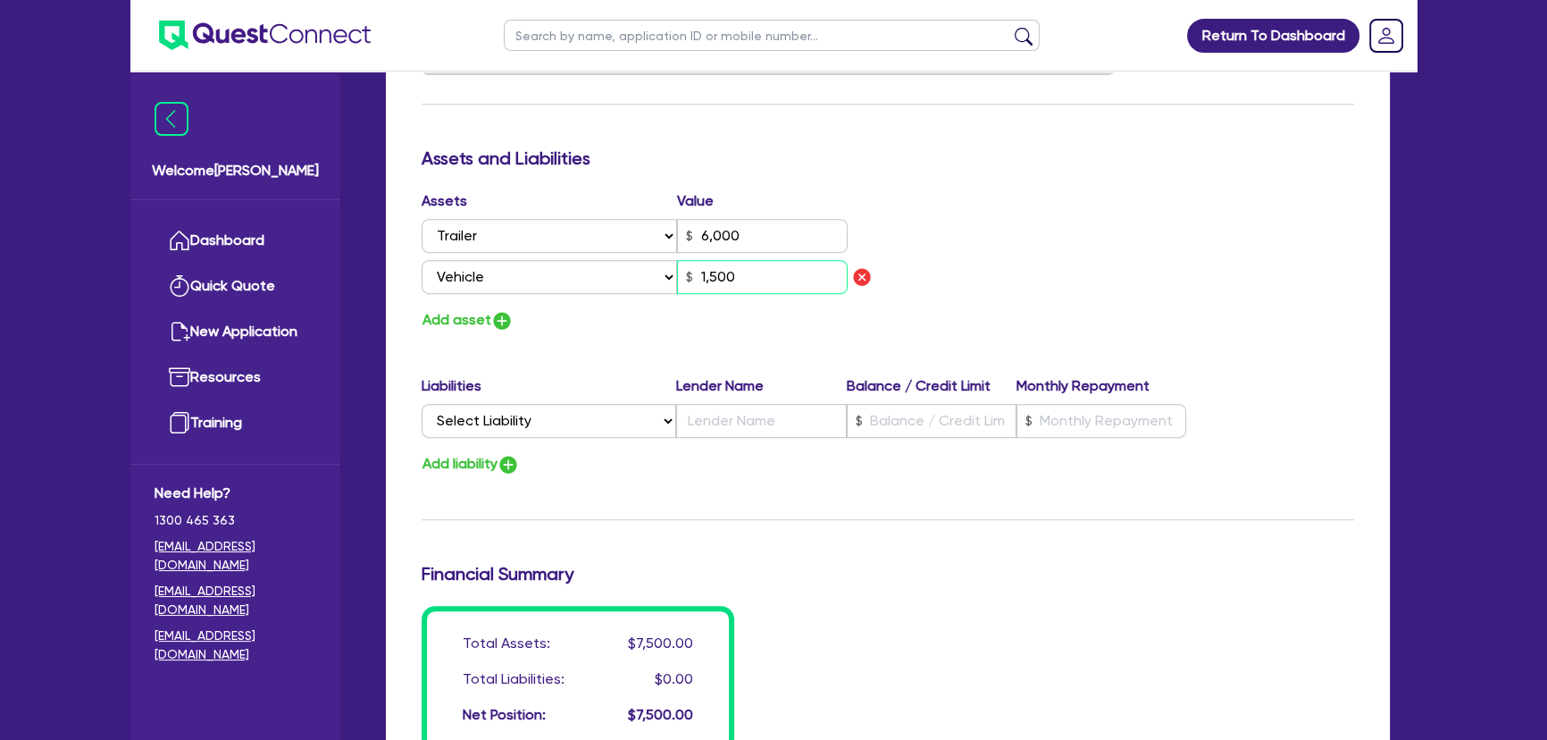
type input "0409 501 609"
type input "6,000"
type input "0"
type input "0409 501 609"
type input "6,000"
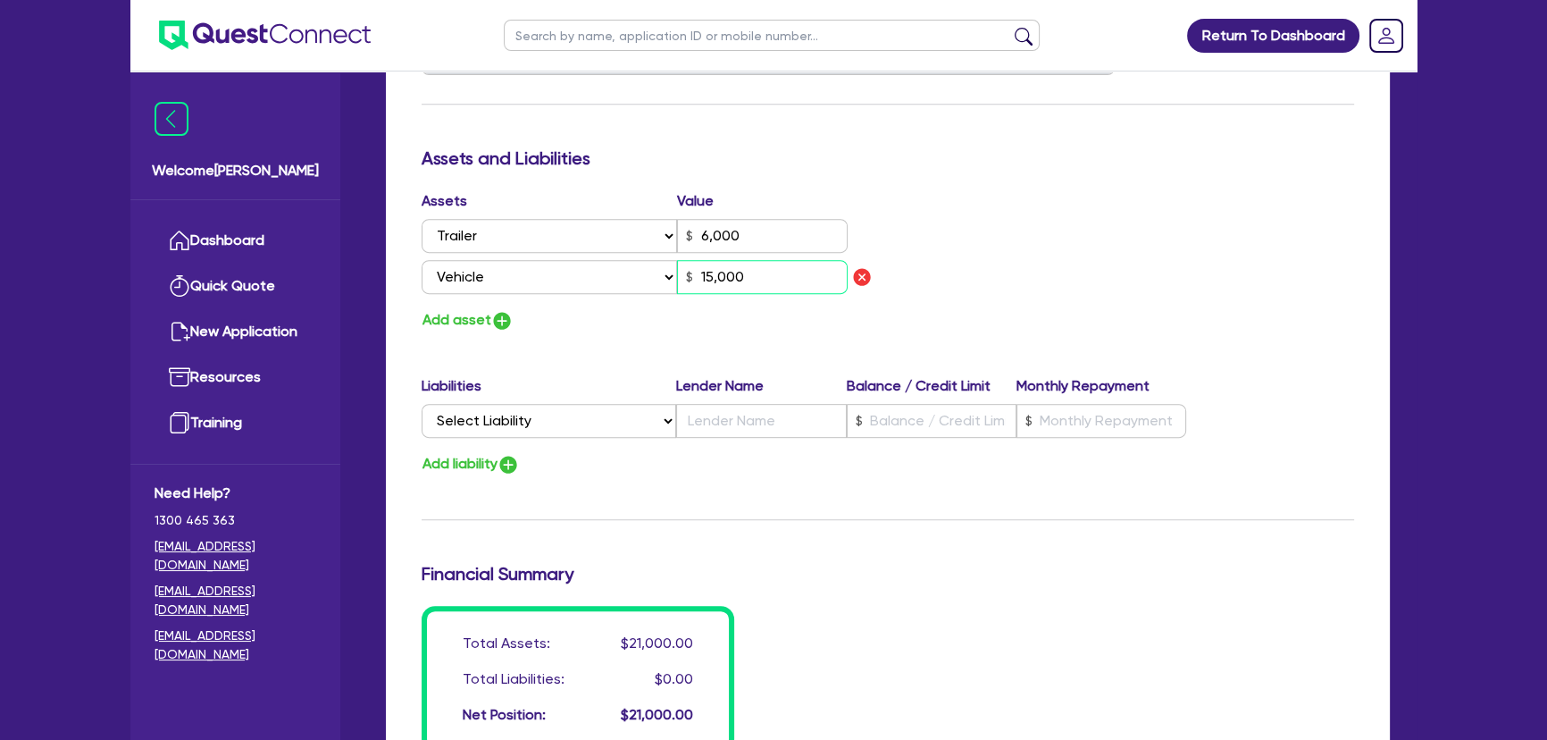
type input "15,000"
click at [494, 324] on img "button" at bounding box center [501, 320] width 21 height 21
type input "0"
type input "0409 501 609"
type input "6,000"
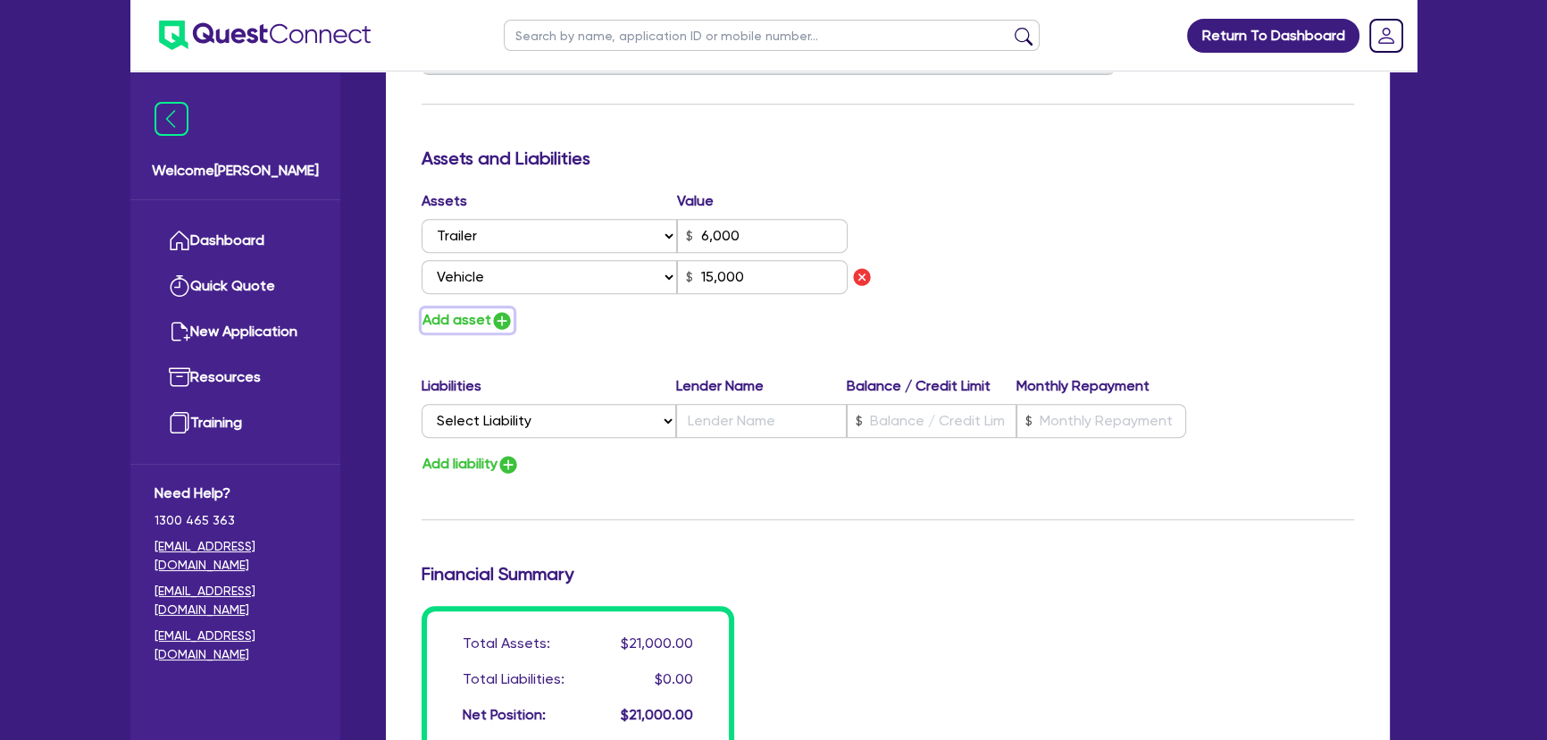
type input "15,000"
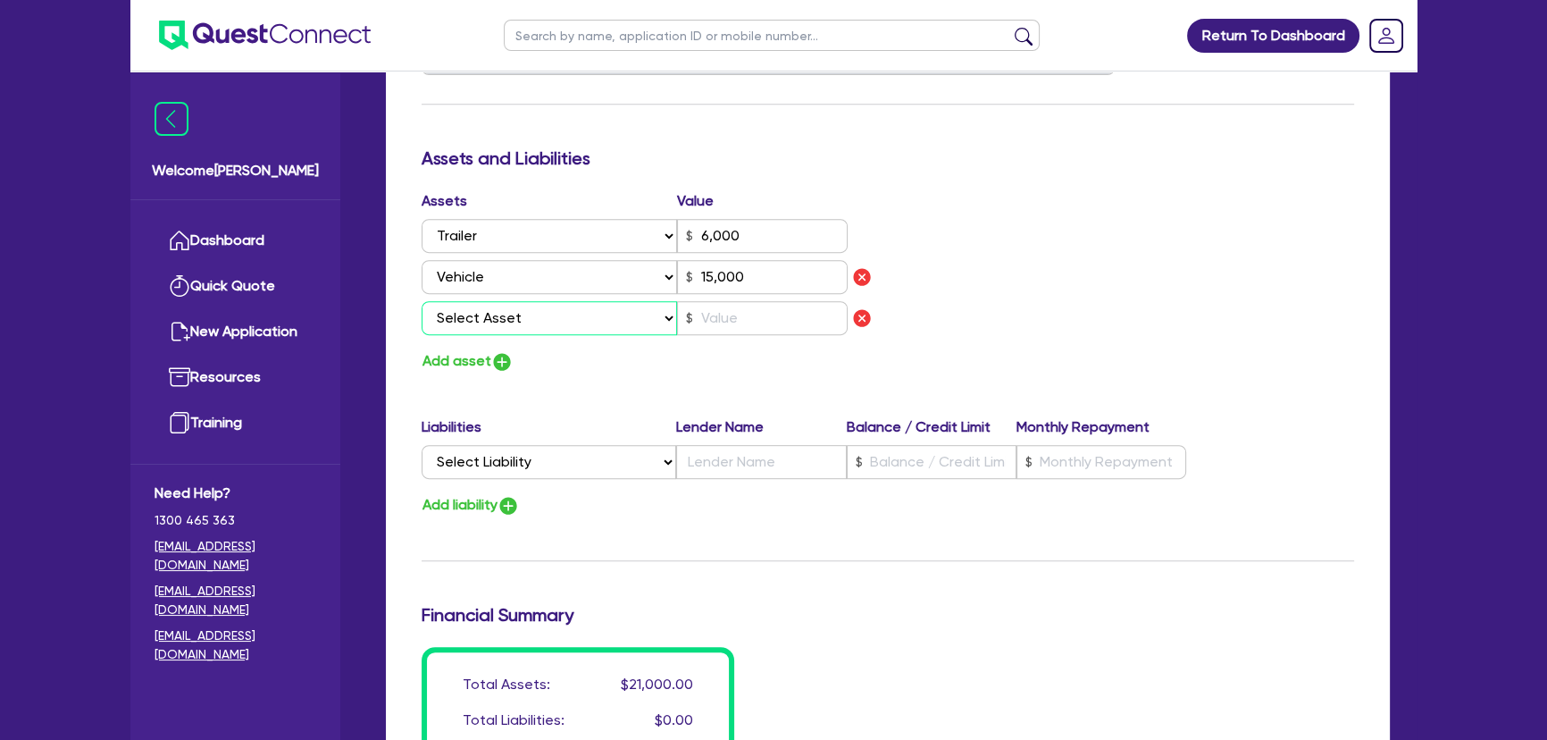
click at [494, 323] on select "Select Asset Cash Property Investment property Vehicle Truck Trailer Equipment …" at bounding box center [549, 318] width 255 height 34
select select "HOUSEHOLD_PERSONAL"
click at [422, 301] on select "Select Asset Cash Property Investment property Vehicle Truck Trailer Equipment …" at bounding box center [549, 318] width 255 height 34
type input "0"
type input "0409 501 609"
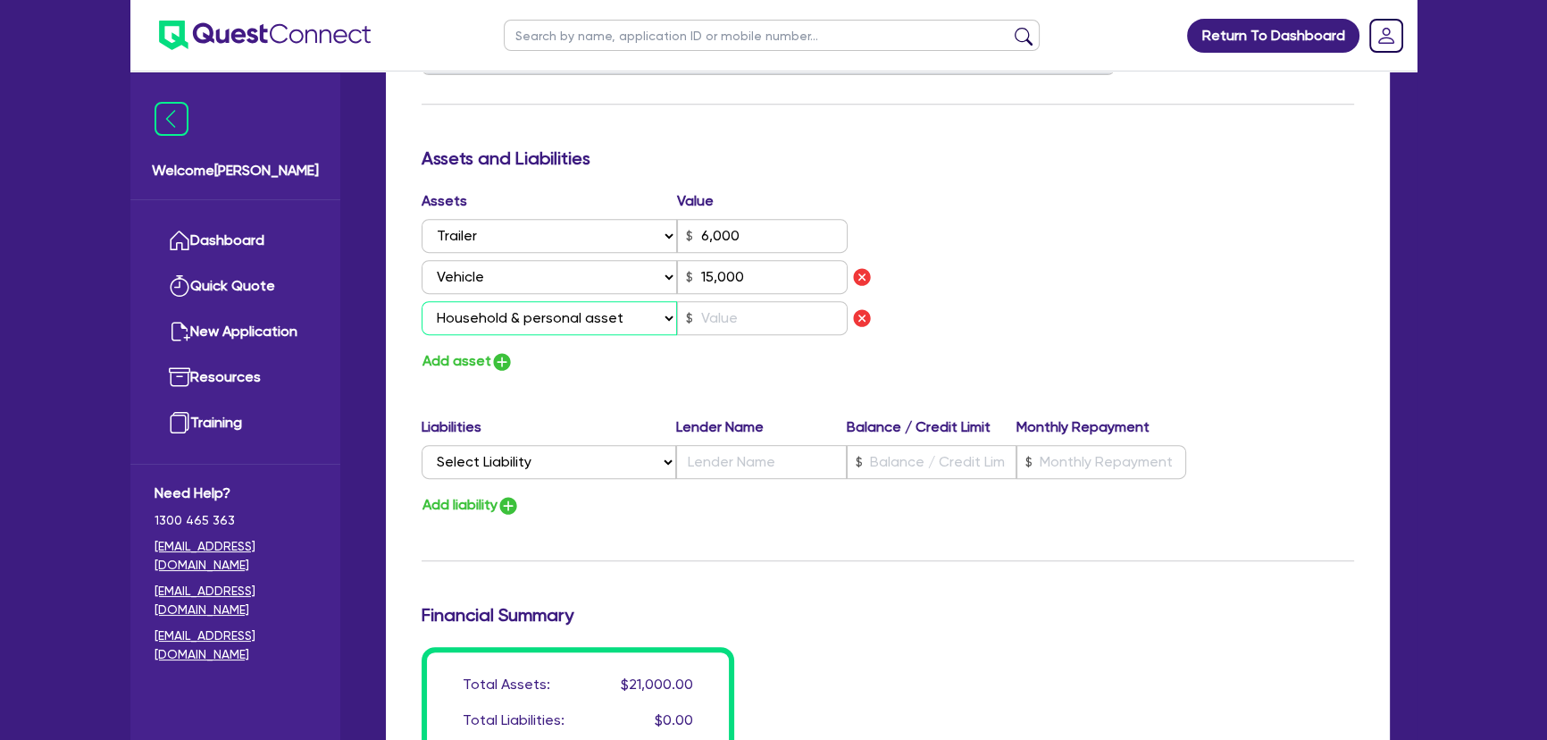
type input "6,000"
type input "15,000"
click at [714, 318] on input "text" at bounding box center [762, 318] width 171 height 34
type input "0"
type input "0409 501 609"
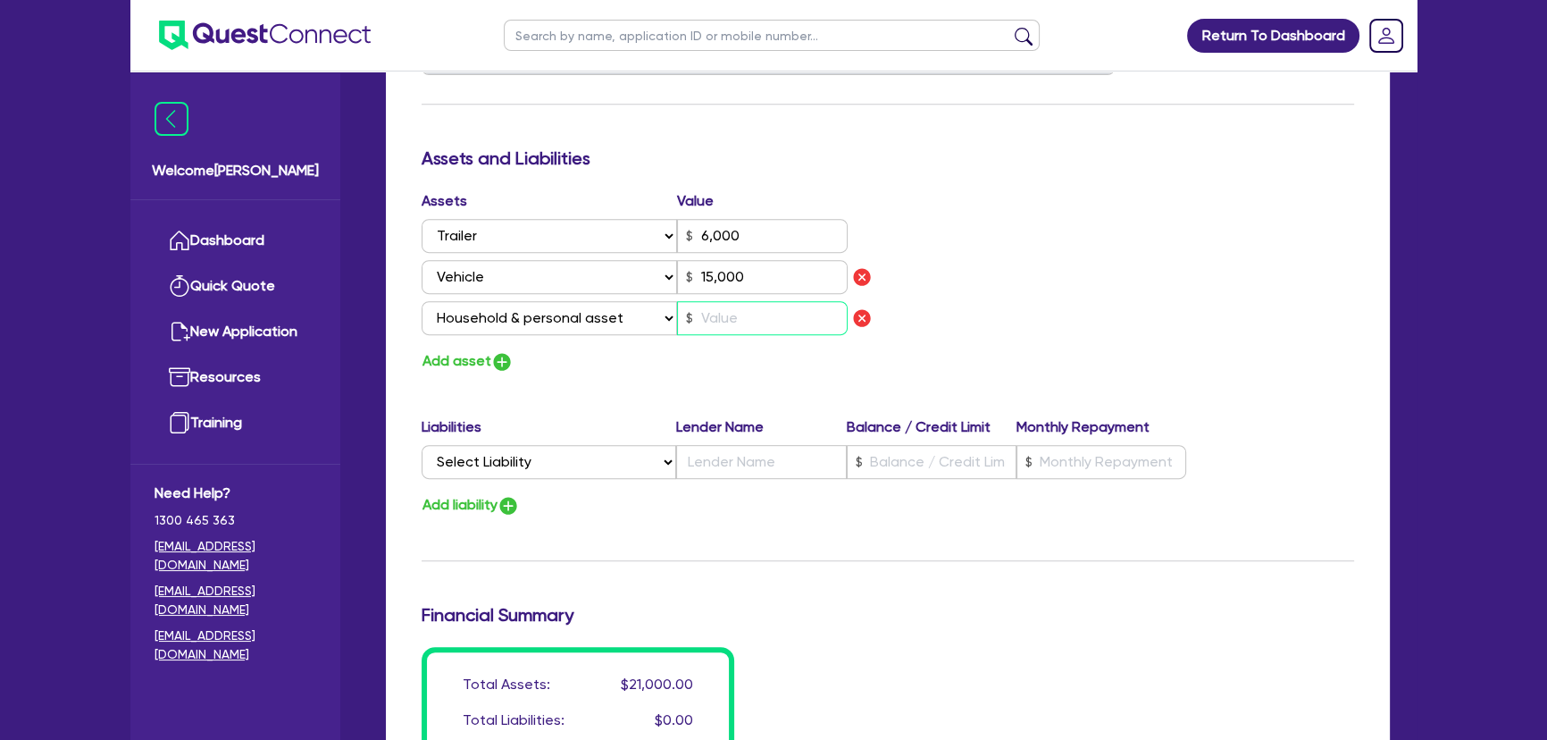
type input "6,000"
type input "15,000"
type input "2"
type input "0"
type input "0409 501 609"
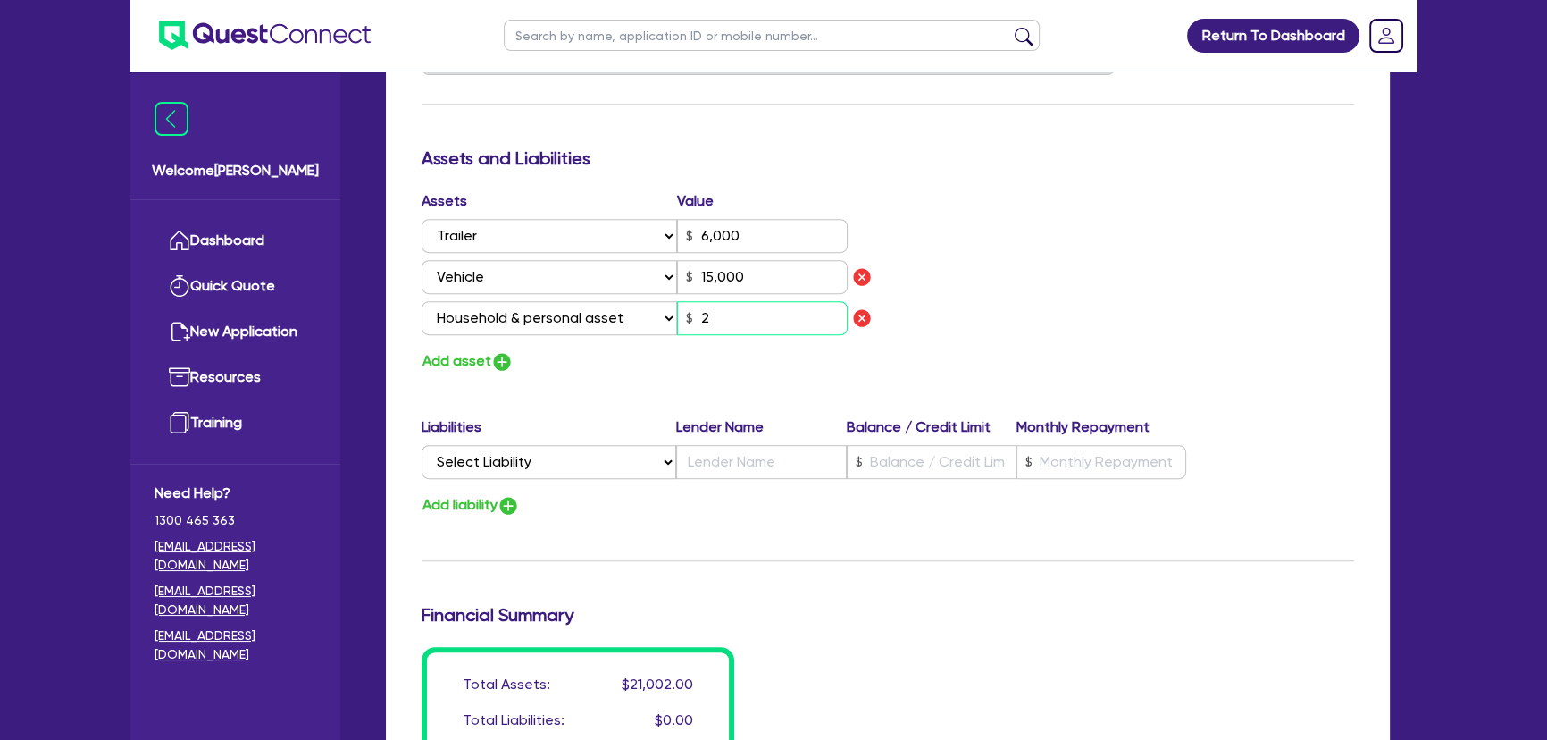
type input "6,000"
type input "15,000"
type input "25"
type input "0"
type input "0409 501 609"
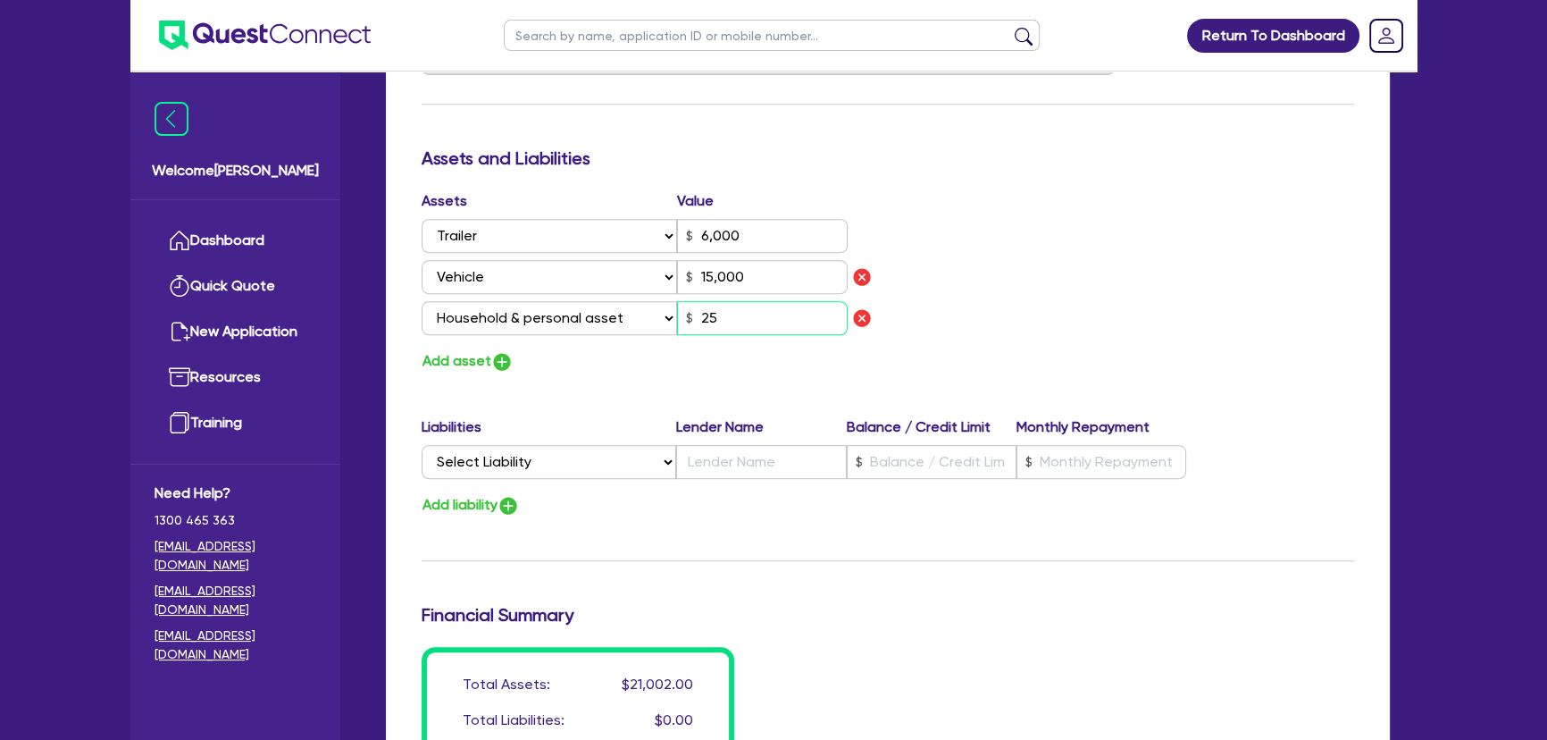
type input "6,000"
type input "15,000"
type input "250"
type input "0"
type input "0409 501 609"
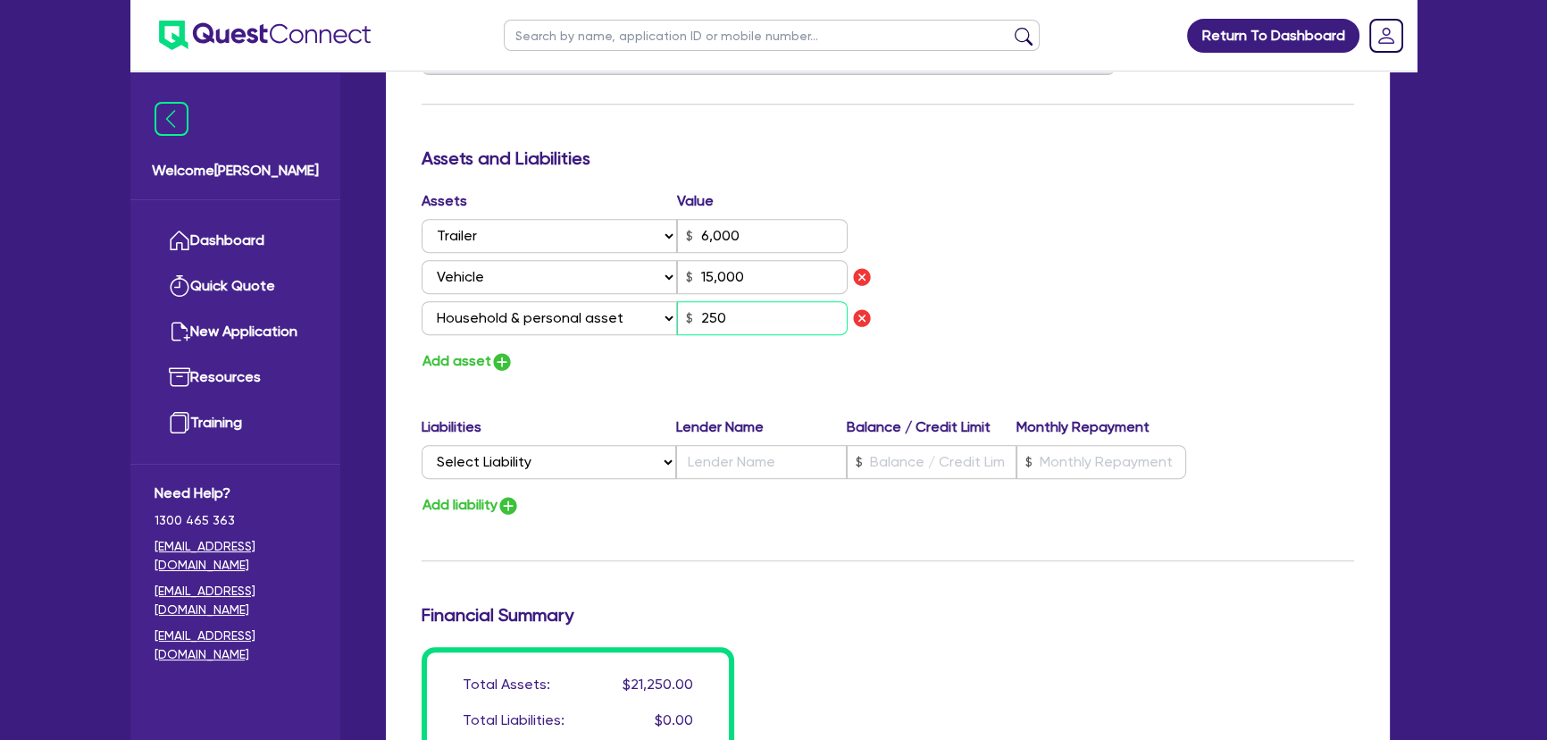
type input "6,000"
type input "15,000"
type input "2,500"
type input "0"
type input "0409 501 609"
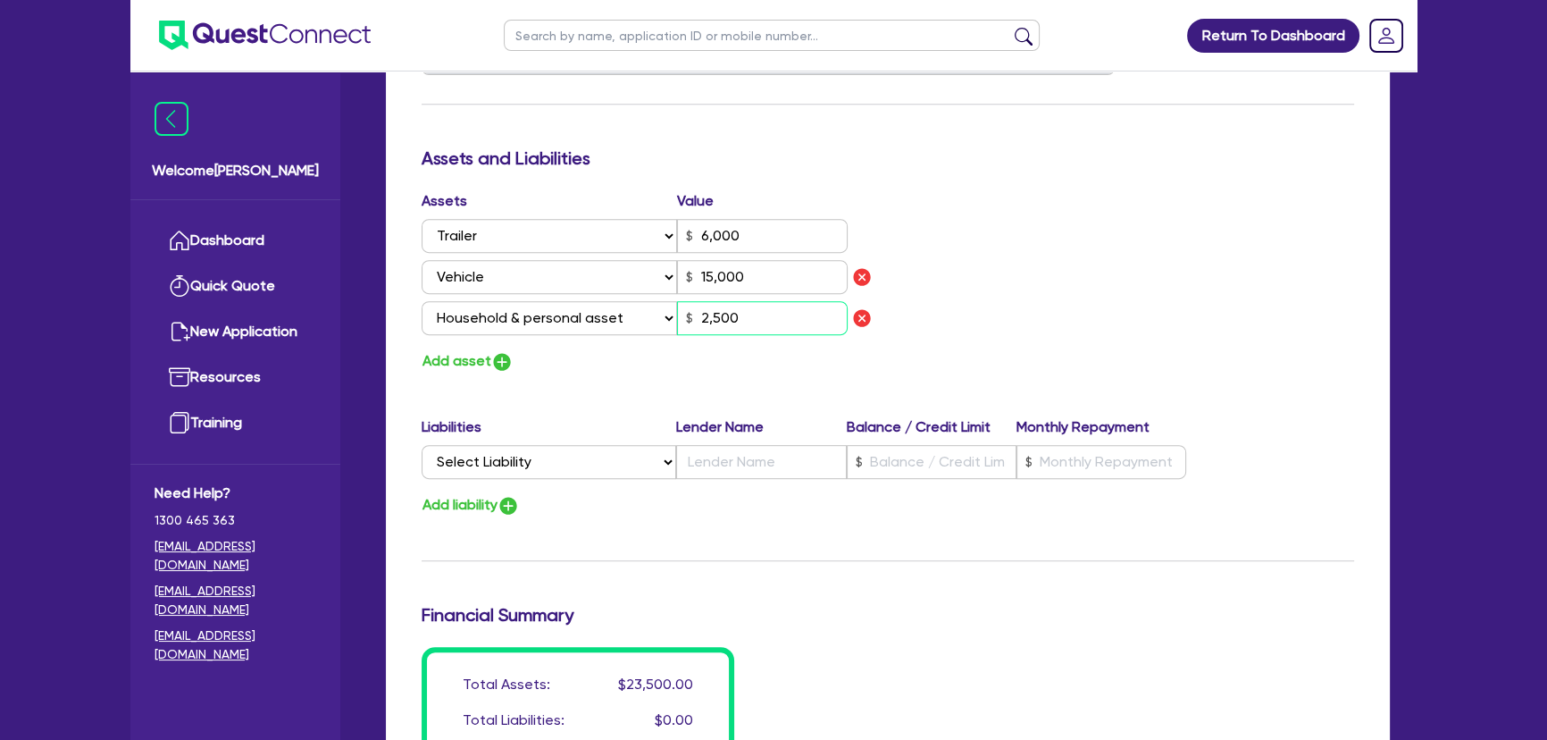
type input "6,000"
type input "15,000"
type input "25,000"
click at [506, 355] on img "button" at bounding box center [501, 361] width 21 height 21
type input "0"
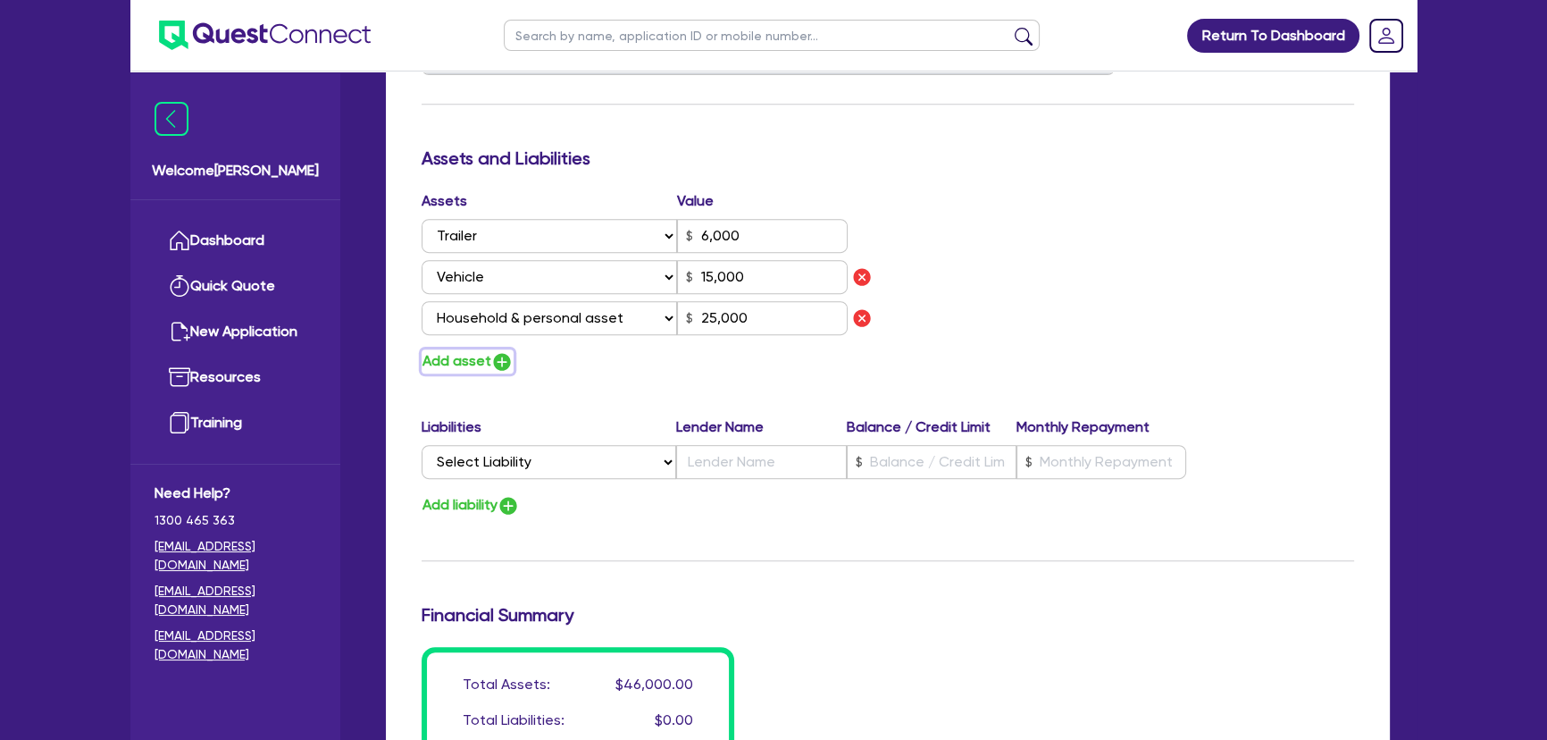
type input "0409 501 609"
type input "6,000"
type input "15,000"
type input "25,000"
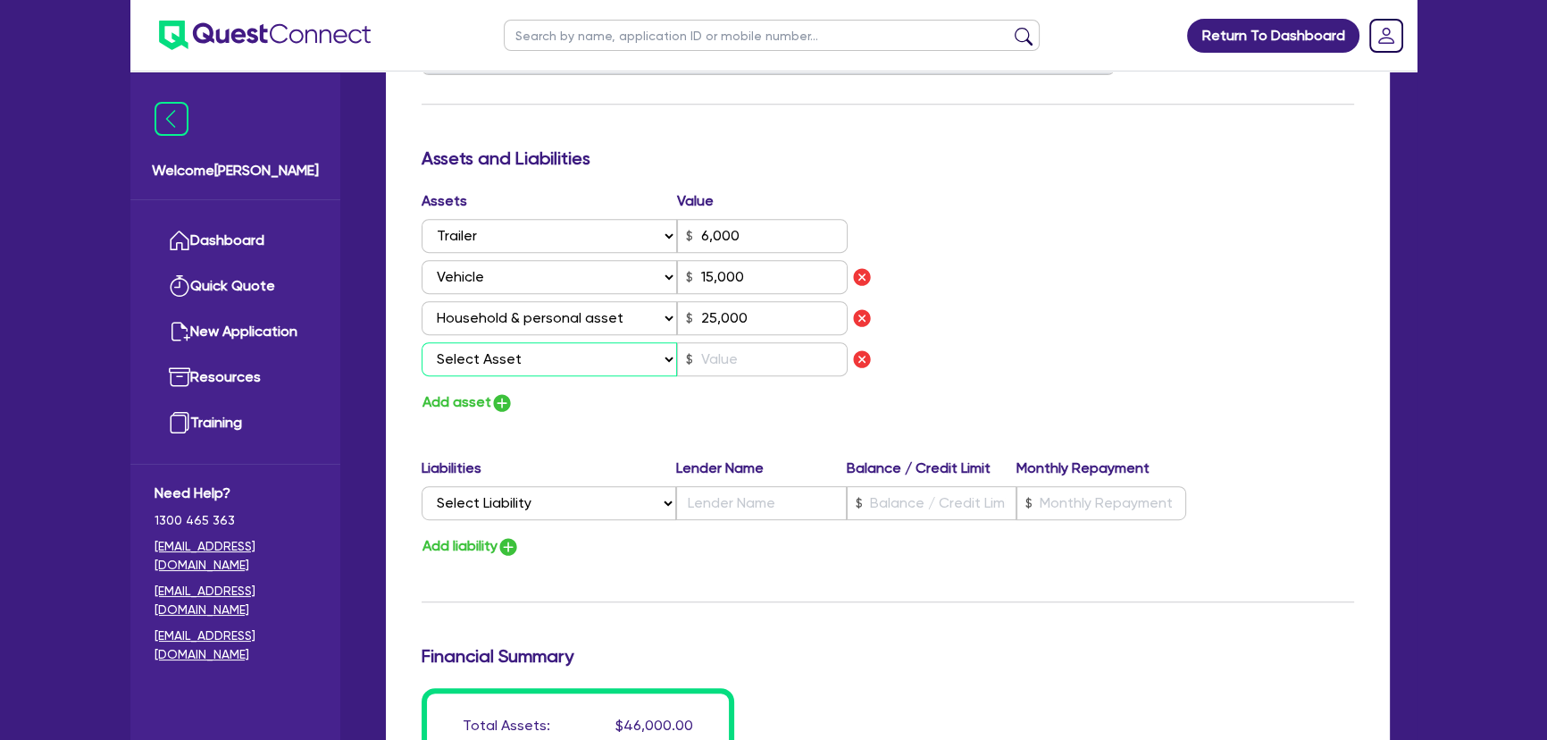
click at [506, 355] on select "Select Asset Cash Property Investment property Vehicle Truck Trailer Equipment …" at bounding box center [549, 359] width 255 height 34
click at [1236, 430] on div "Update residential status for Director #1 Boarding is only acceptable when the …" at bounding box center [888, 112] width 932 height 1444
click at [864, 362] on img "button" at bounding box center [861, 358] width 21 height 21
type input "0"
type input "0409 501 609"
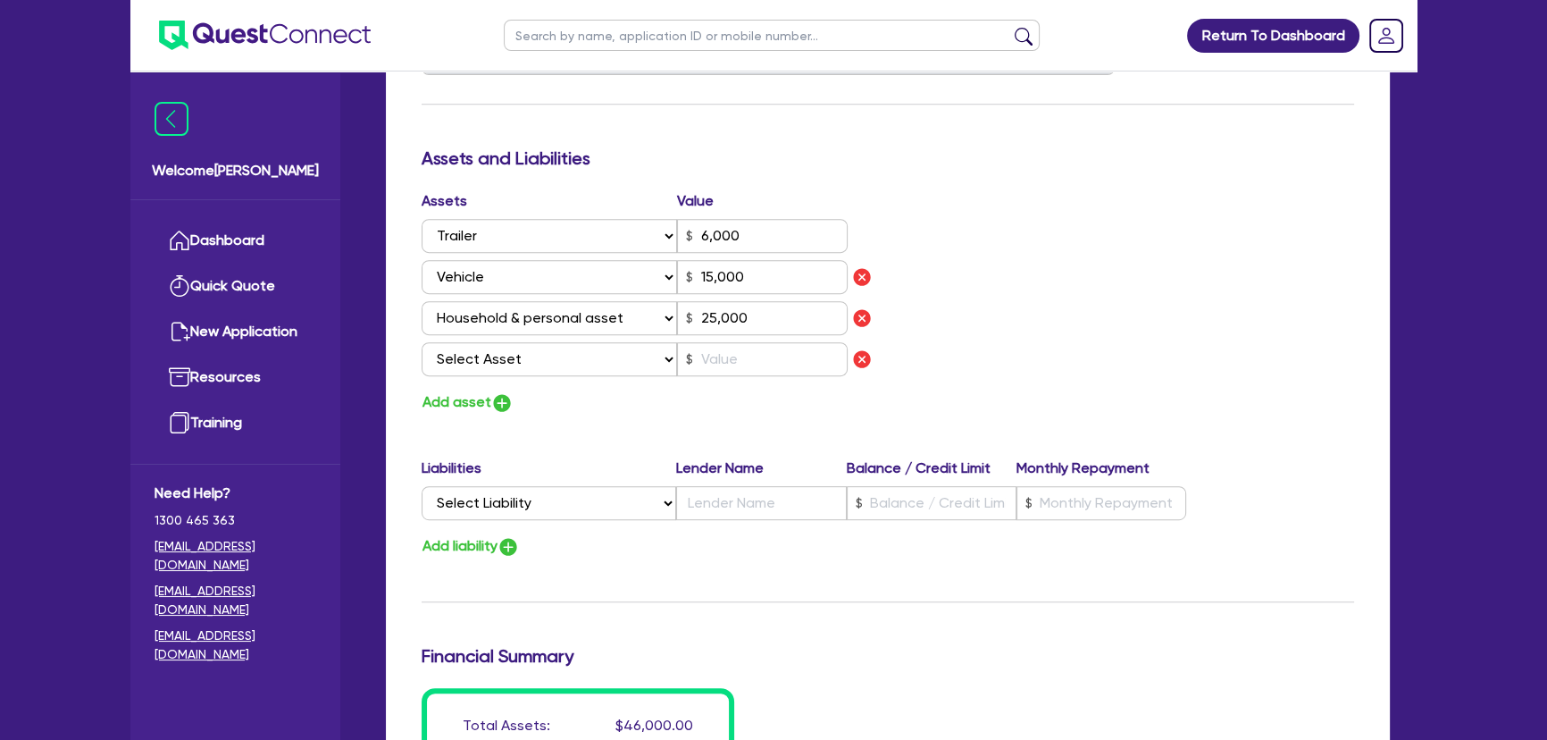
type input "6,000"
type input "15,000"
type input "25,000"
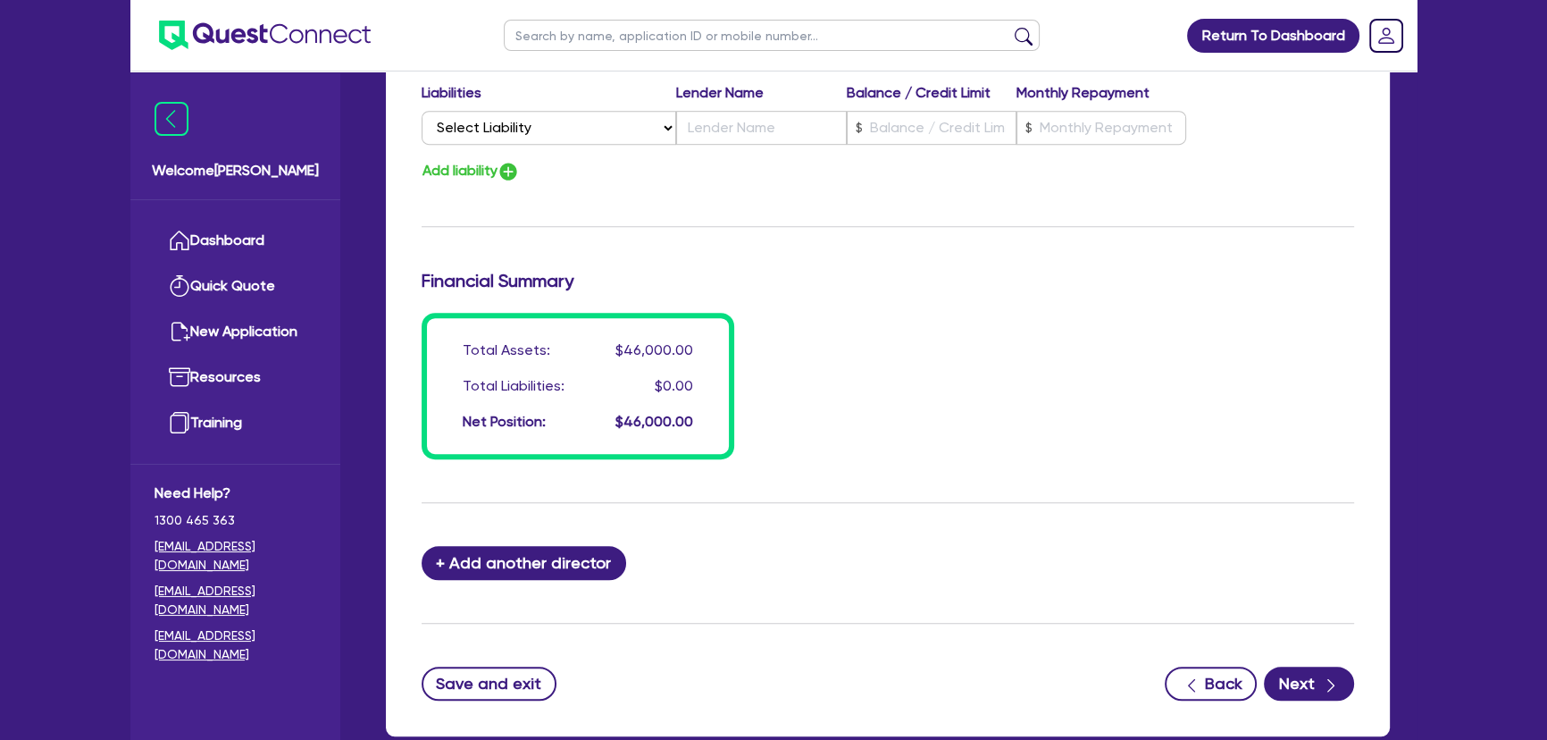
scroll to position [1410, 0]
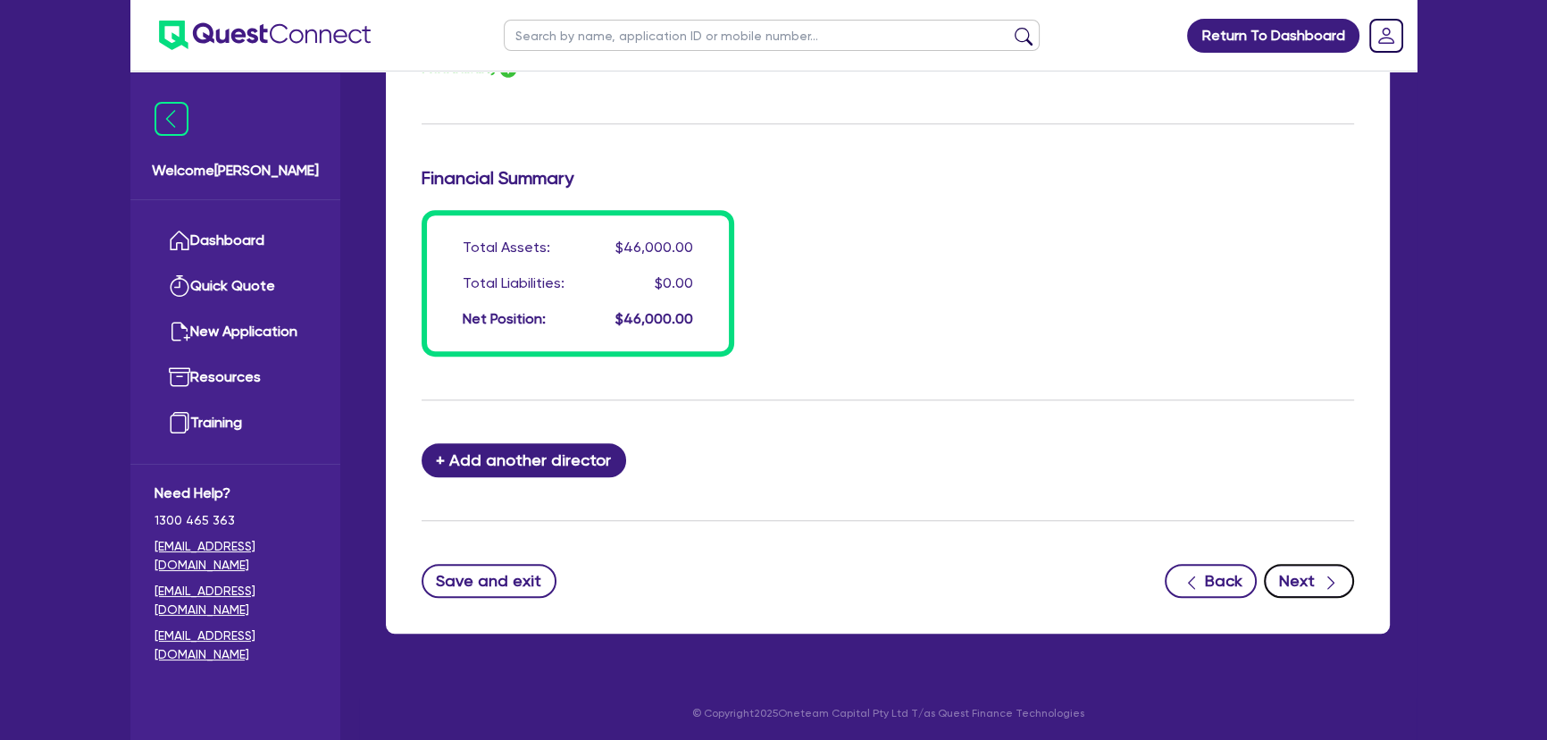
click at [1295, 566] on button "Next" at bounding box center [1309, 581] width 90 height 34
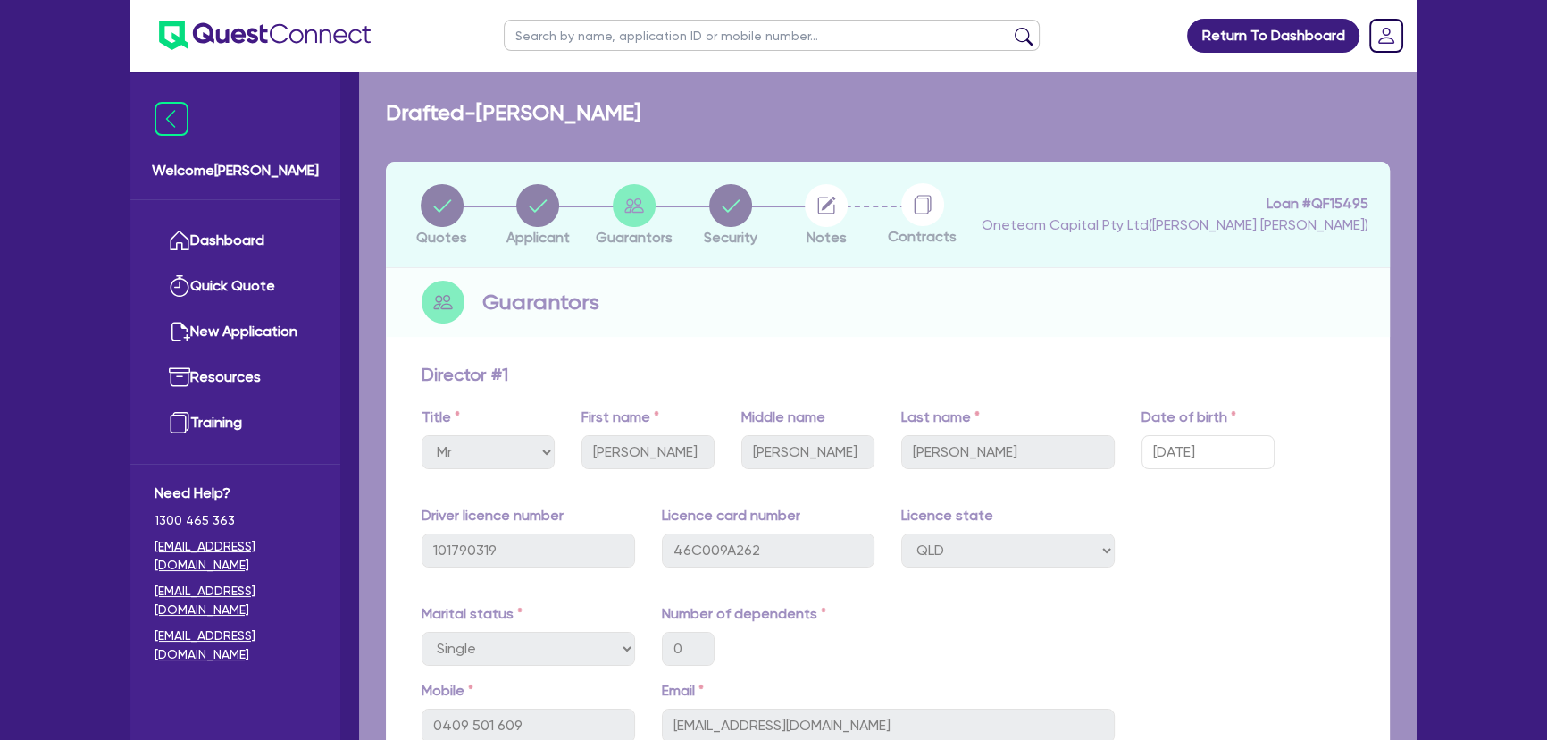
select select "PRIMARY_ASSETS"
select select "YELLOW_GOODS_AND_EXCAVATORS"
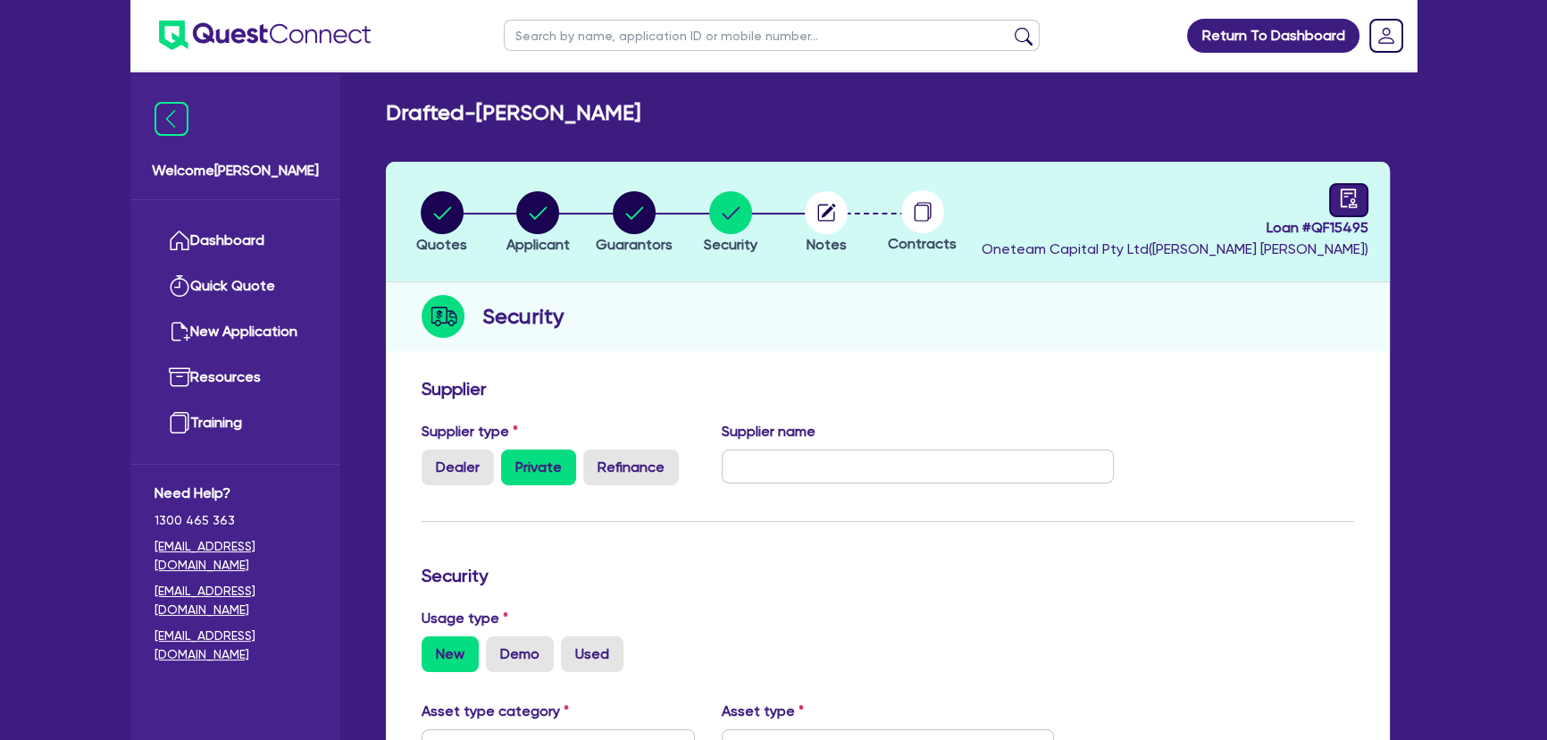
drag, startPoint x: 1378, startPoint y: 223, endPoint x: 1331, endPoint y: 210, distance: 49.2
click at [1331, 210] on div at bounding box center [1348, 200] width 39 height 34
select select "DRAFTED_NEW"
select select "Other"
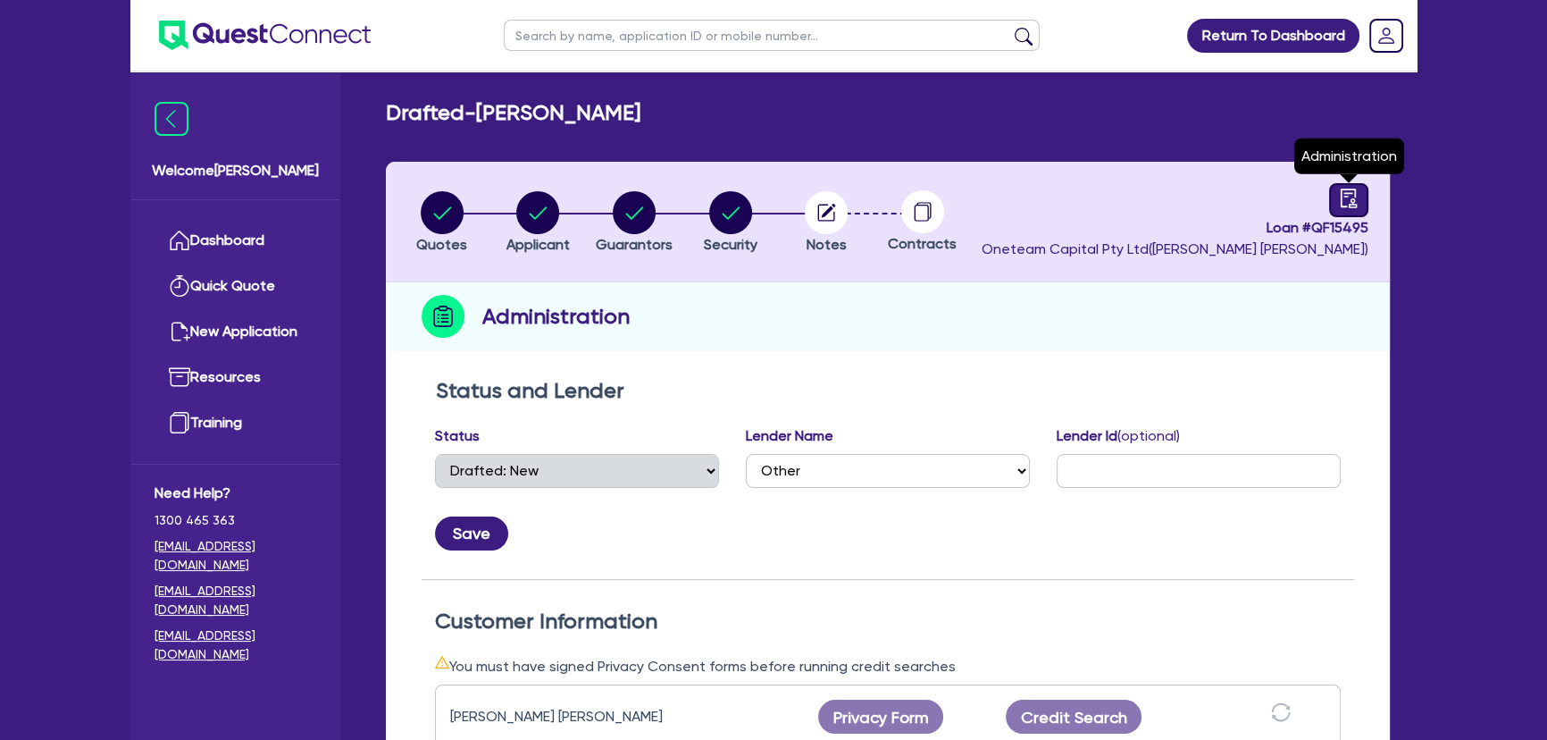
click at [1339, 193] on icon "audit" at bounding box center [1349, 198] width 20 height 20
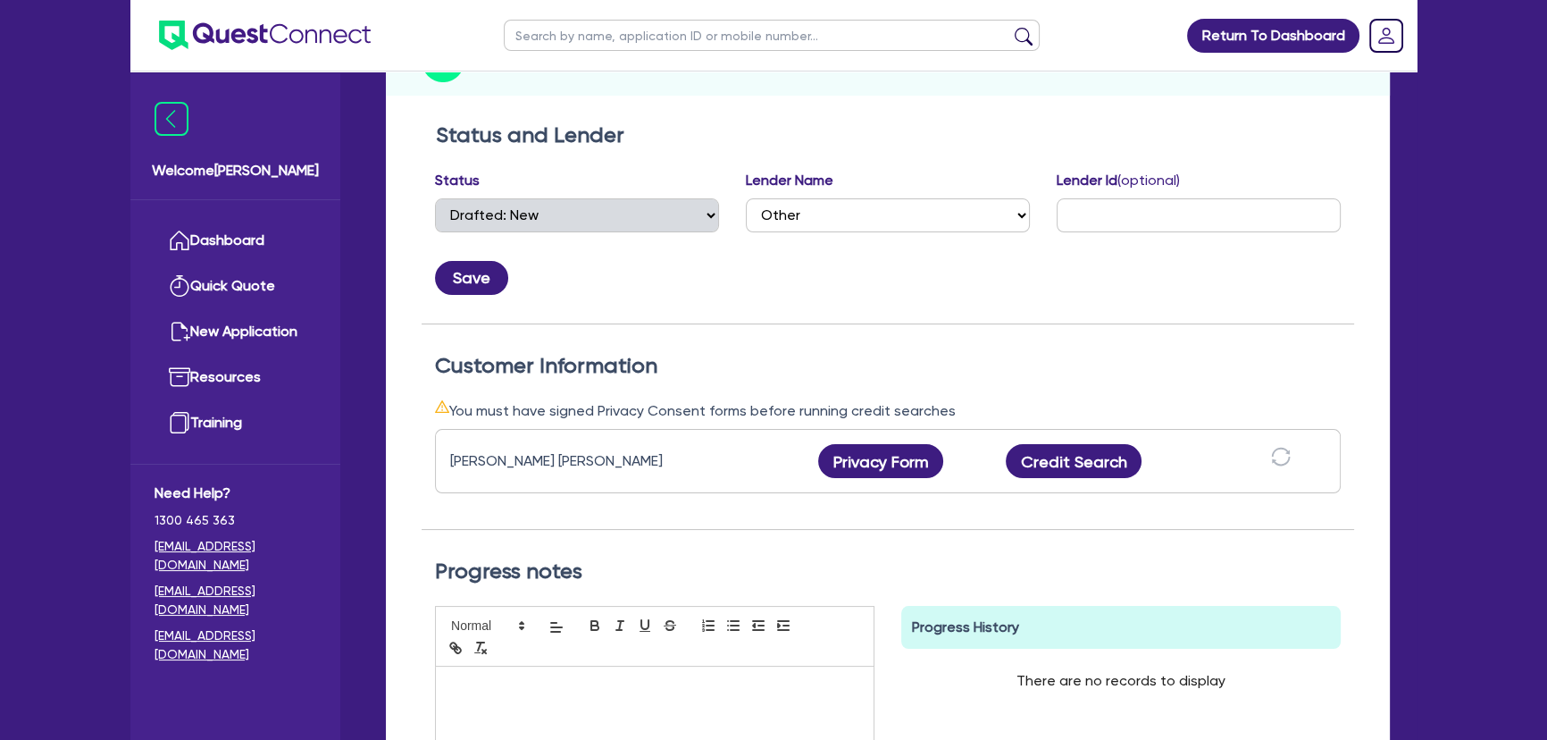
scroll to position [405, 0]
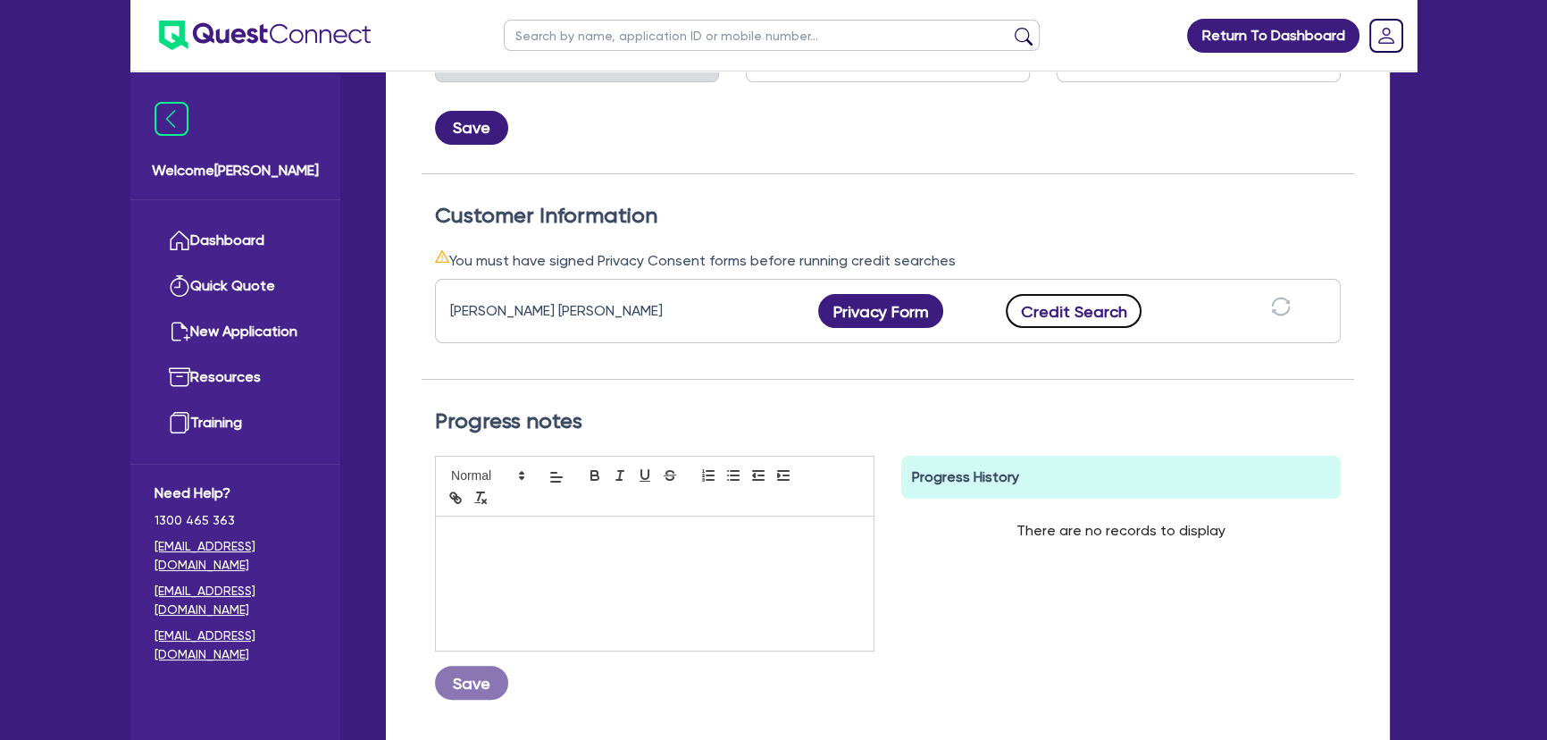
click at [1037, 297] on button "Credit Search" at bounding box center [1074, 311] width 136 height 34
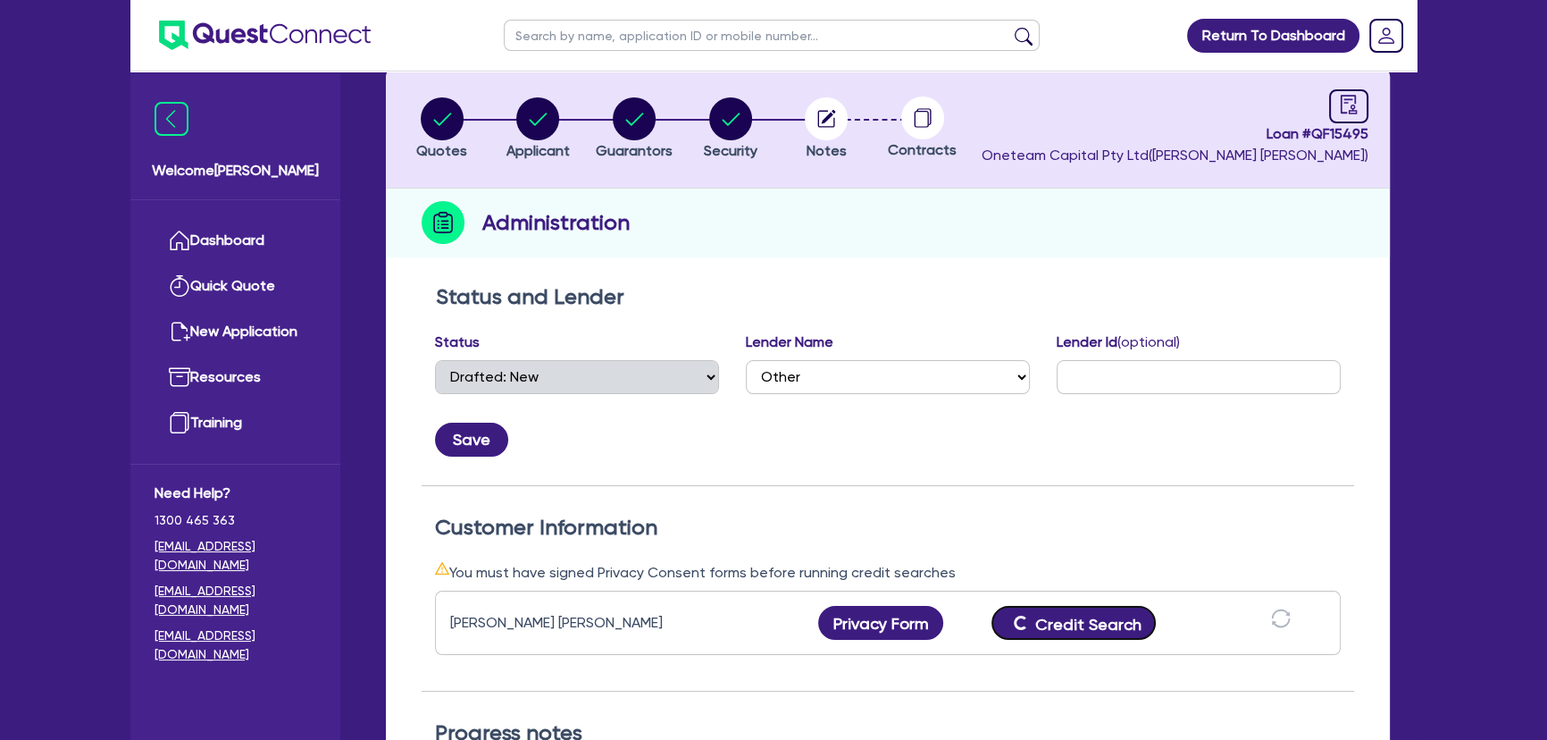
scroll to position [0, 0]
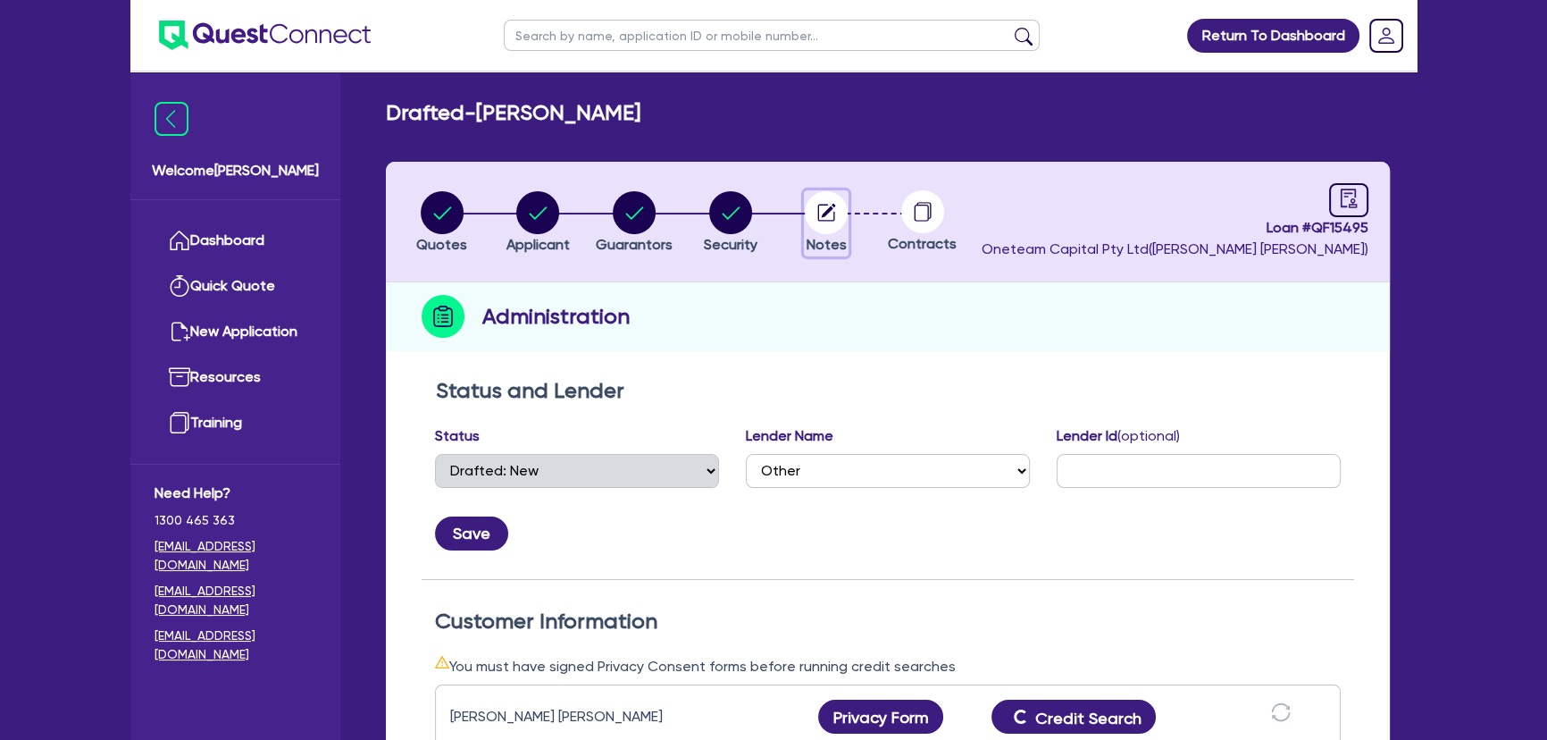
click at [819, 207] on circle "button" at bounding box center [826, 212] width 43 height 43
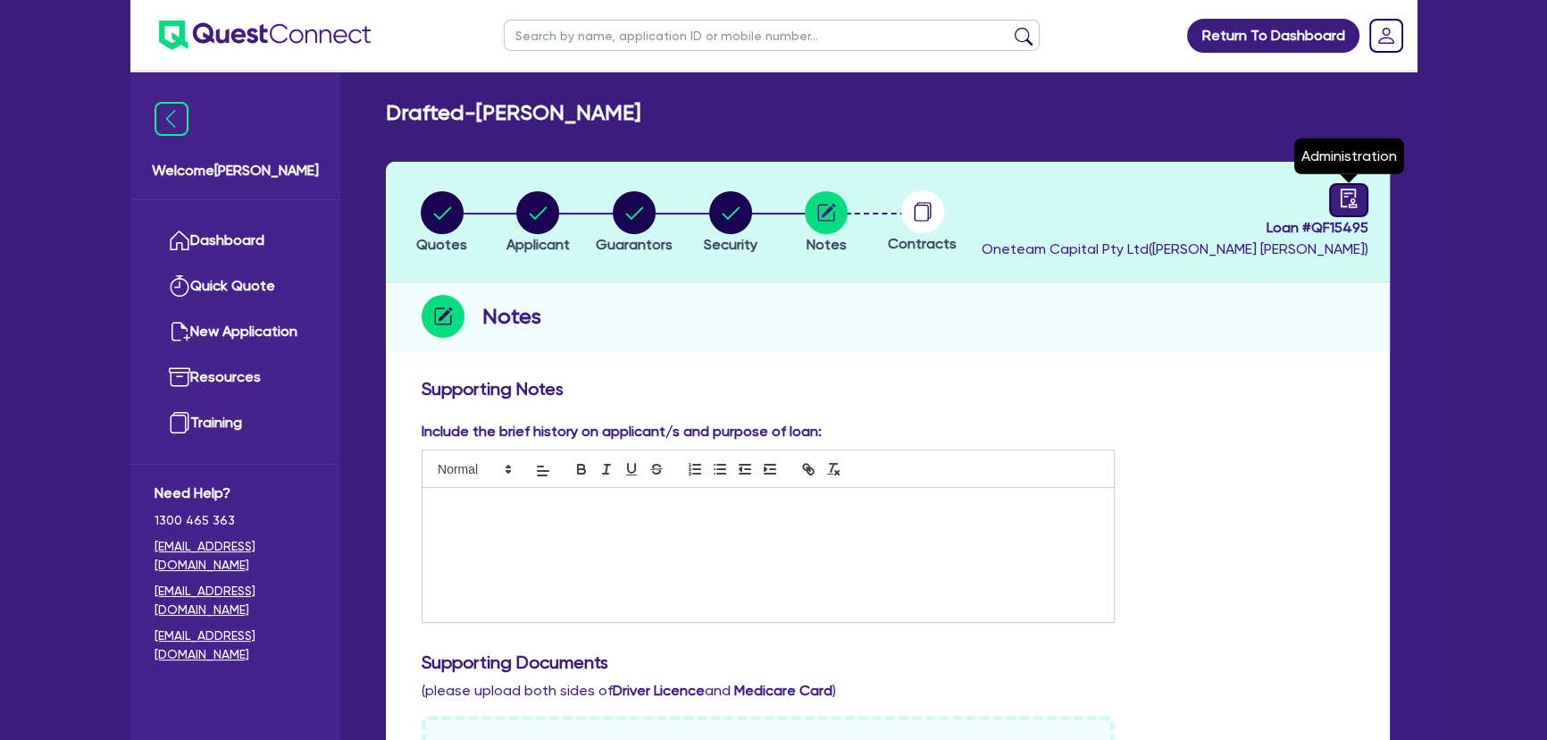
click at [1331, 199] on div at bounding box center [1348, 200] width 39 height 34
select select "DRAFTED_NEW"
select select "Other"
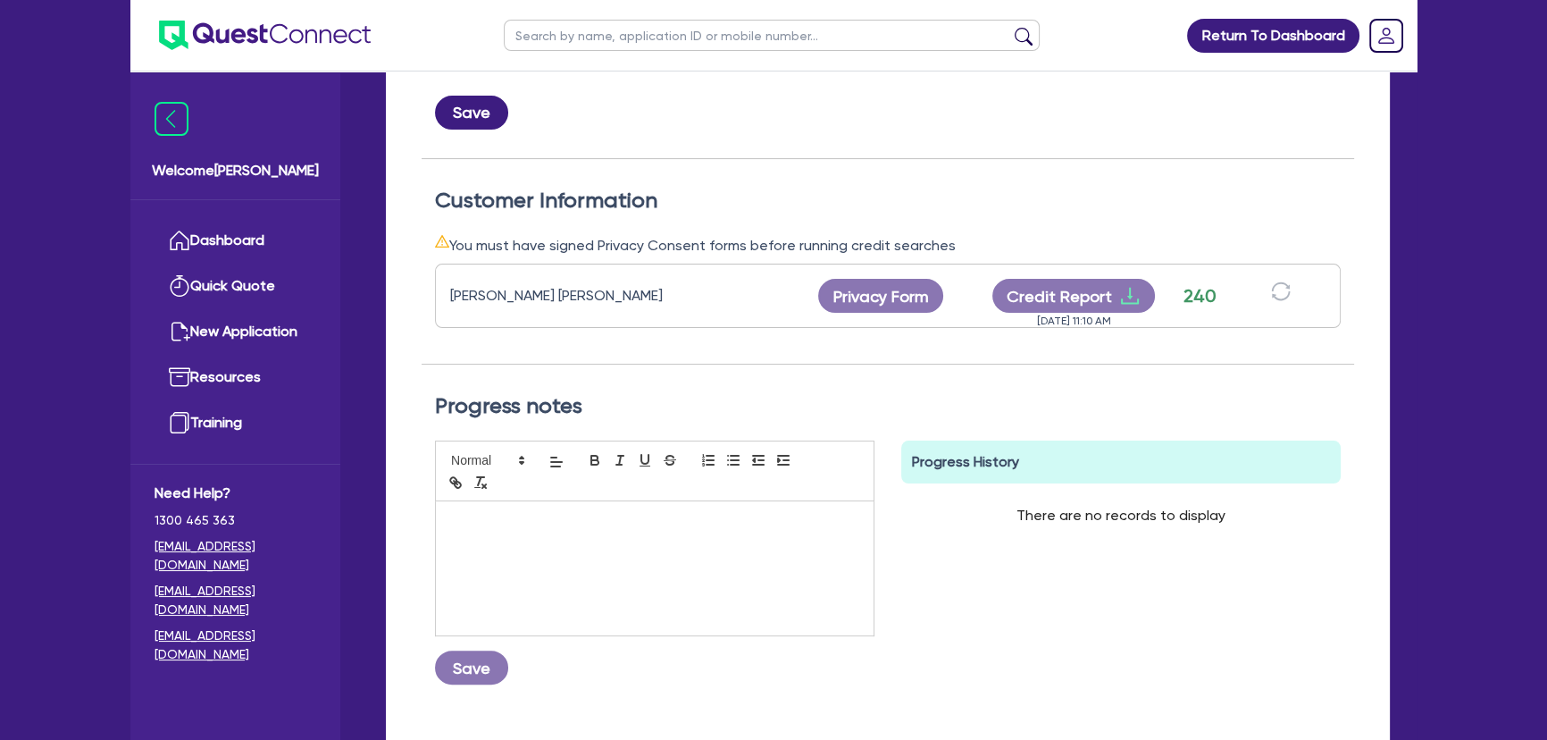
scroll to position [551, 0]
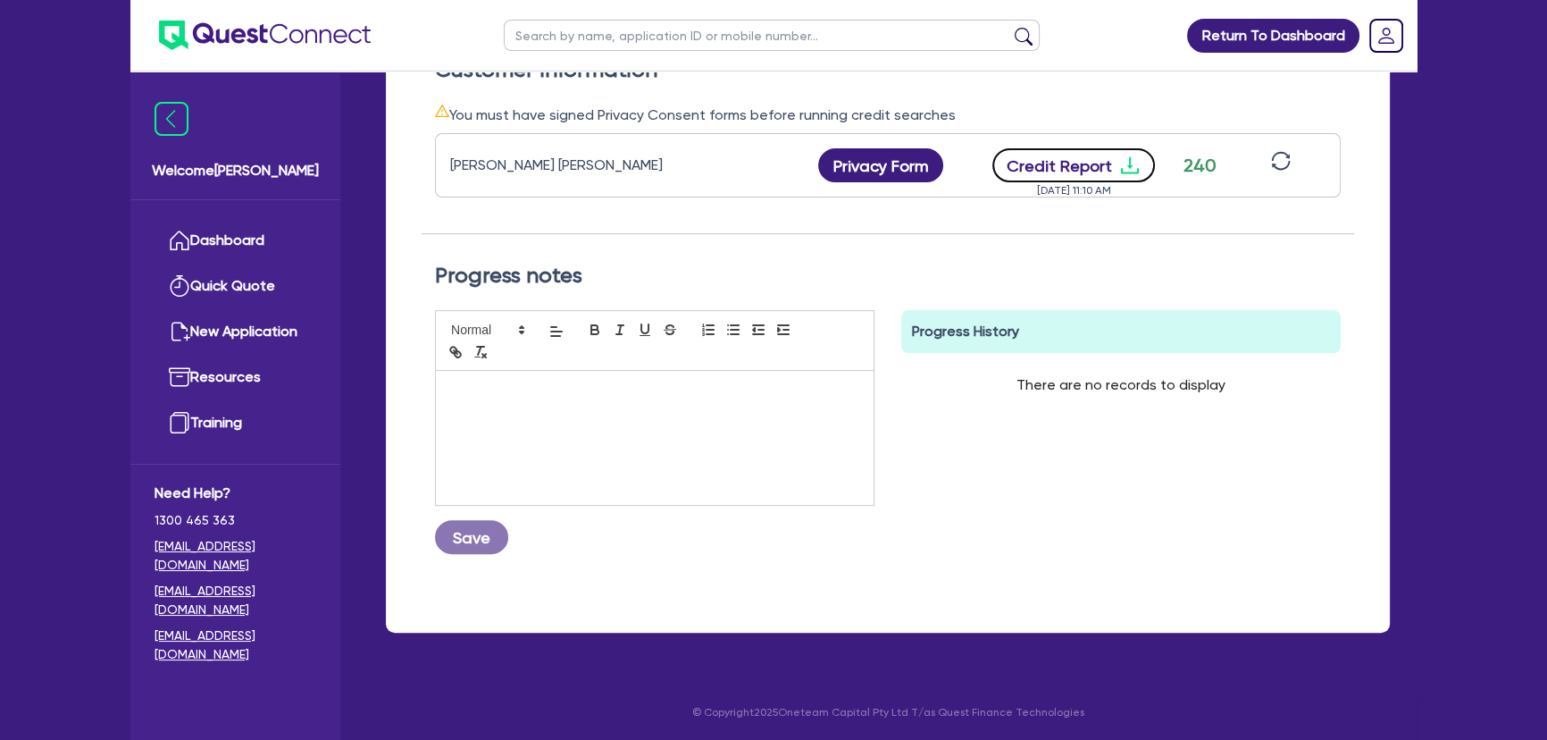
click at [1128, 156] on icon "download" at bounding box center [1129, 165] width 21 height 21
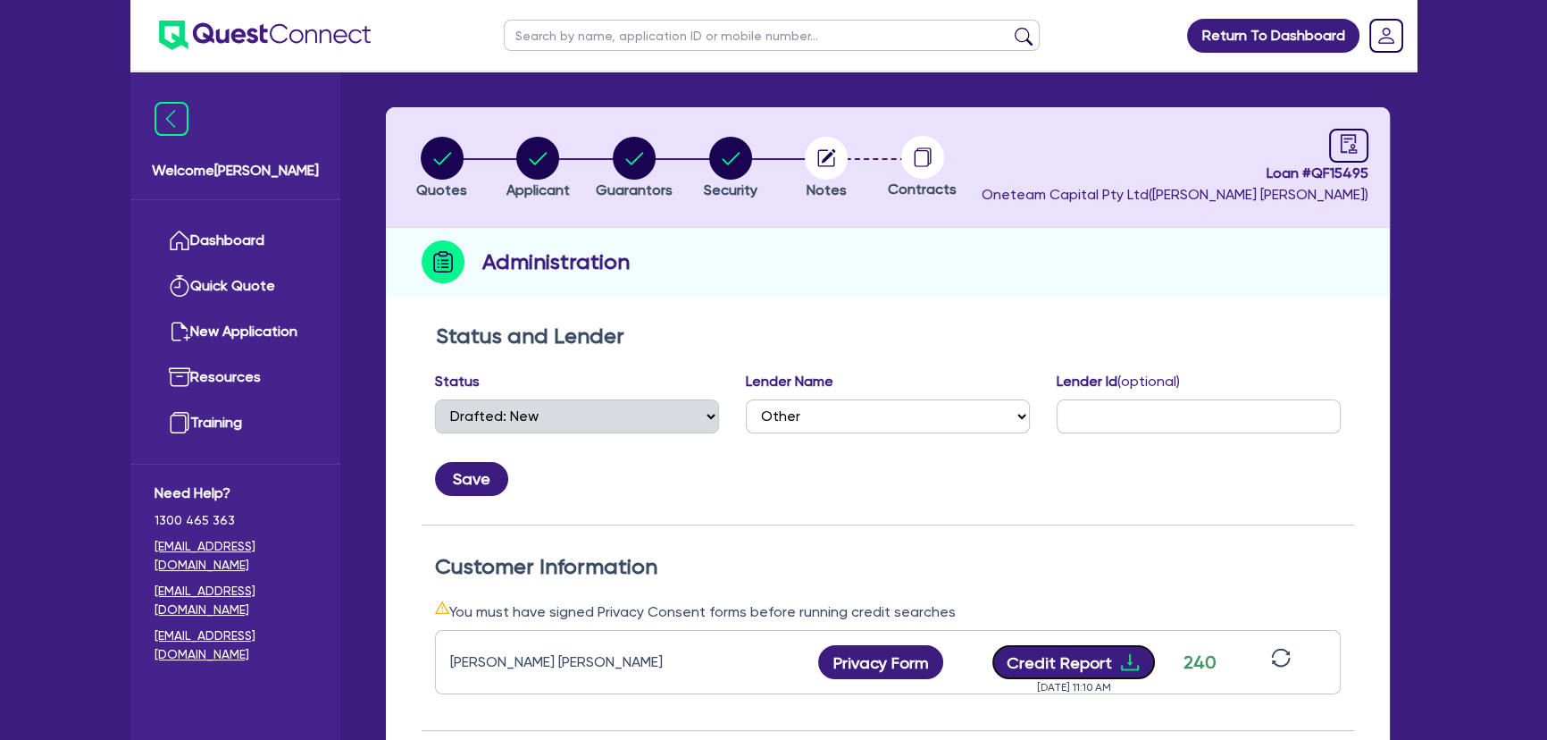
scroll to position [0, 0]
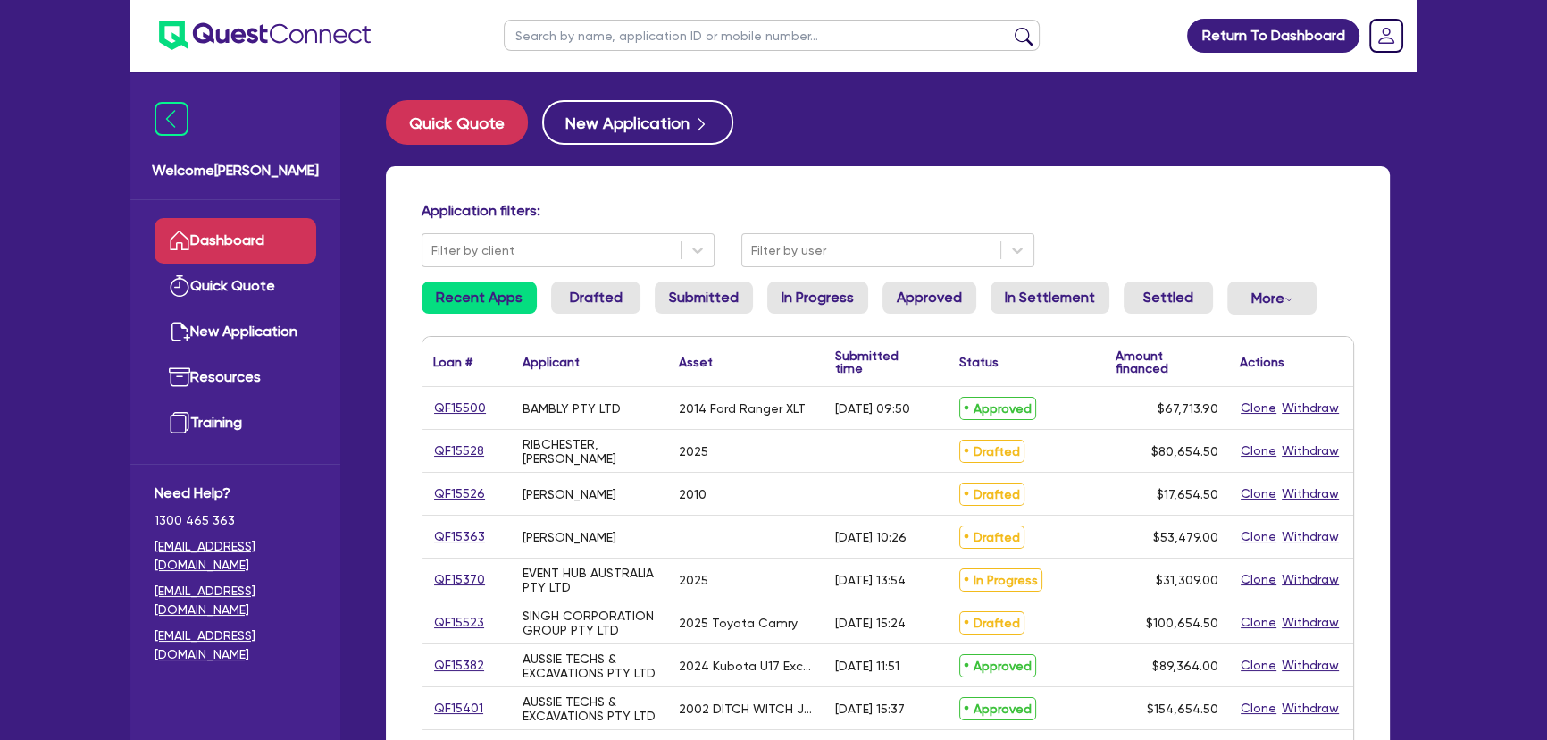
click at [644, 38] on input "text" at bounding box center [772, 35] width 536 height 31
type input "event"
click at [1009, 27] on button "submit" at bounding box center [1023, 39] width 29 height 25
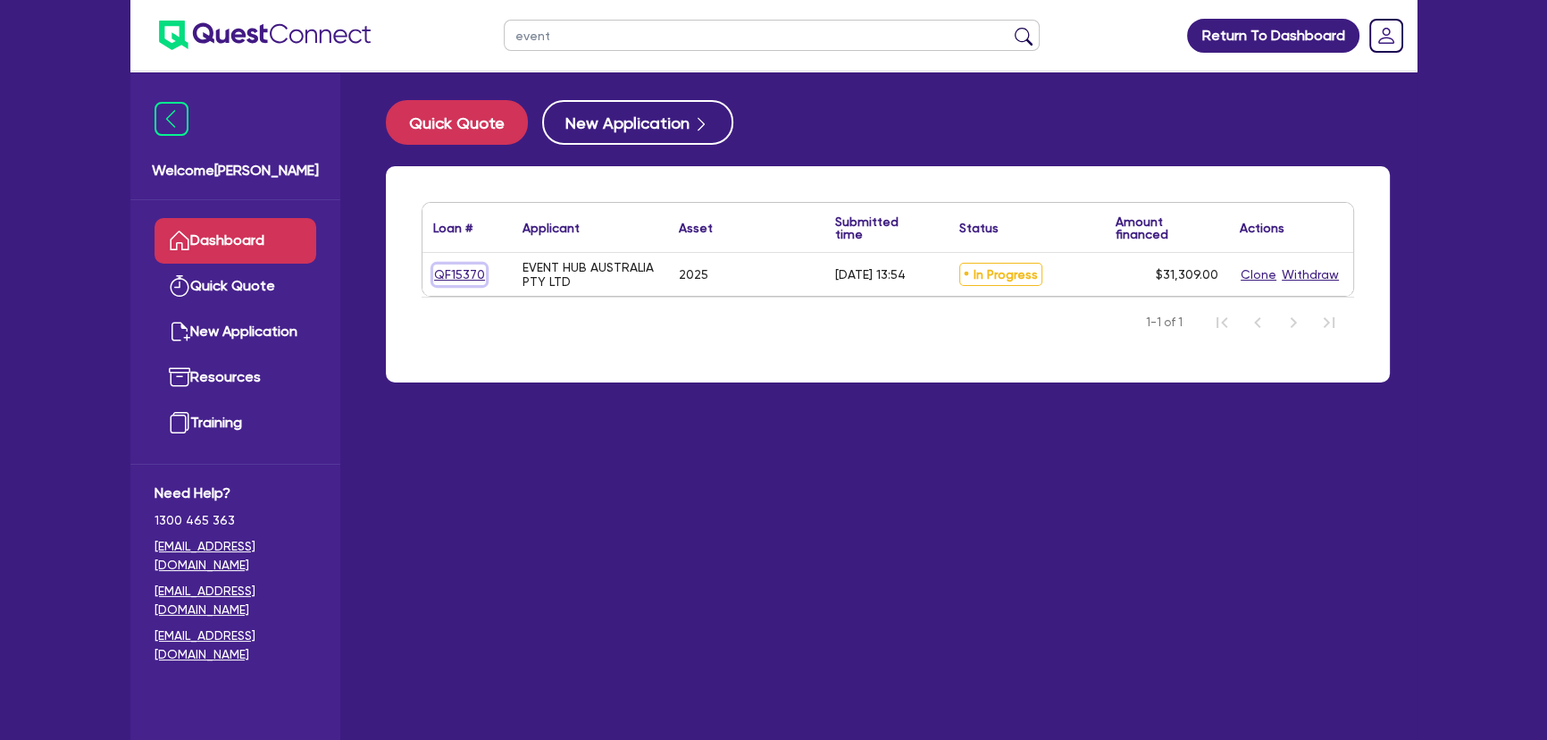
click at [472, 277] on link "QF15370" at bounding box center [459, 274] width 53 height 21
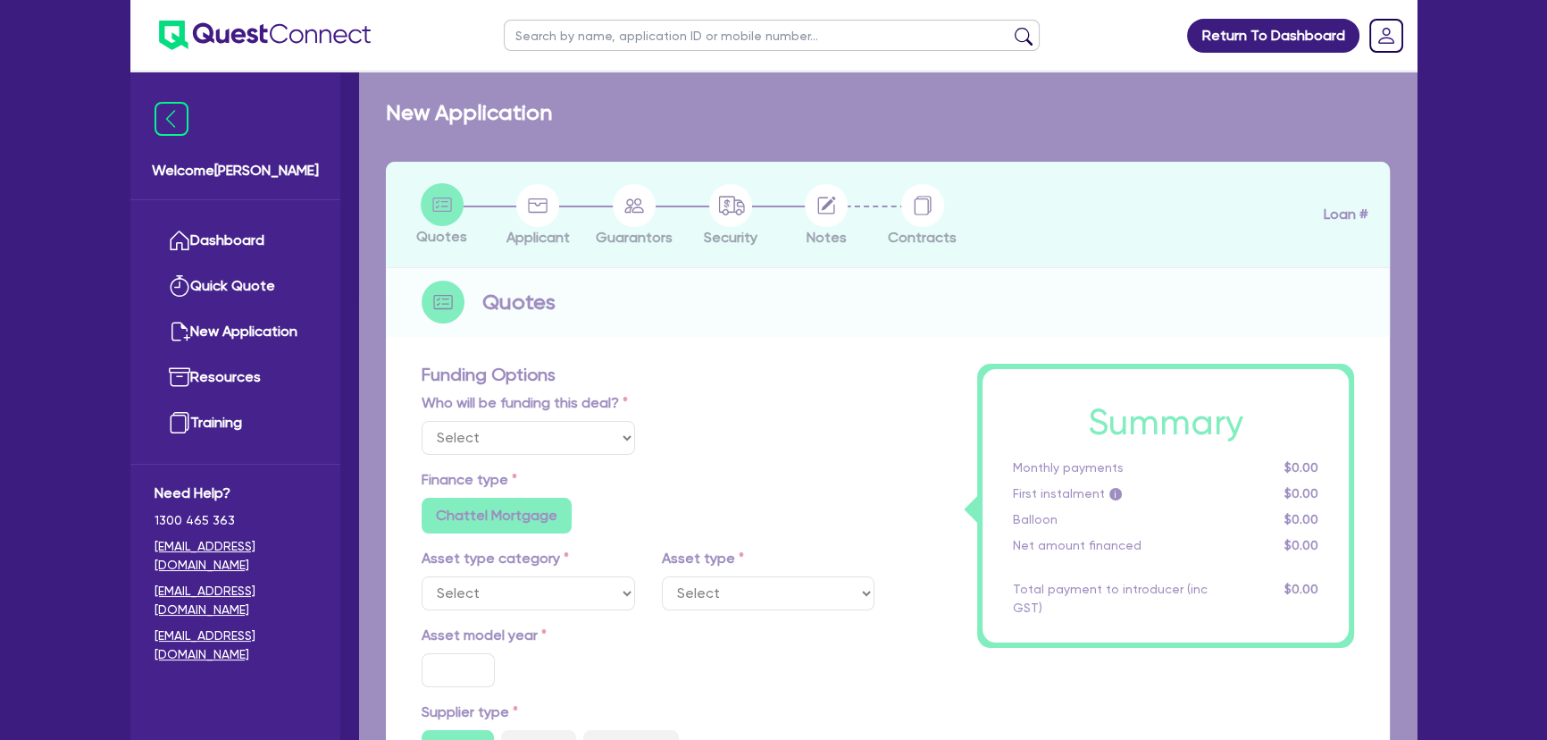
select select "Quest Finance - Own Book"
select select "TERTIARY_ASSETS"
type input "2025"
type input "30,000"
type input "8"
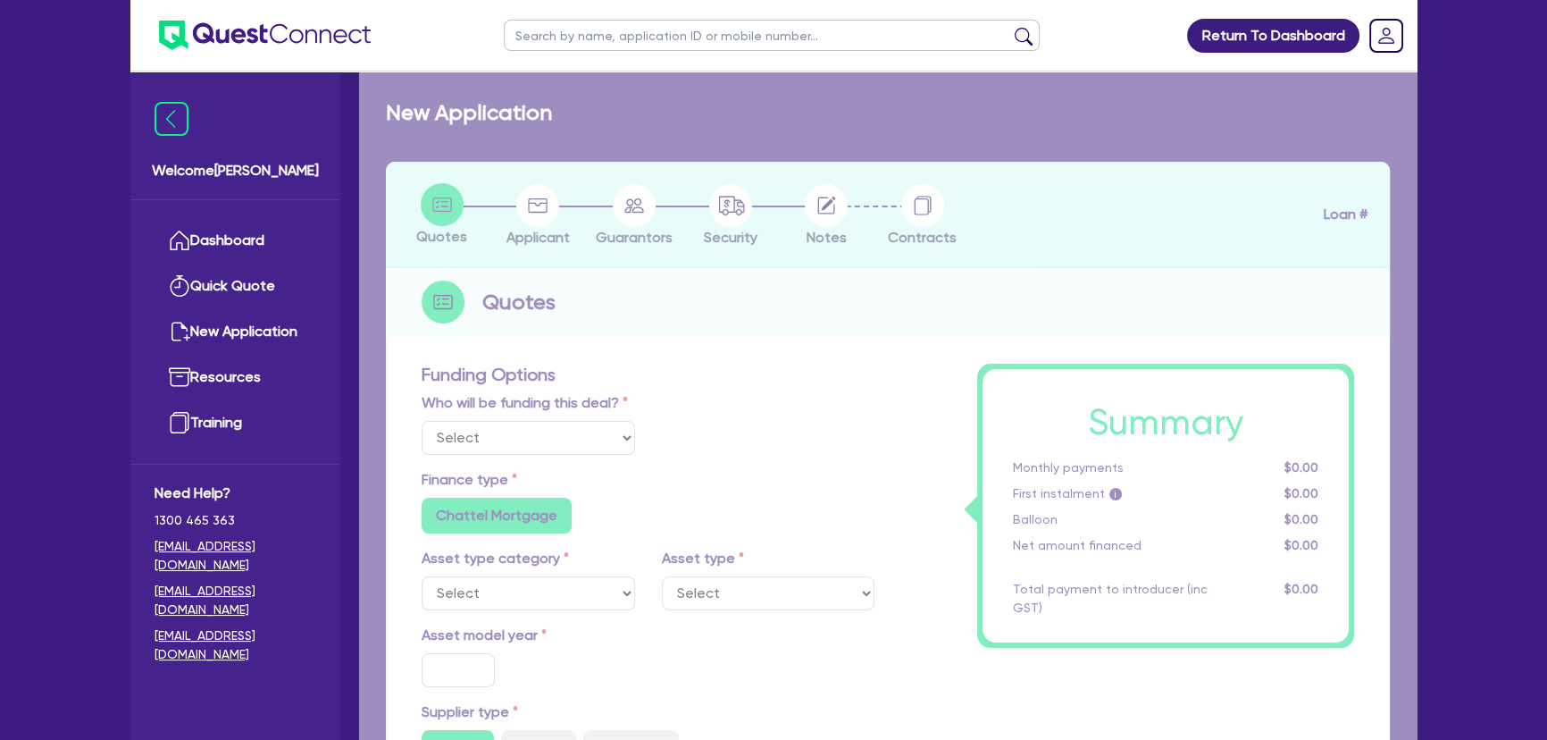
type input "2,504.72"
type input "18.95"
type input "595"
radio input "true"
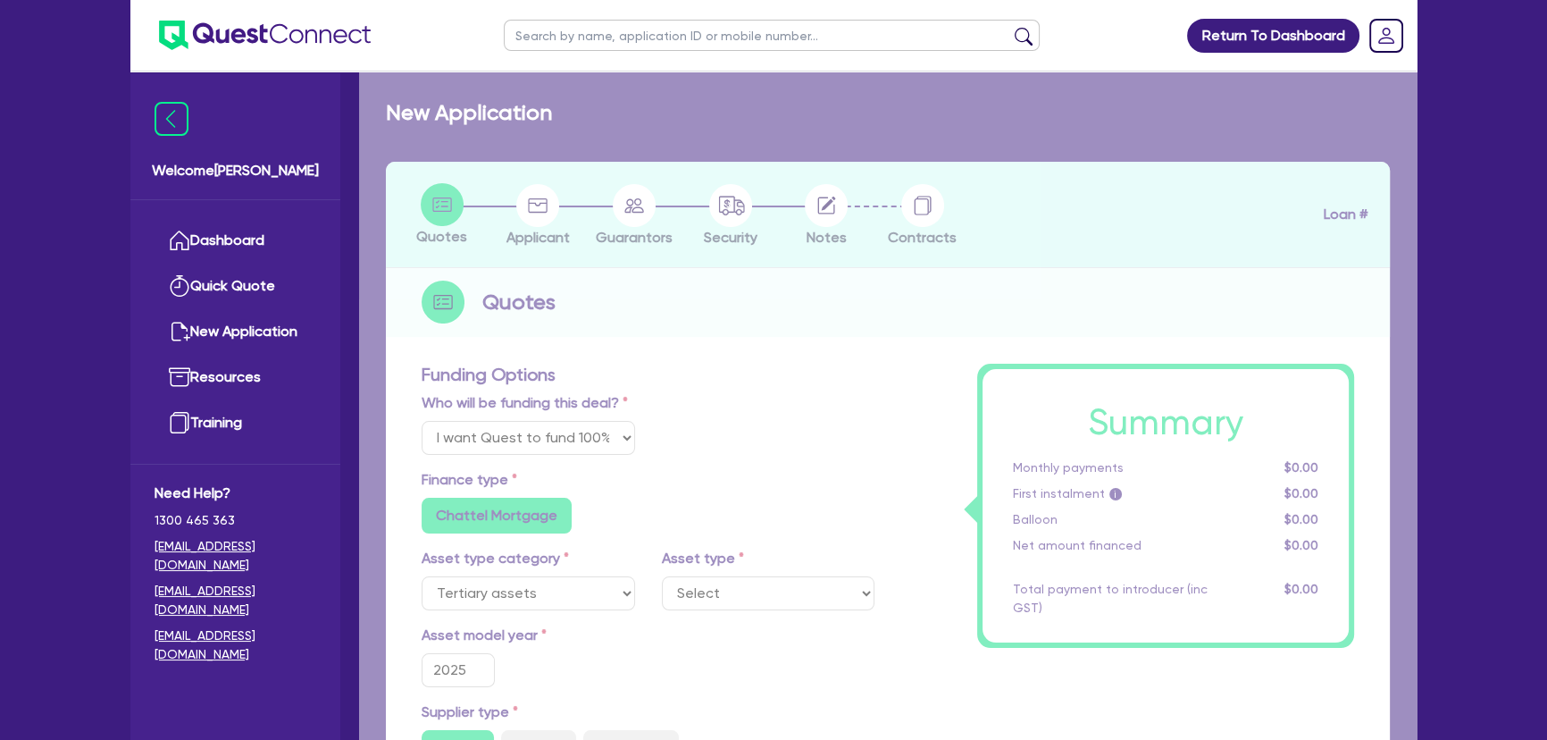
select select "OTHER_TERTIARY"
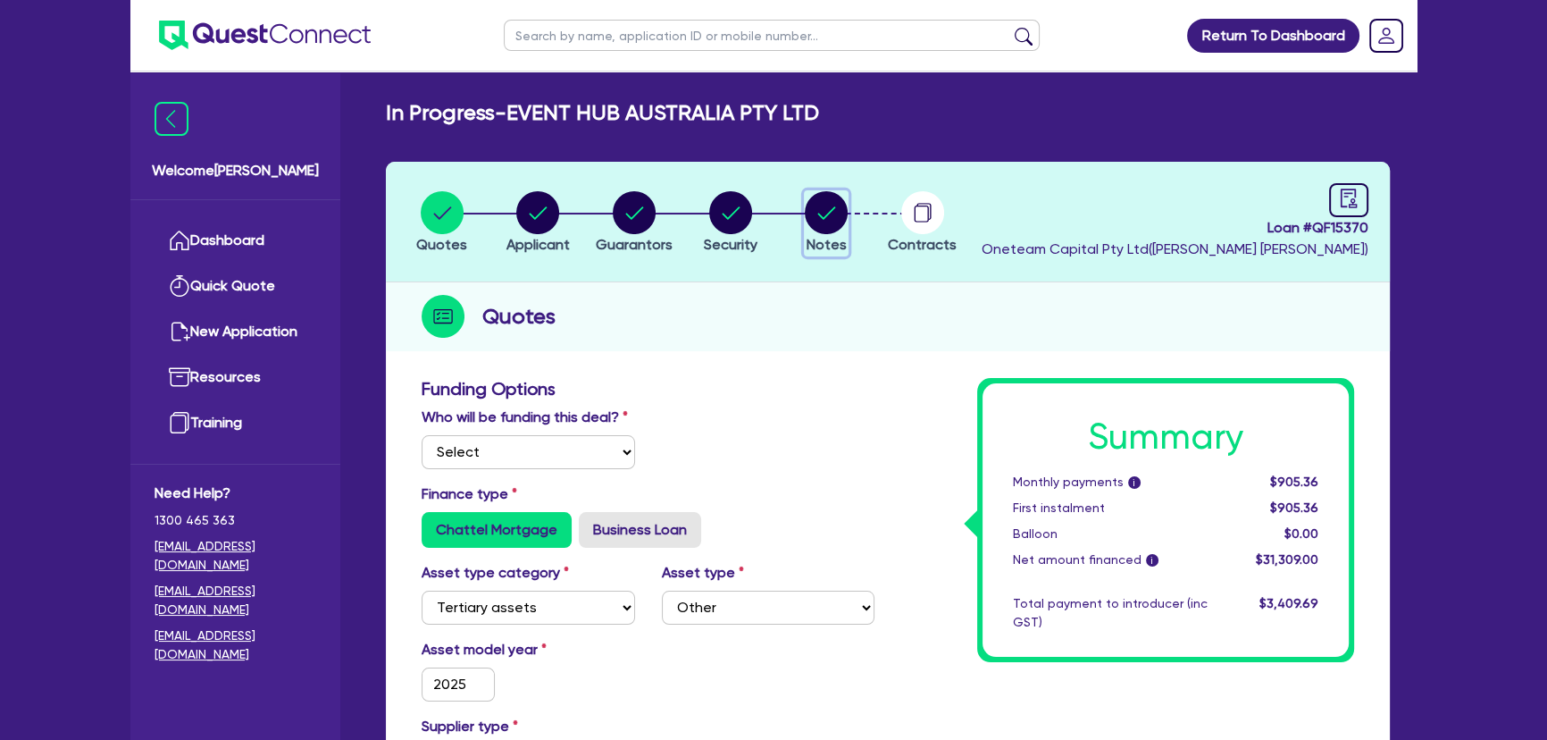
click at [843, 206] on circle "button" at bounding box center [826, 212] width 43 height 43
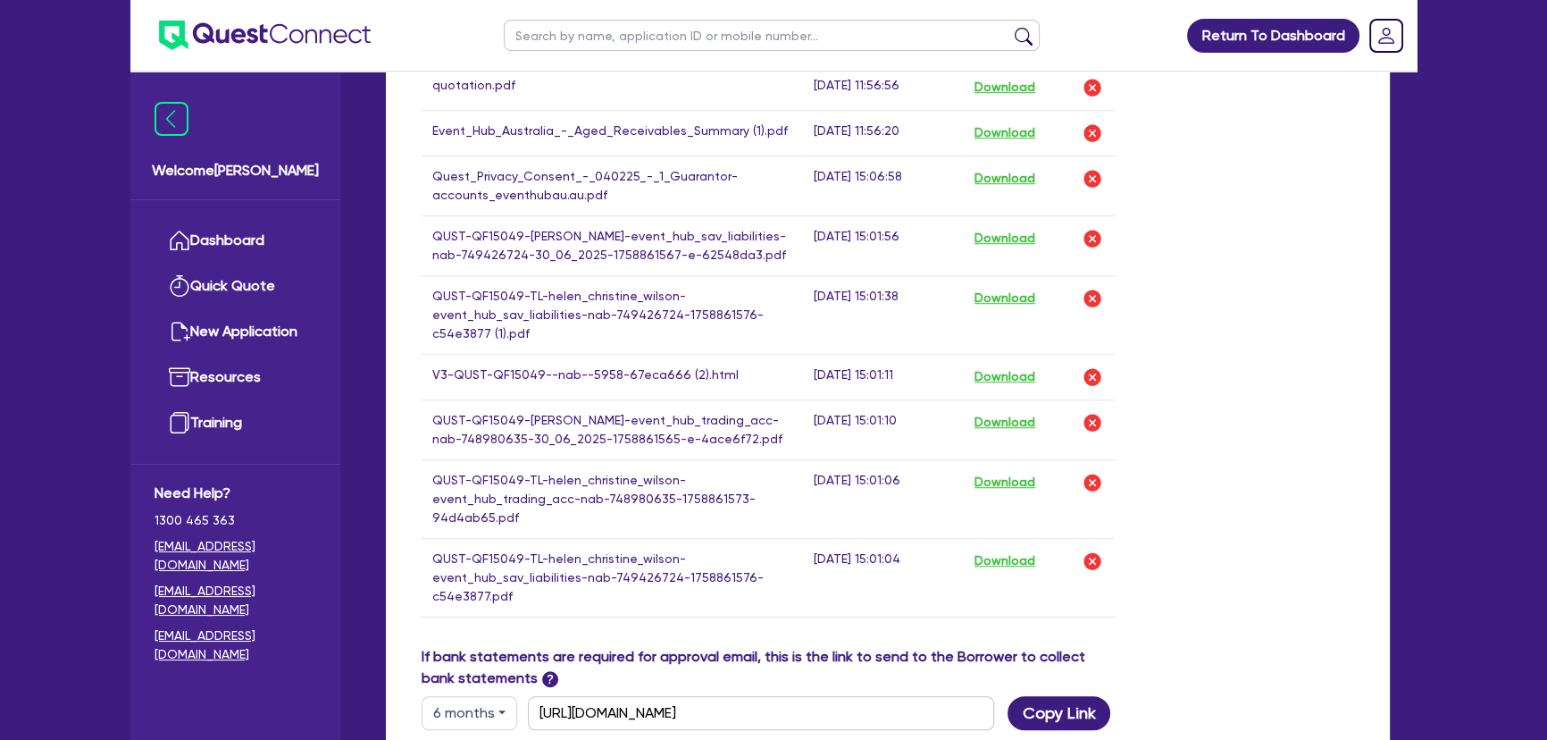
scroll to position [1299, 0]
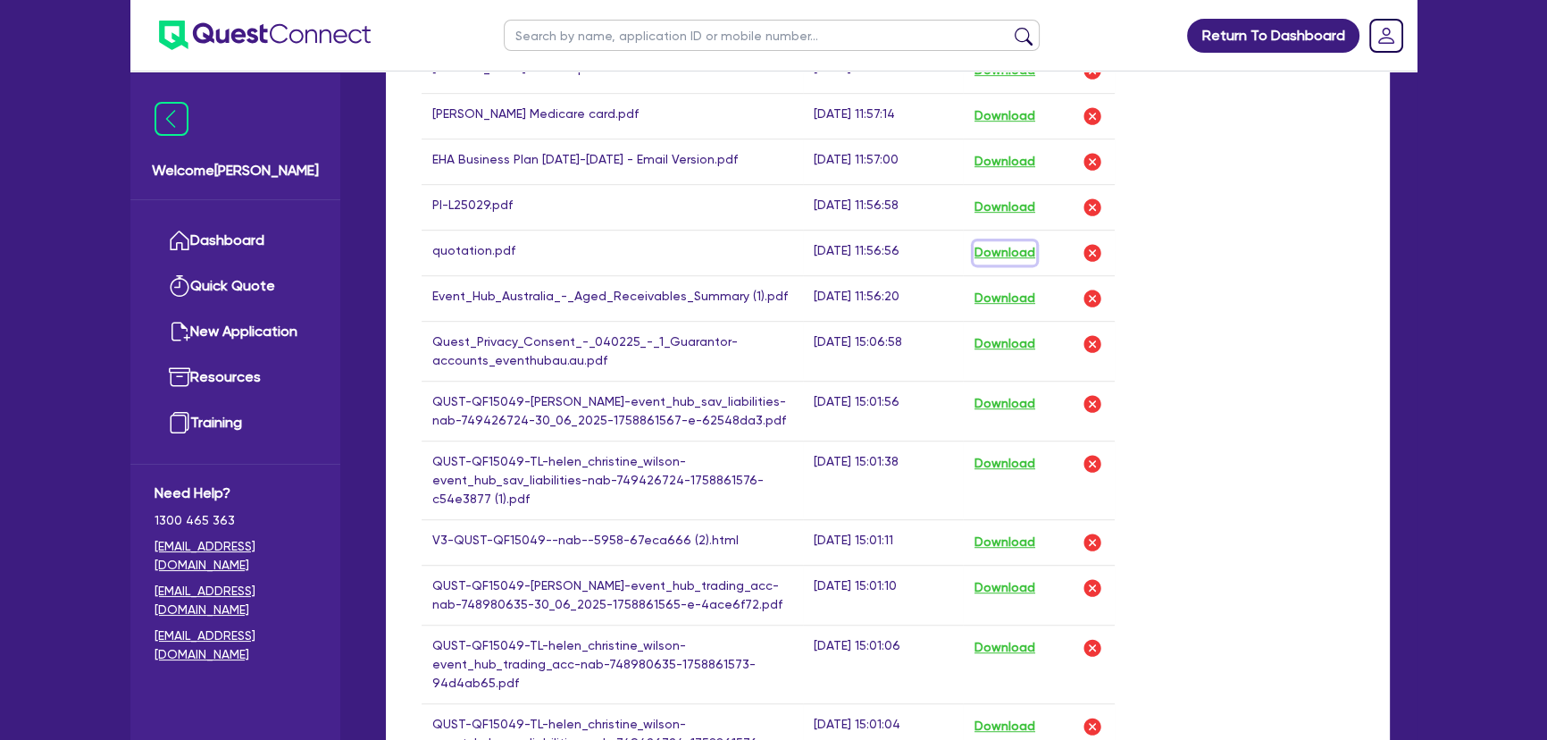
click at [1015, 257] on button "Download" at bounding box center [1005, 252] width 63 height 23
